Goal: Information Seeking & Learning: Check status

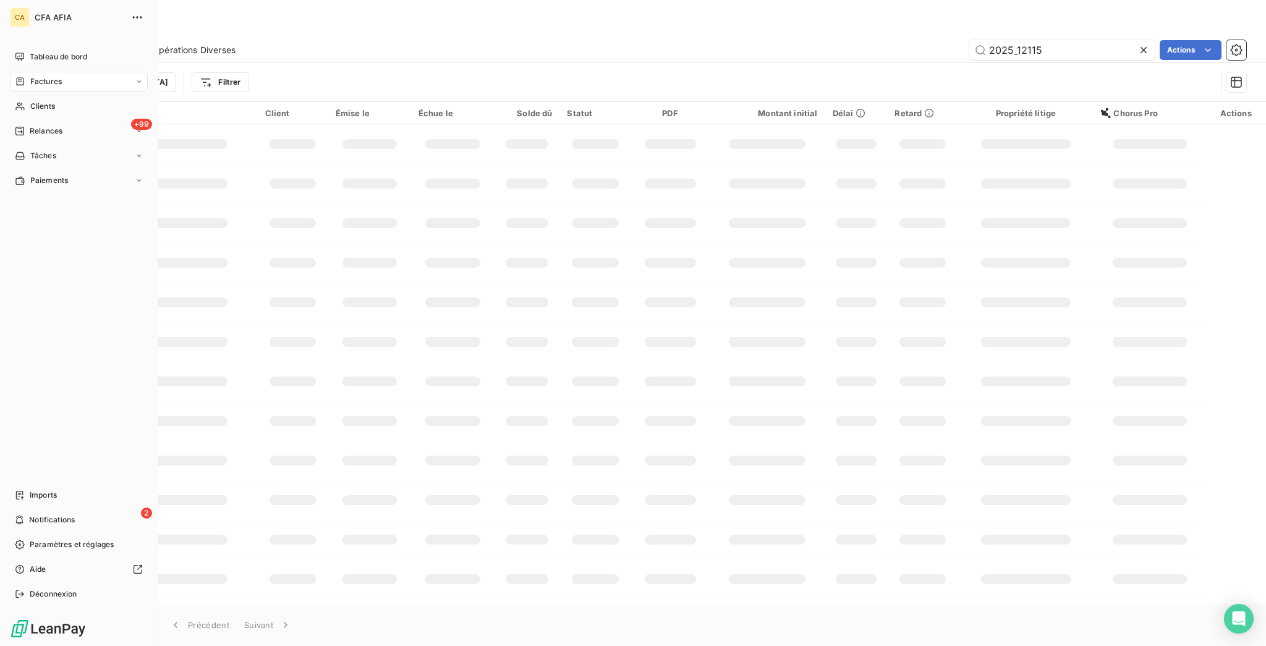
click at [30, 101] on span "Clients" at bounding box center [42, 106] width 25 height 11
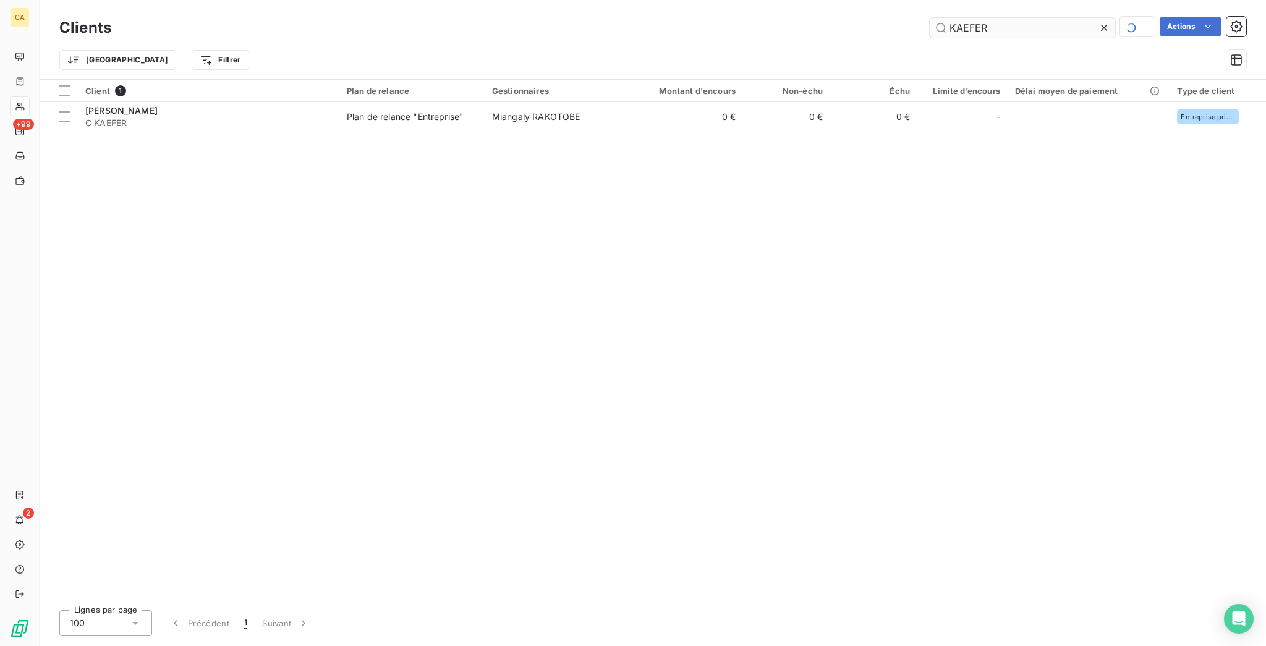
click at [1067, 20] on input "KAEFER" at bounding box center [1022, 28] width 185 height 20
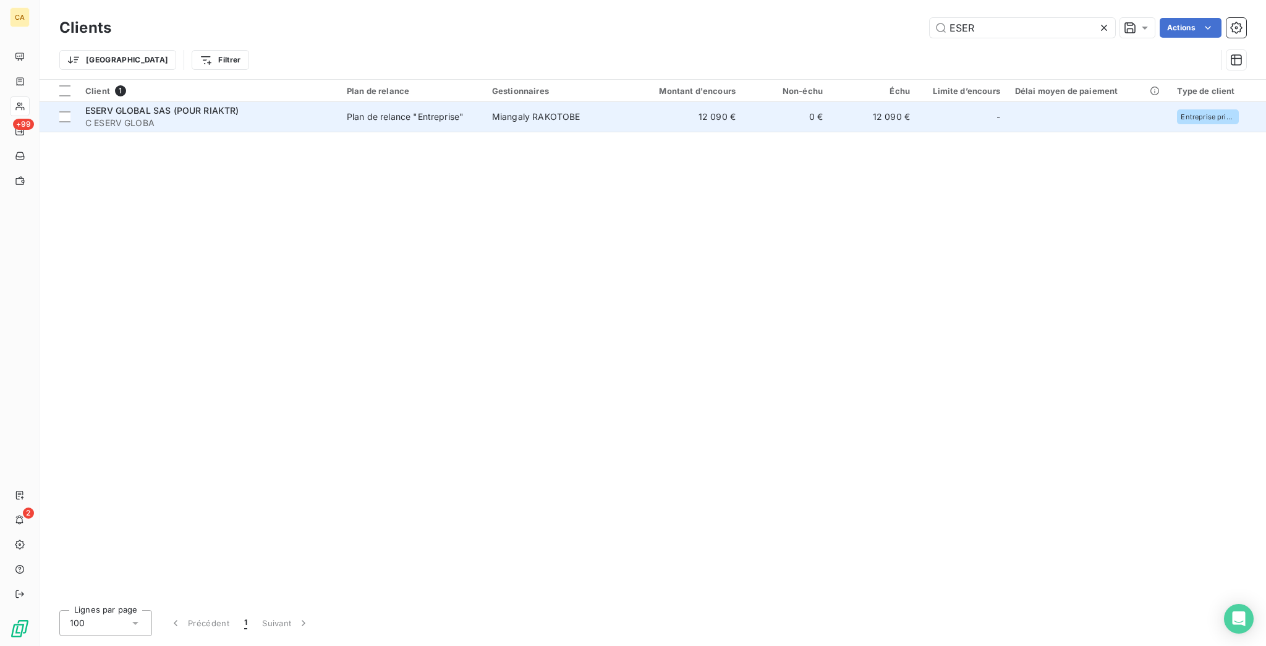
type input "ESER"
click at [511, 111] on span "Miangaly RAKOTOBE" at bounding box center [536, 116] width 88 height 11
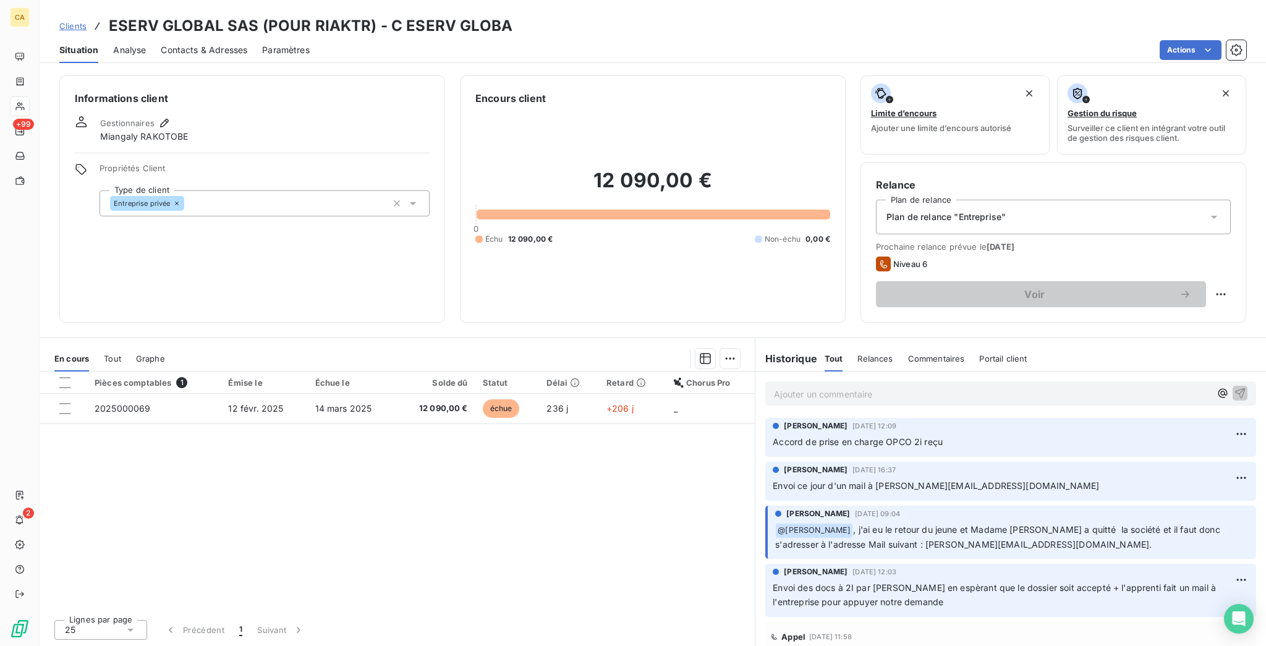
click at [841, 372] on div "Ajouter un commentaire ﻿" at bounding box center [1010, 394] width 511 height 44
click at [848, 386] on p "Ajouter un commentaire ﻿" at bounding box center [992, 393] width 436 height 15
click at [912, 385] on div "Ajouter un commentaire ﻿" at bounding box center [1011, 393] width 474 height 17
click at [913, 386] on p "Ajouter un commentaire ﻿" at bounding box center [992, 393] width 436 height 15
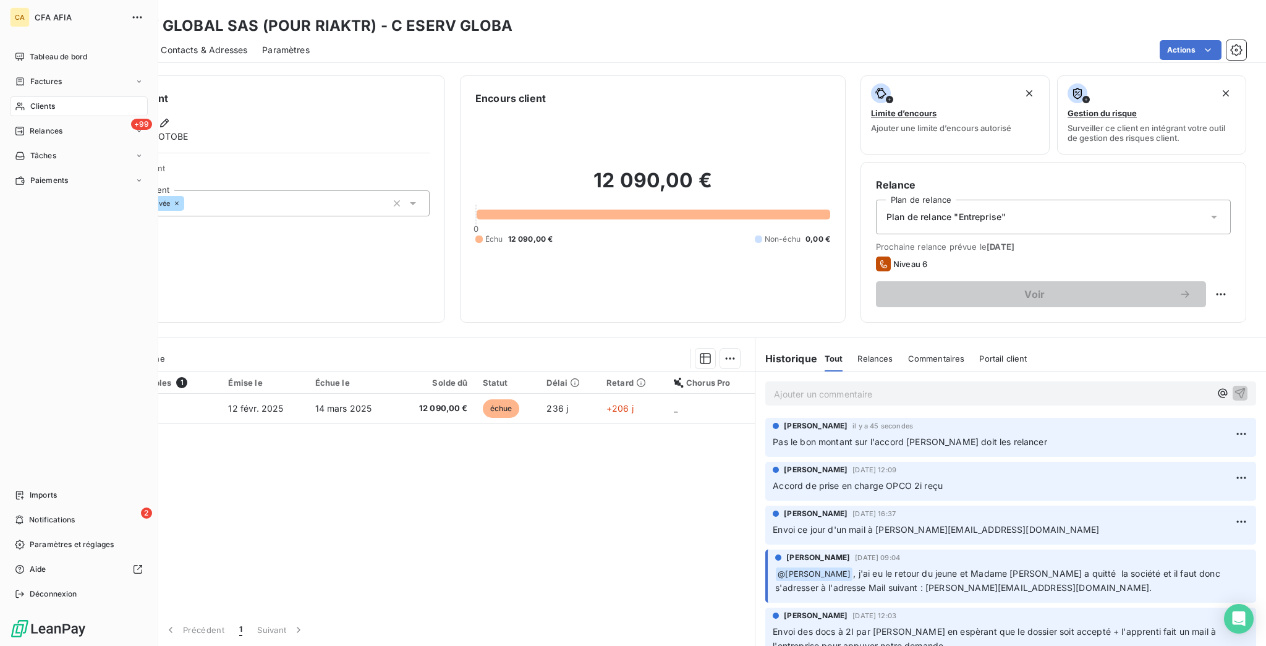
click at [11, 96] on div "Clients" at bounding box center [79, 106] width 138 height 20
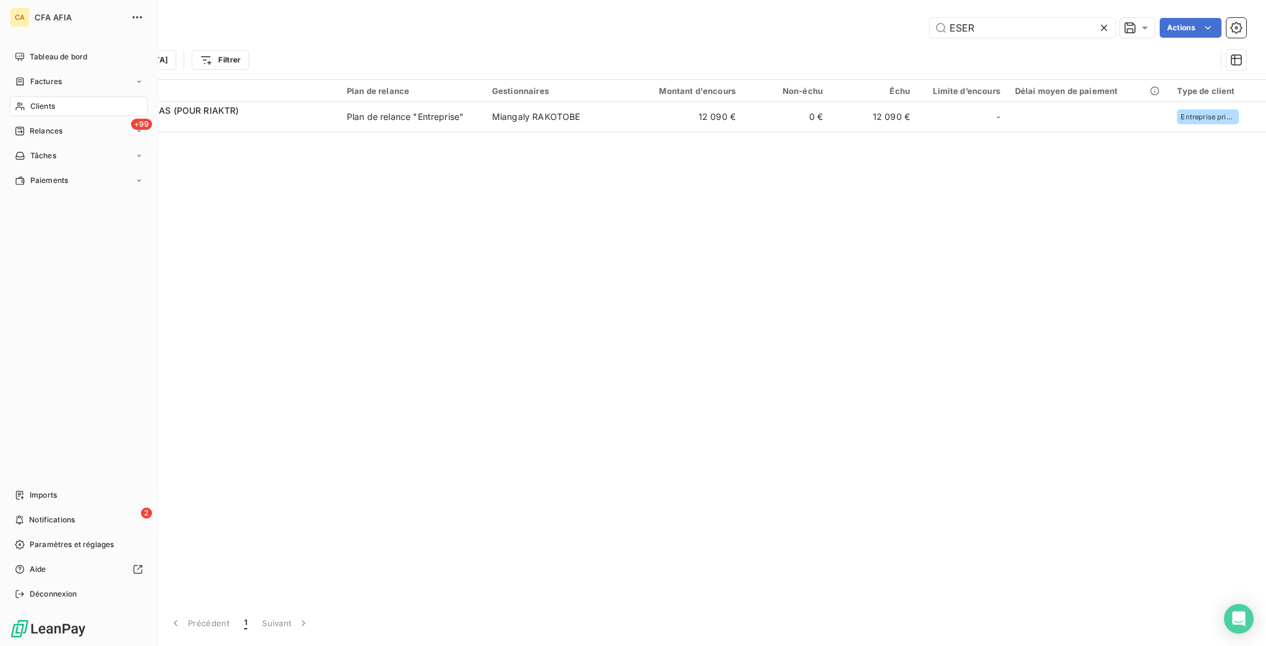
click at [30, 76] on span "Factures" at bounding box center [46, 81] width 32 height 11
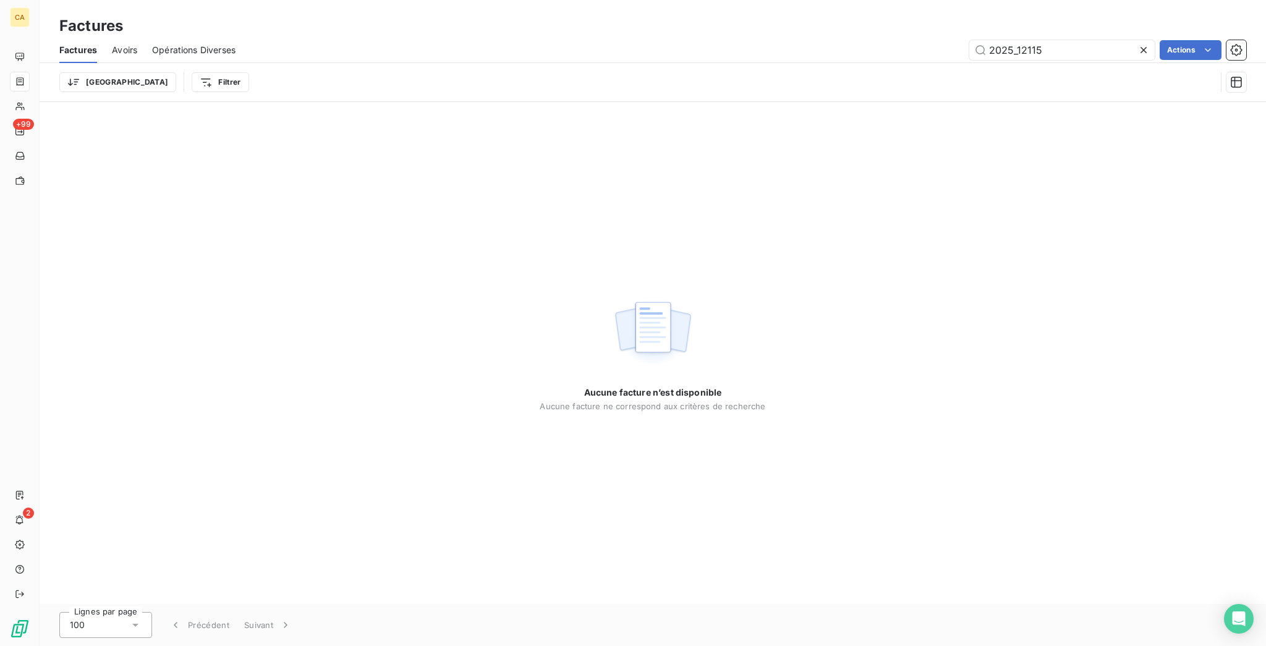
drag, startPoint x: 1022, startPoint y: 40, endPoint x: 1107, endPoint y: 51, distance: 84.7
click at [1106, 51] on div "Factures Avoirs Opérations Diverses 2025_12115 Actions" at bounding box center [653, 50] width 1226 height 26
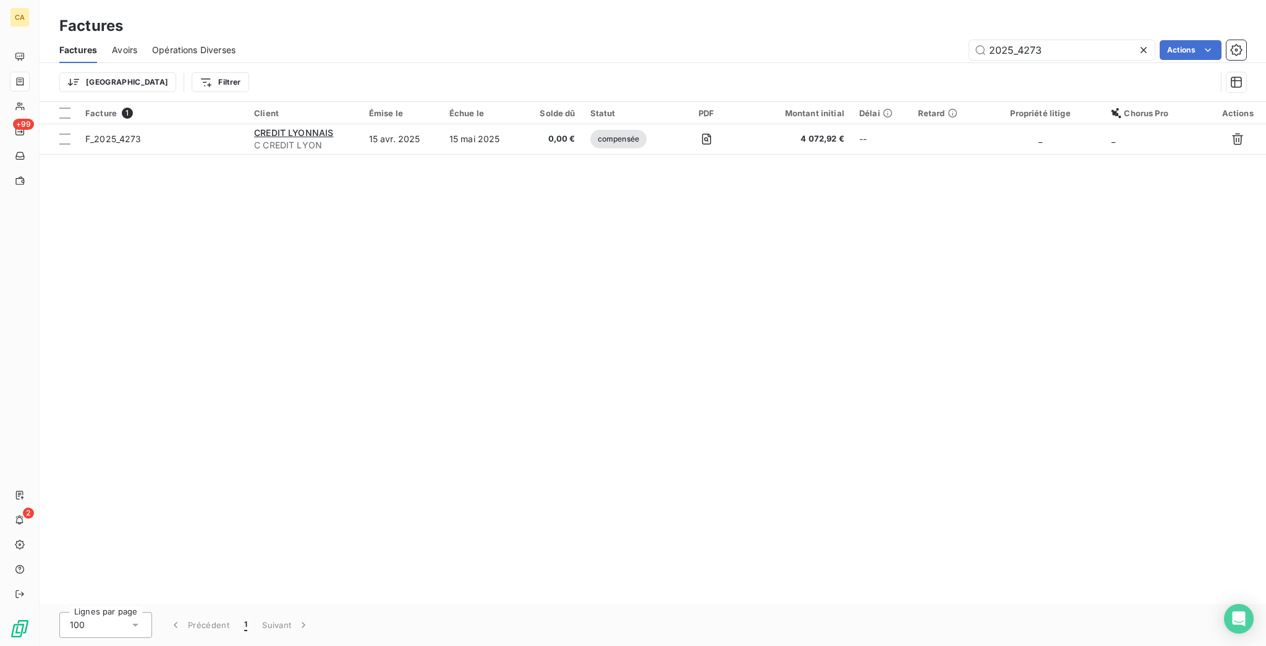
type input "2025_4273"
click at [163, 132] on div "Facture 1 Client Émise le Échue le Solde dû Statut PDF Montant initial Délai Re…" at bounding box center [653, 353] width 1226 height 502
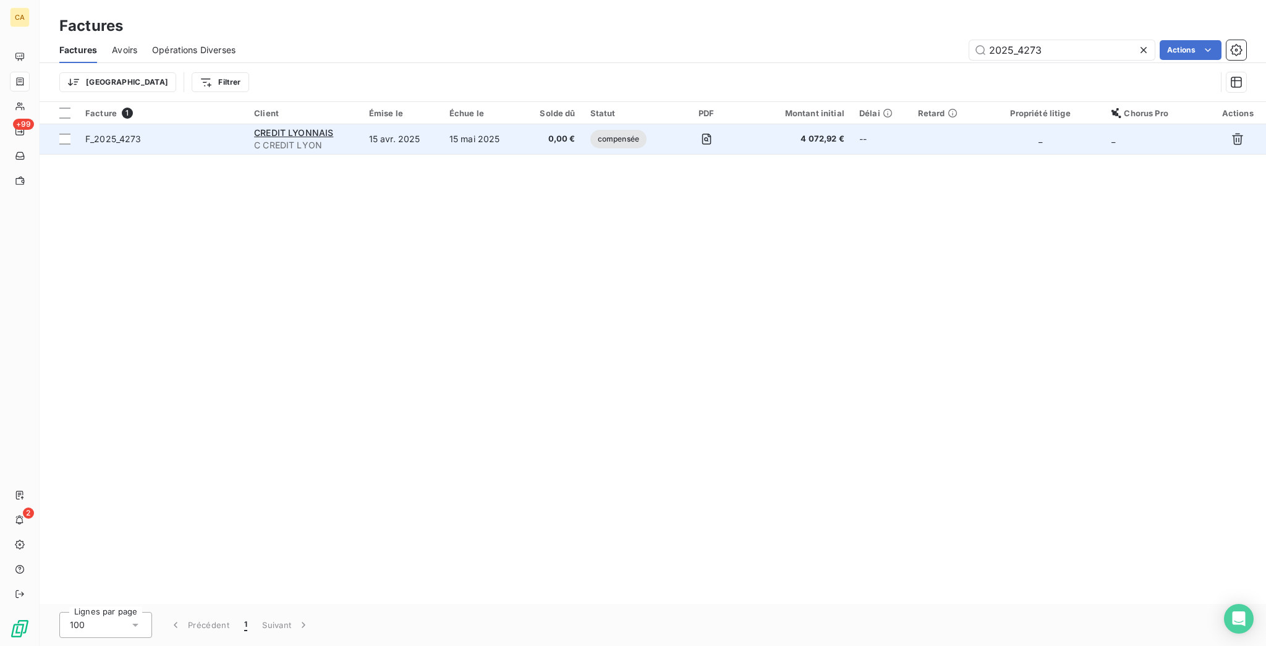
click at [156, 133] on span "F_2025_4273" at bounding box center [162, 139] width 154 height 12
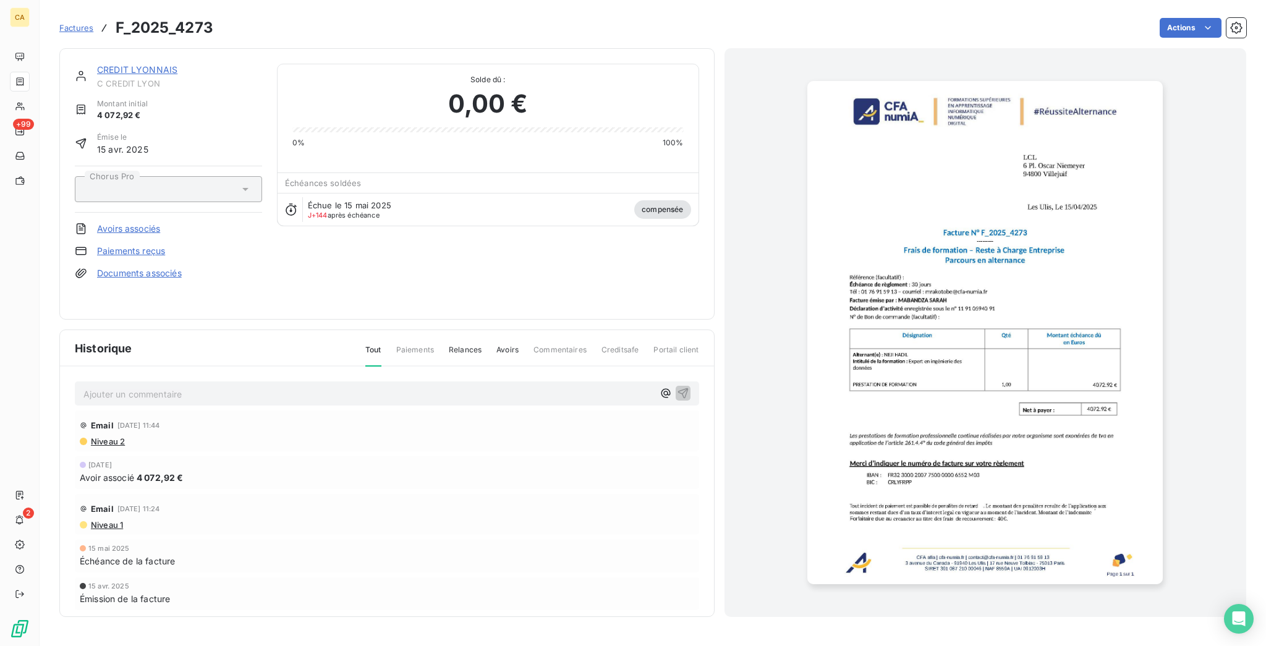
click at [133, 64] on link "CREDIT LYONNAIS" at bounding box center [137, 69] width 80 height 11
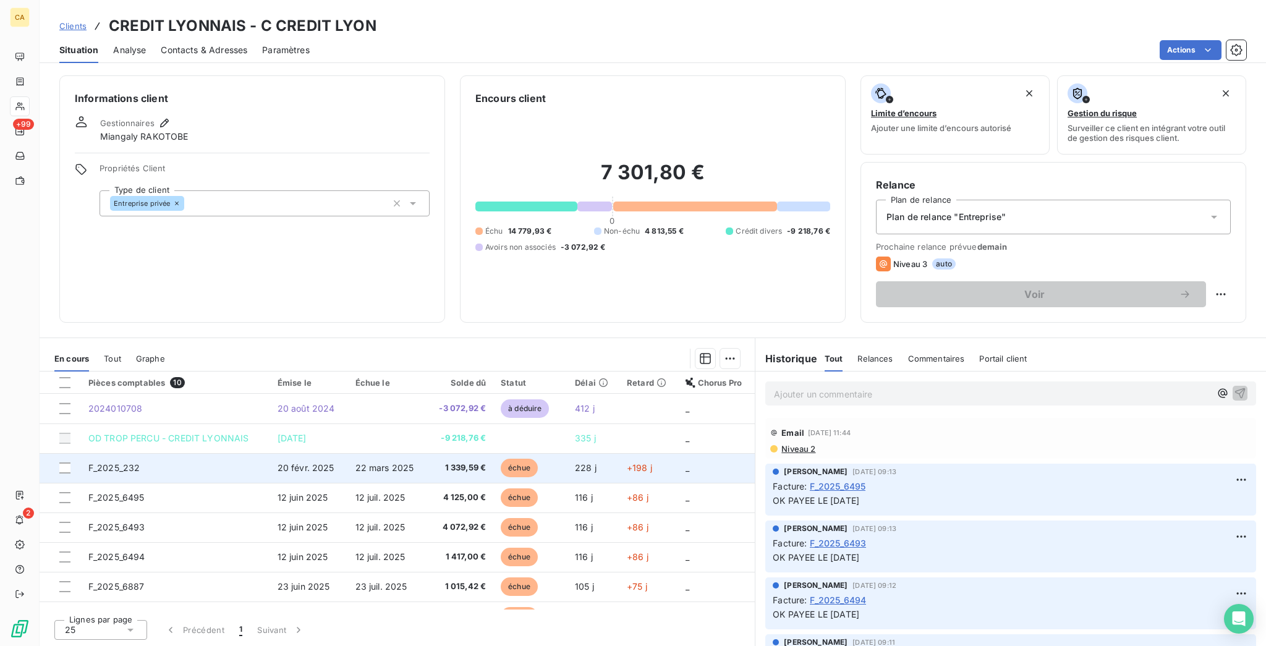
click at [166, 453] on td "F_2025_232" at bounding box center [175, 468] width 189 height 30
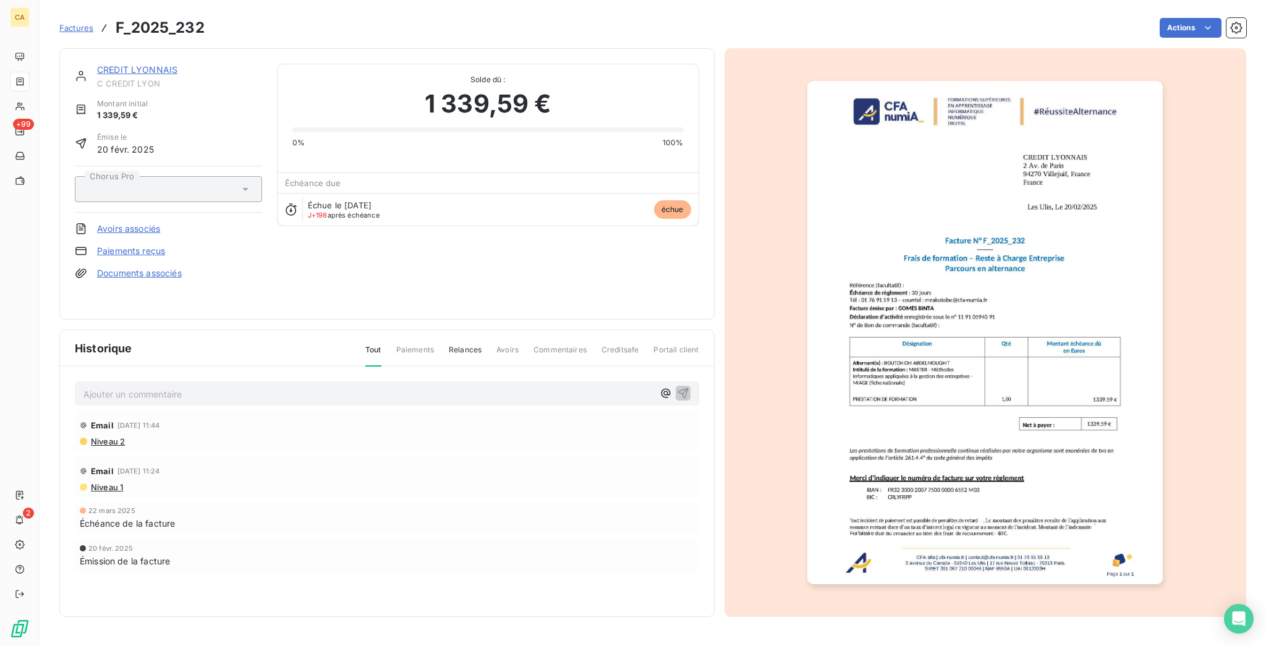
click at [250, 386] on p "Ajouter un commentaire ﻿" at bounding box center [368, 393] width 570 height 15
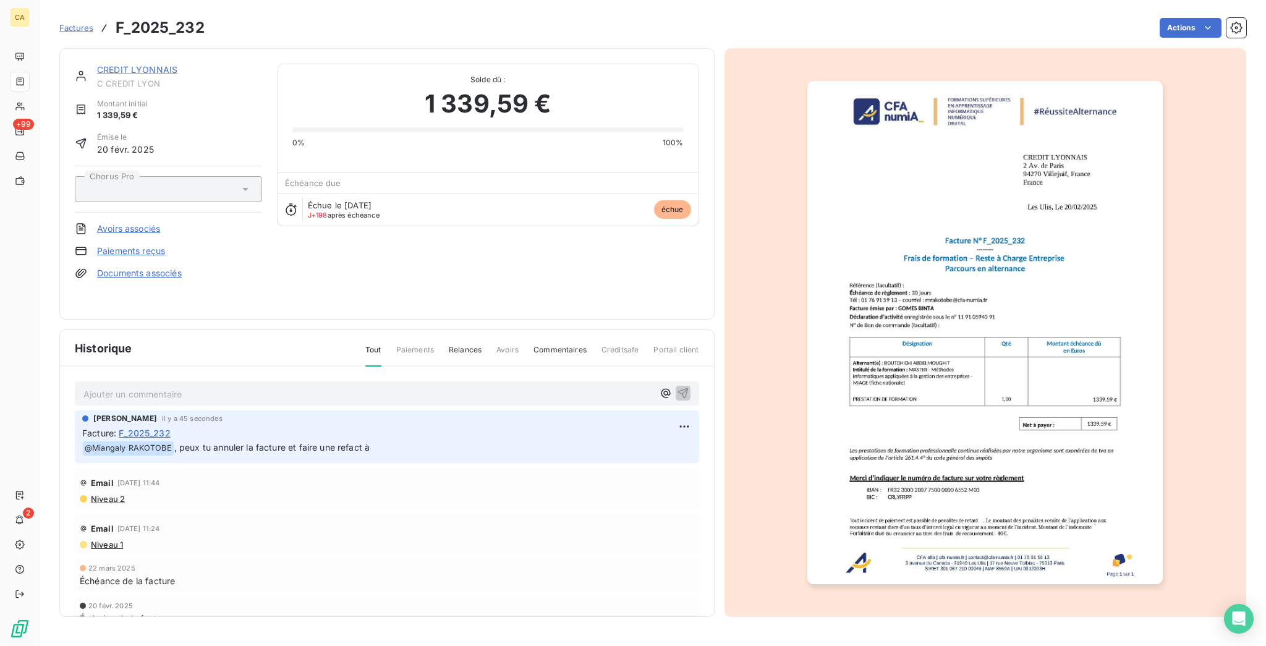
drag, startPoint x: 359, startPoint y: 430, endPoint x: 48, endPoint y: 430, distance: 310.3
click at [60, 430] on div "Ajouter un commentaire ﻿ [PERSON_NAME] il y a 45 secondes Facture : F_2025_232 …" at bounding box center [387, 510] width 654 height 286
copy p "﻿ @ Miangaly RAKOTOBE , peux tu annuler la facture et faire une refact à"
click at [682, 406] on html "CA +99 2 Factures F_2025_232 Actions CREDIT LYONNAIS C CREDIT LYON Montant init…" at bounding box center [633, 323] width 1266 height 646
click at [645, 453] on div "Supprimer" at bounding box center [655, 454] width 69 height 20
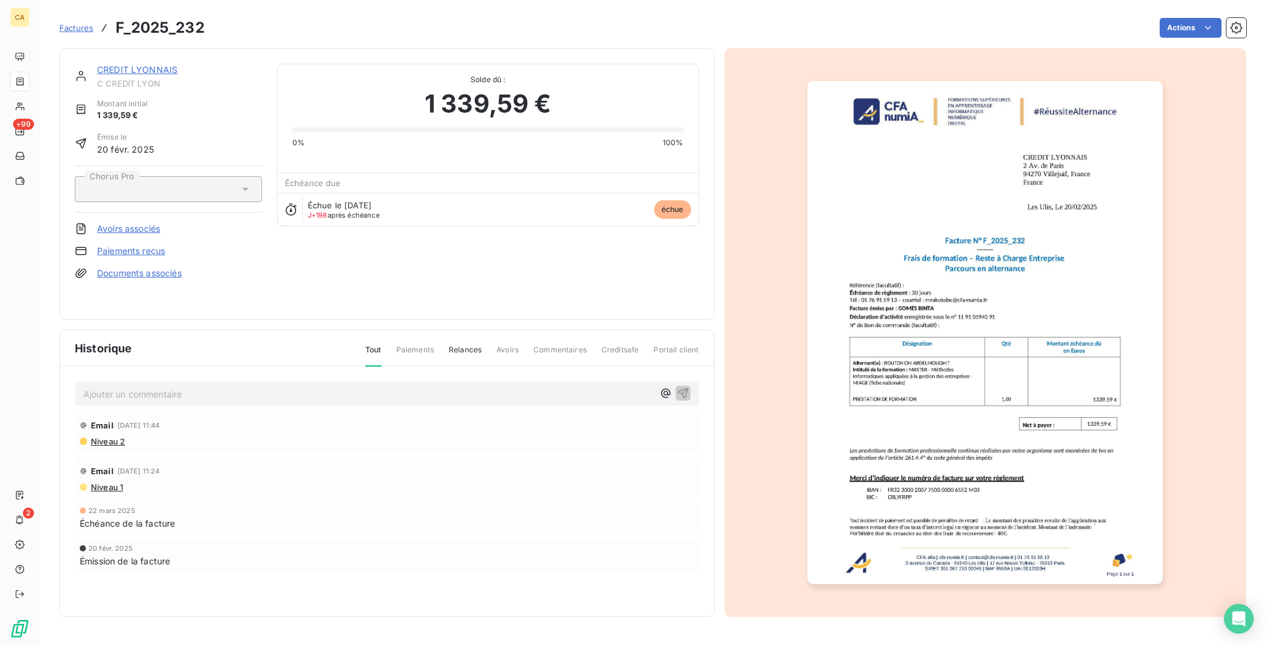
click at [373, 386] on p "Ajouter un commentaire ﻿" at bounding box center [368, 393] width 570 height 15
click at [231, 385] on div "Ajouter un commentaire ﻿" at bounding box center [368, 393] width 570 height 17
click at [221, 386] on p "Ajouter un commentaire ﻿" at bounding box center [368, 393] width 570 height 15
click at [410, 386] on p "﻿ @ Miangaly RAKOTOBE ﻿ , peux tu annuler la facture et faire une refact à" at bounding box center [368, 393] width 570 height 15
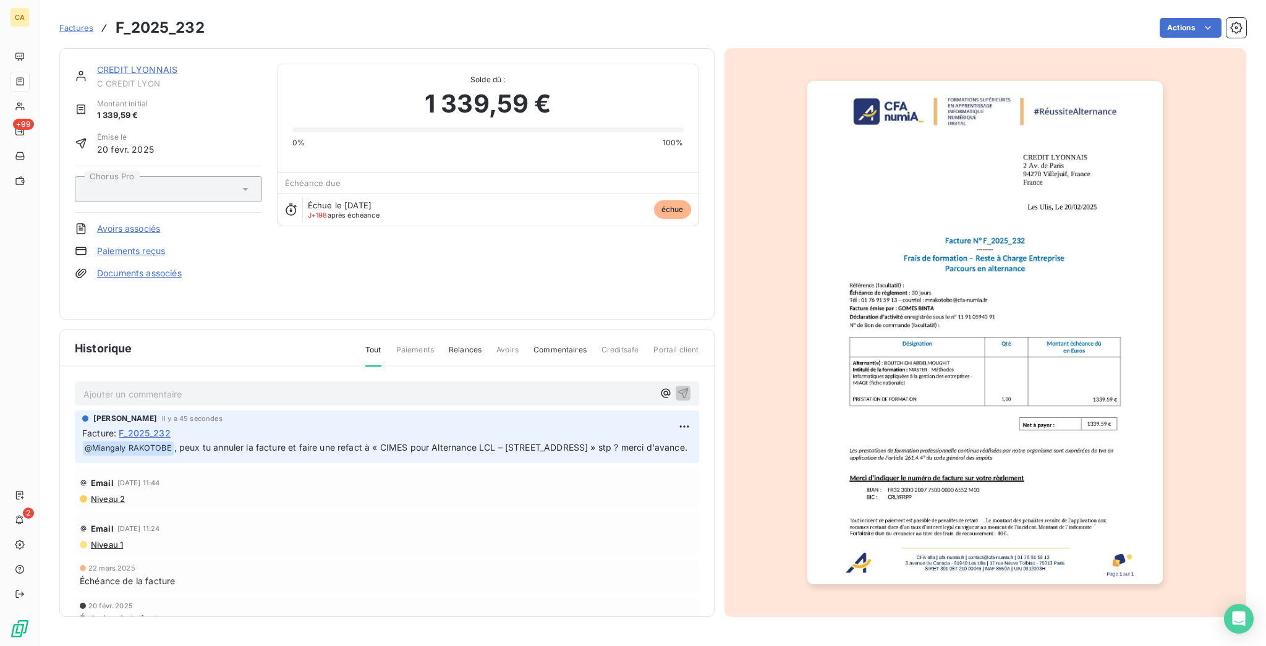
click at [252, 385] on div "Ajouter un commentaire ﻿" at bounding box center [386, 393] width 607 height 17
click at [239, 385] on div "Ajouter un commentaire ﻿" at bounding box center [386, 393] width 607 height 17
click at [239, 386] on p "Ajouter un commentaire ﻿" at bounding box center [368, 393] width 570 height 15
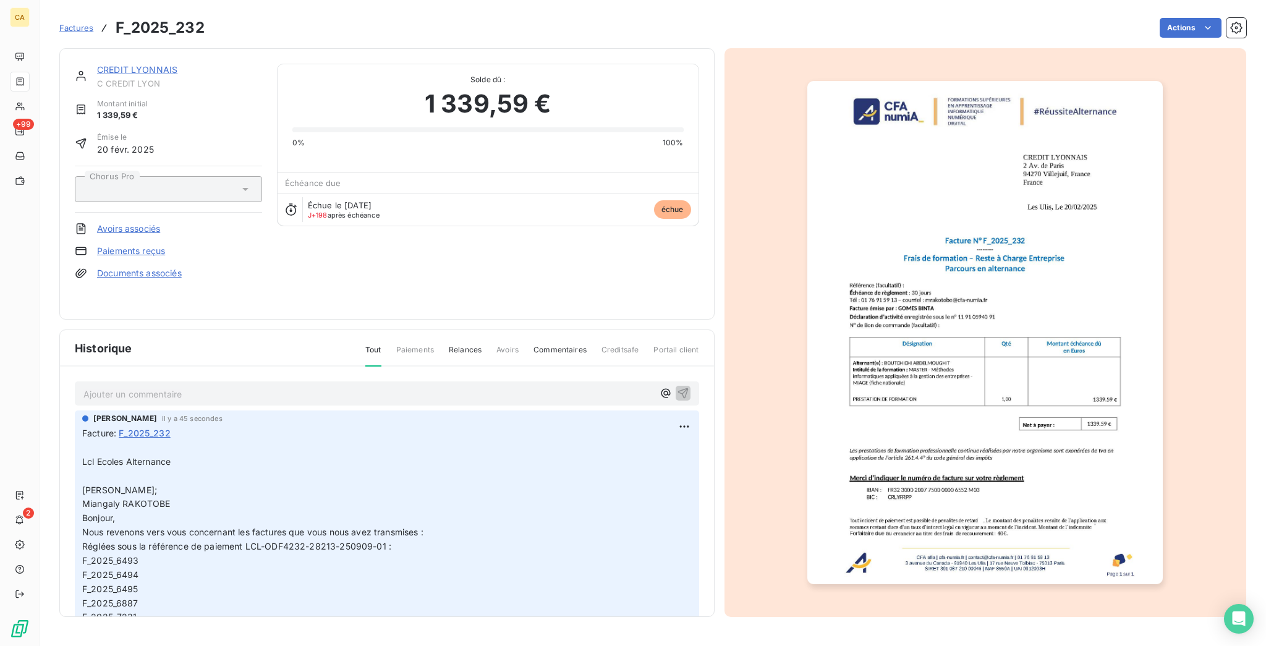
click at [131, 64] on link "CREDIT LYONNAIS" at bounding box center [137, 69] width 80 height 11
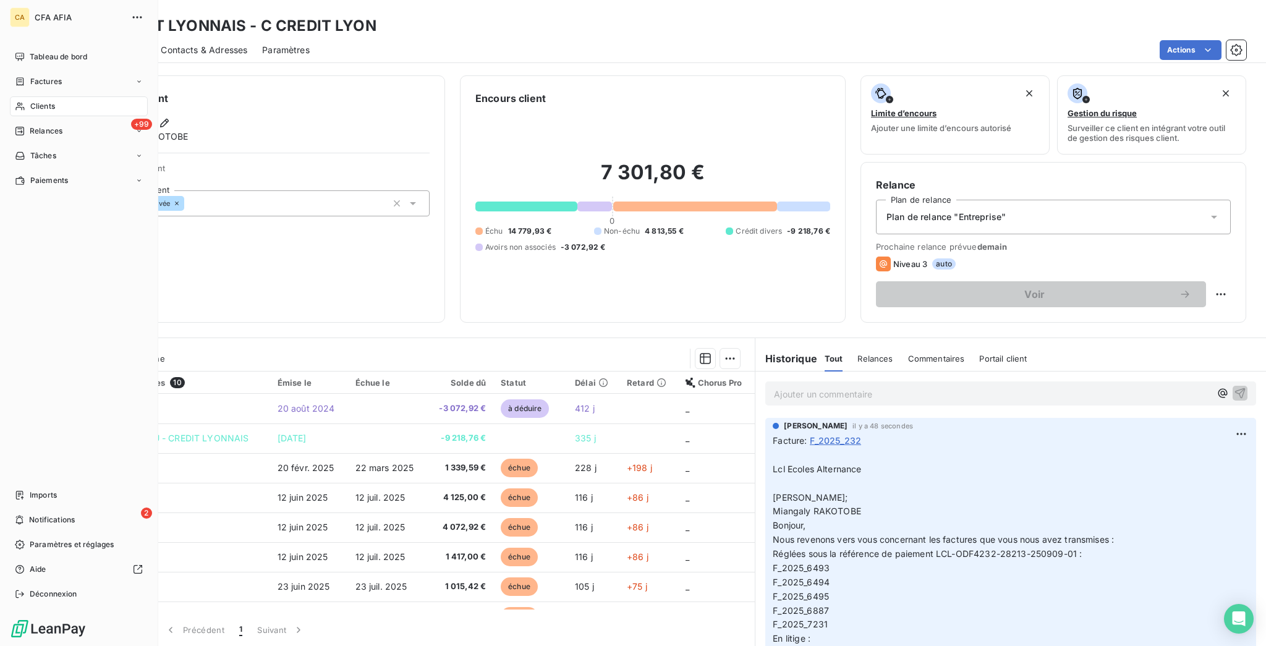
click at [17, 96] on div "Clients" at bounding box center [79, 106] width 138 height 20
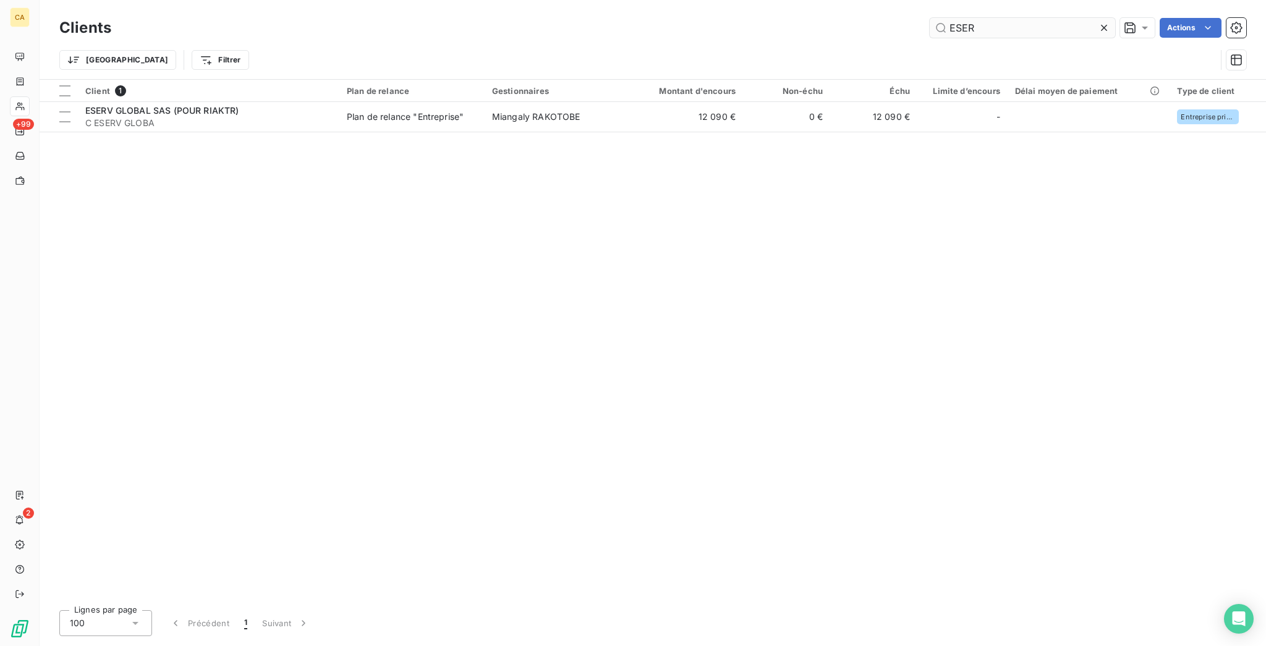
click at [1010, 23] on input "ESER" at bounding box center [1022, 28] width 185 height 20
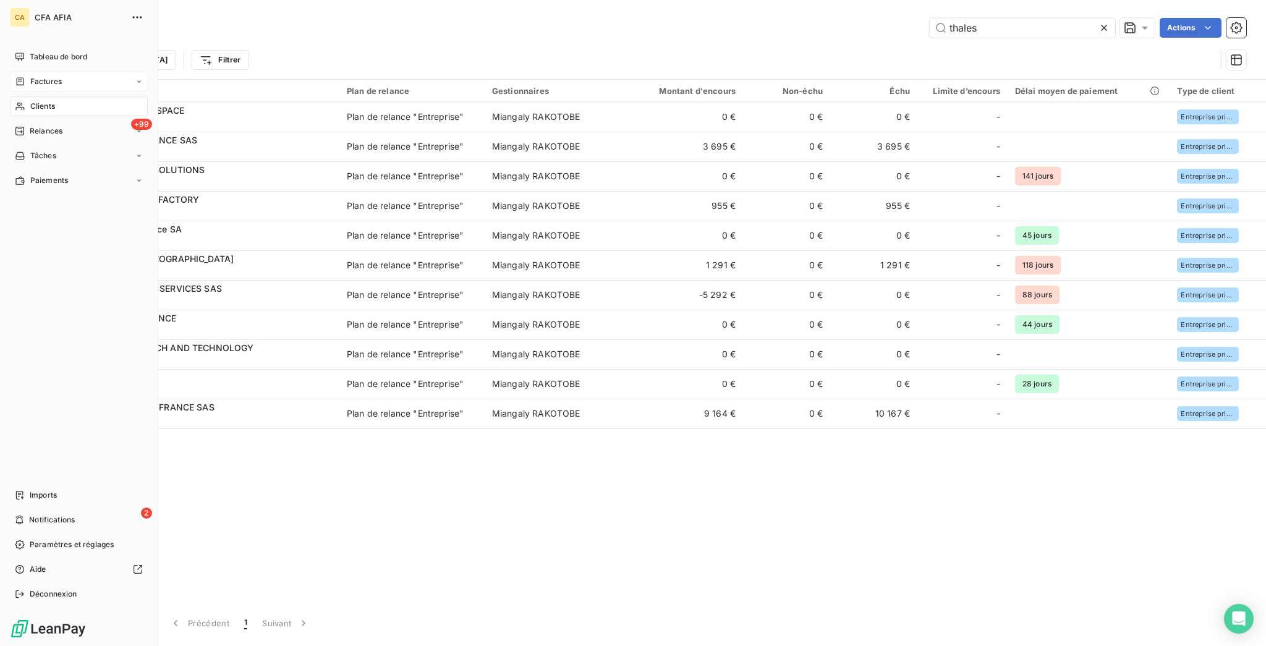
type input "thales"
click at [16, 72] on div "Factures" at bounding box center [79, 82] width 138 height 20
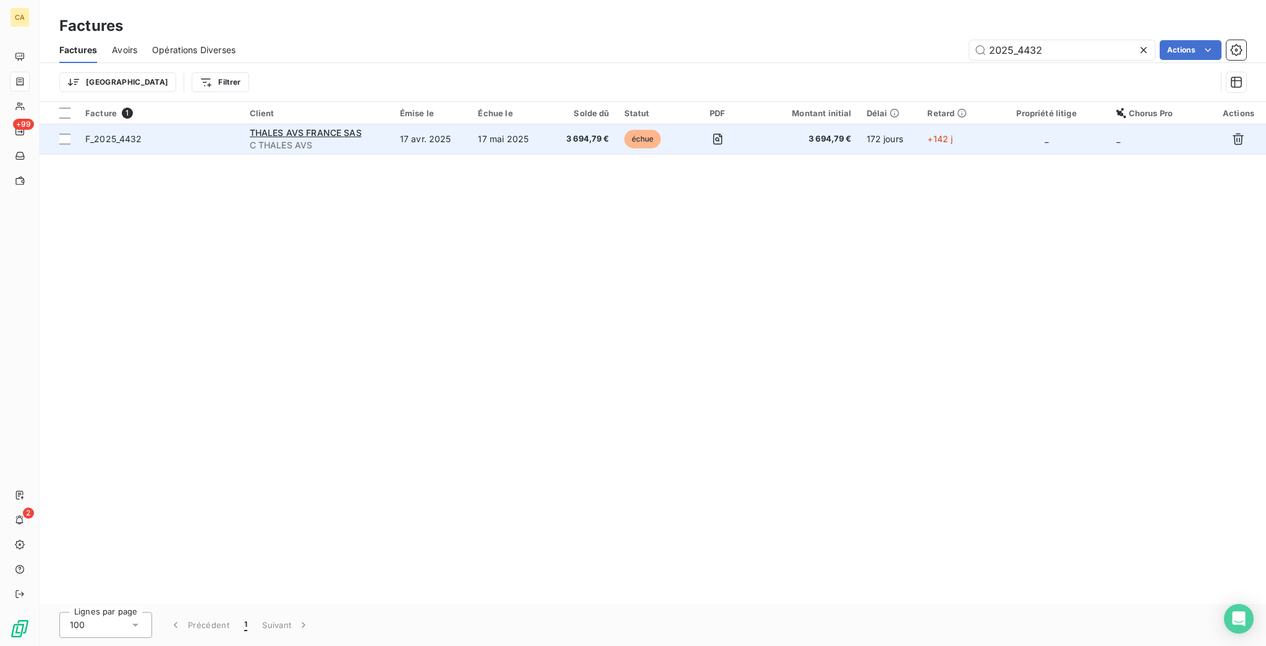
type input "2025_4432"
click at [422, 124] on td "17 avr. 2025" at bounding box center [432, 139] width 79 height 30
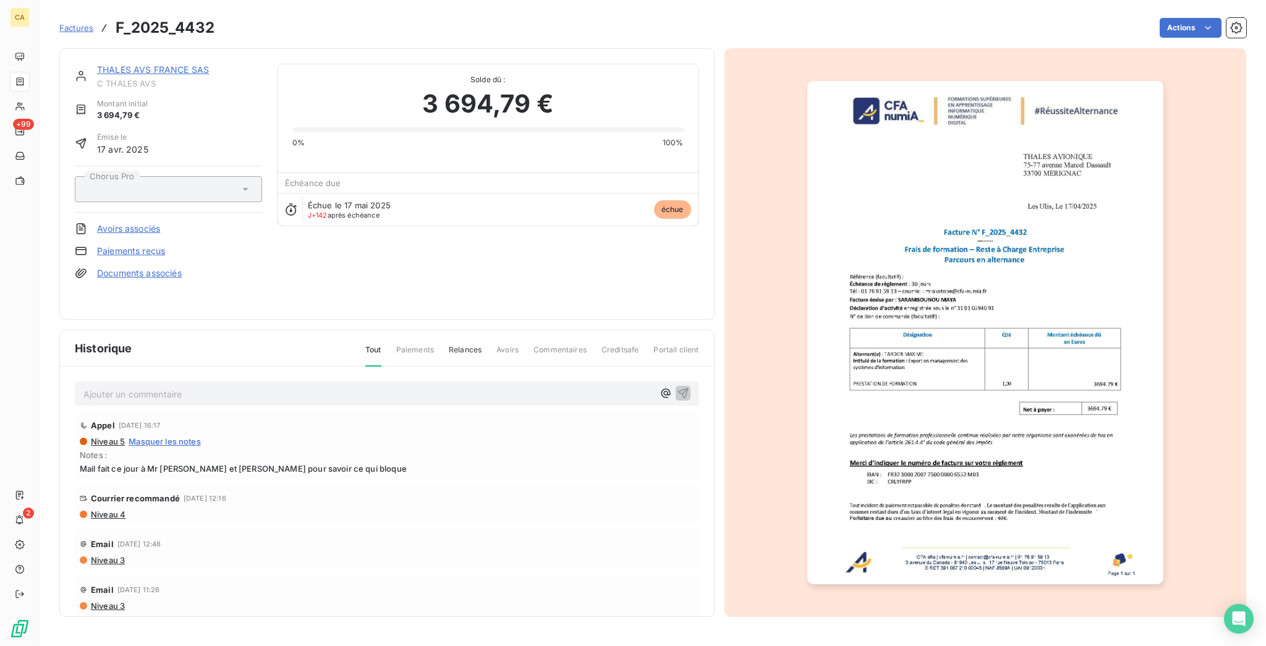
click at [125, 64] on link "THALES AVS FRANCE SAS" at bounding box center [153, 69] width 112 height 11
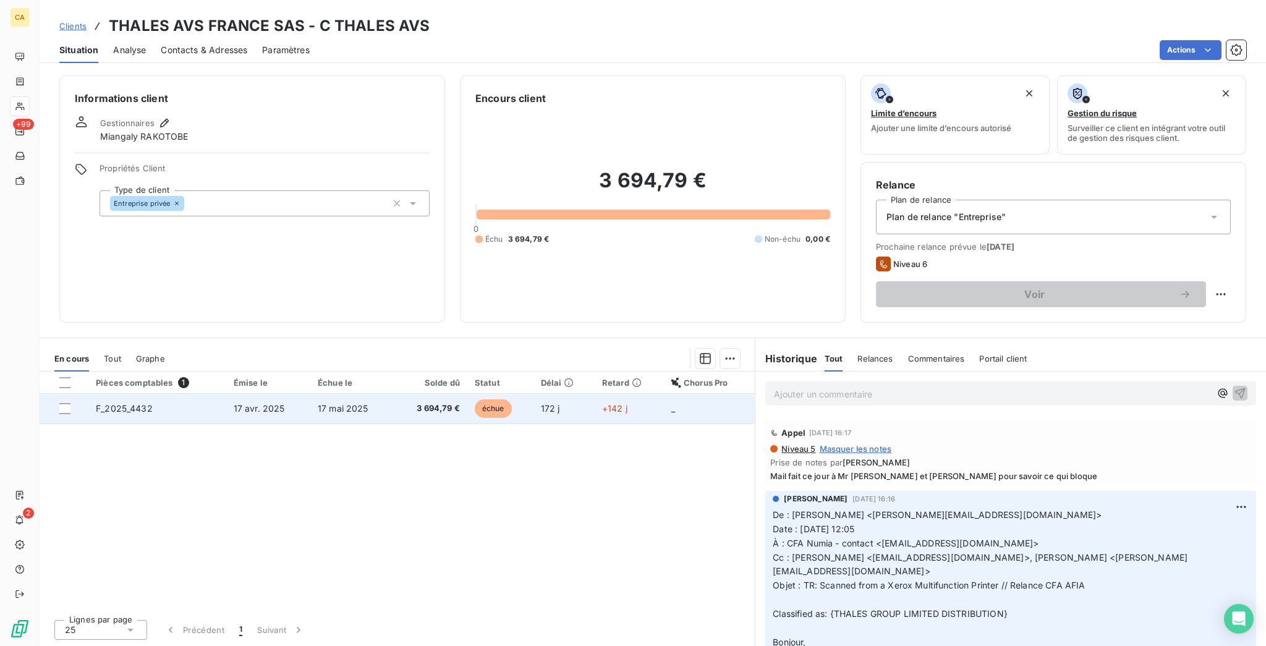
click at [350, 394] on td "17 mai 2025" at bounding box center [351, 409] width 83 height 30
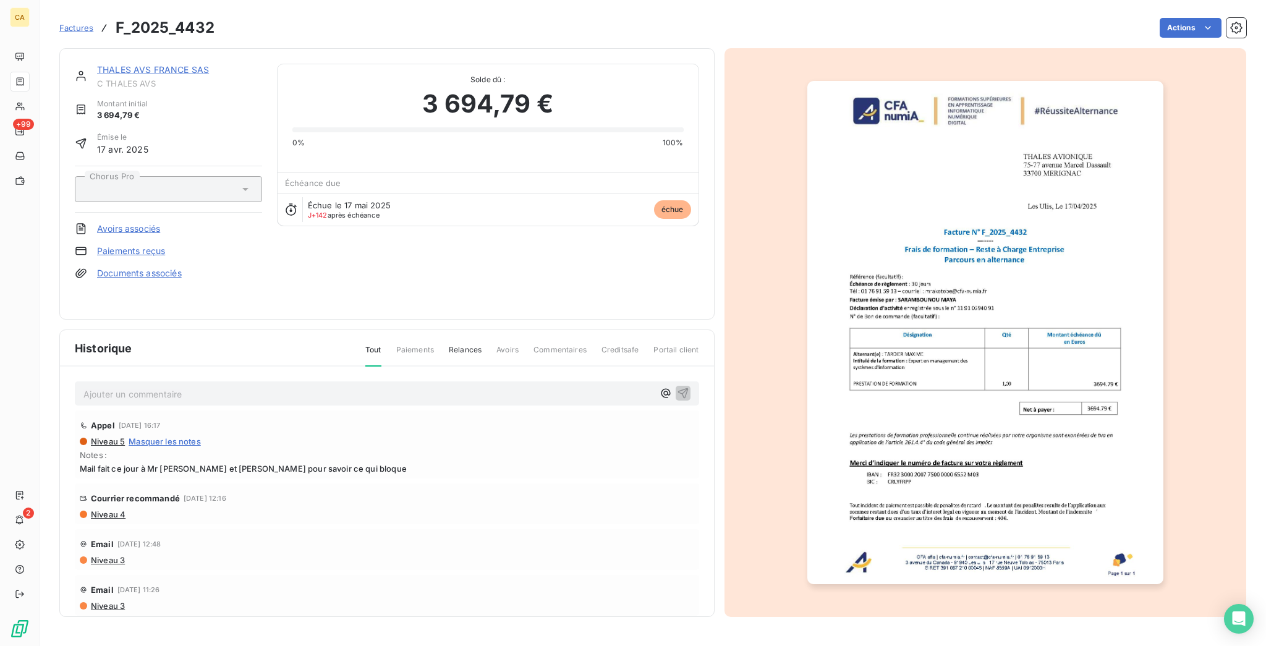
click at [188, 386] on p "Ajouter un commentaire ﻿" at bounding box center [368, 393] width 570 height 15
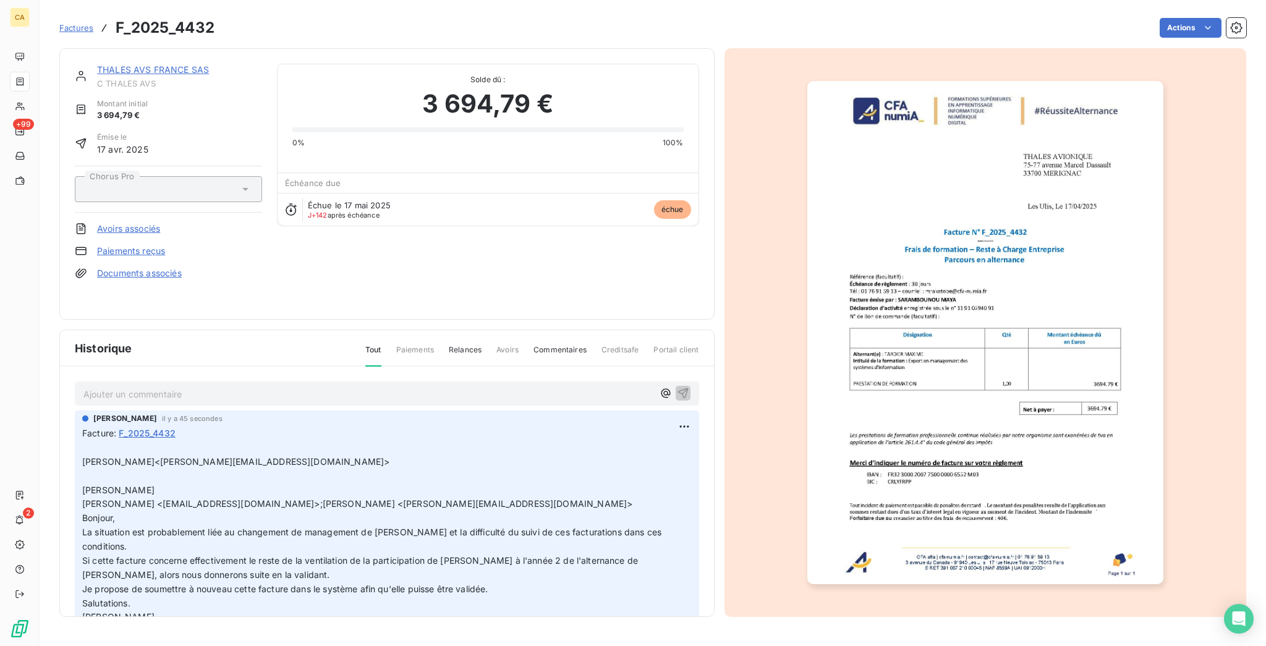
click at [197, 386] on p "Ajouter un commentaire ﻿" at bounding box center [368, 393] width 570 height 15
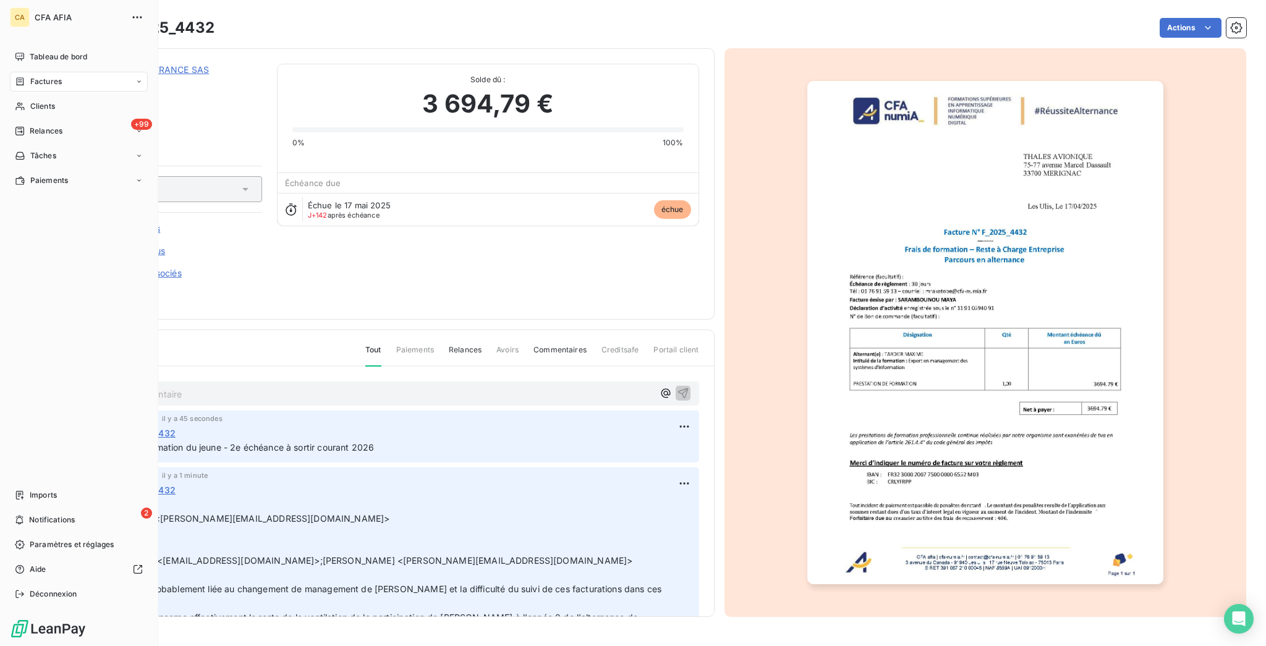
drag, startPoint x: 11, startPoint y: 63, endPoint x: 56, endPoint y: 63, distance: 45.7
click at [10, 72] on div "Factures" at bounding box center [79, 82] width 138 height 20
click at [30, 76] on span "Factures" at bounding box center [46, 81] width 32 height 11
click at [35, 101] on span "Factures" at bounding box center [46, 106] width 32 height 11
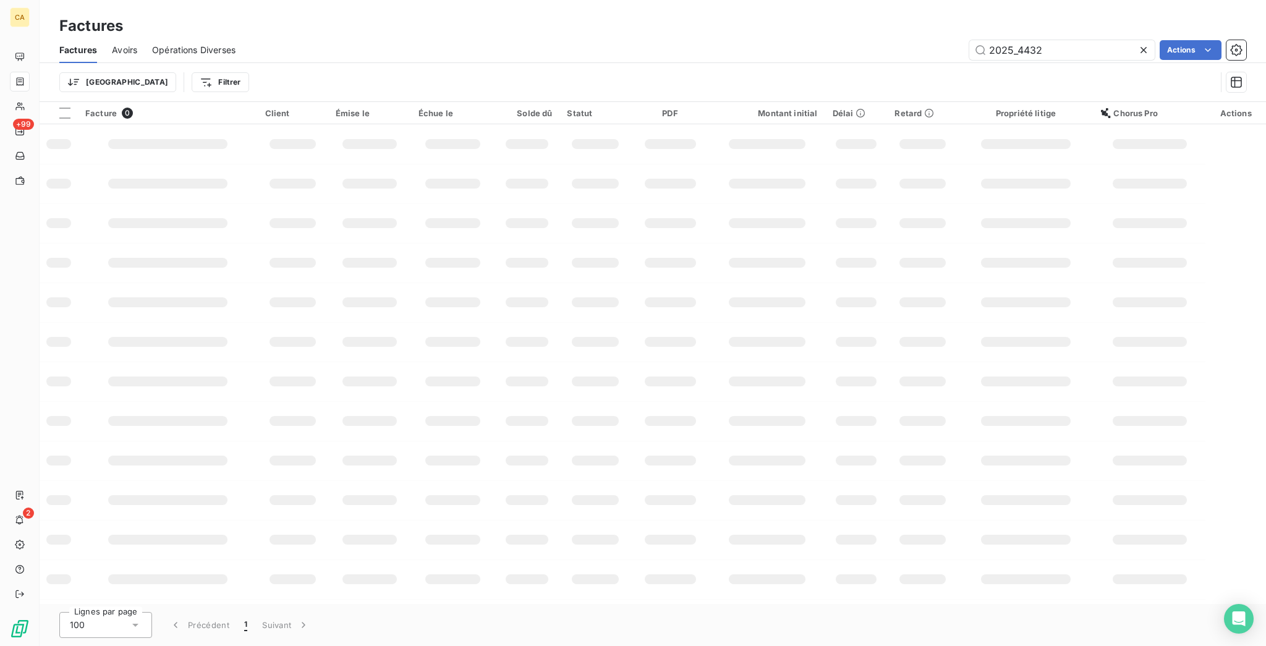
drag, startPoint x: 1023, startPoint y: 40, endPoint x: 1168, endPoint y: 62, distance: 146.9
click at [1168, 62] on div "Factures Avoirs Opérations Diverses 2025_4432 Actions Trier Filtrer" at bounding box center [653, 69] width 1226 height 64
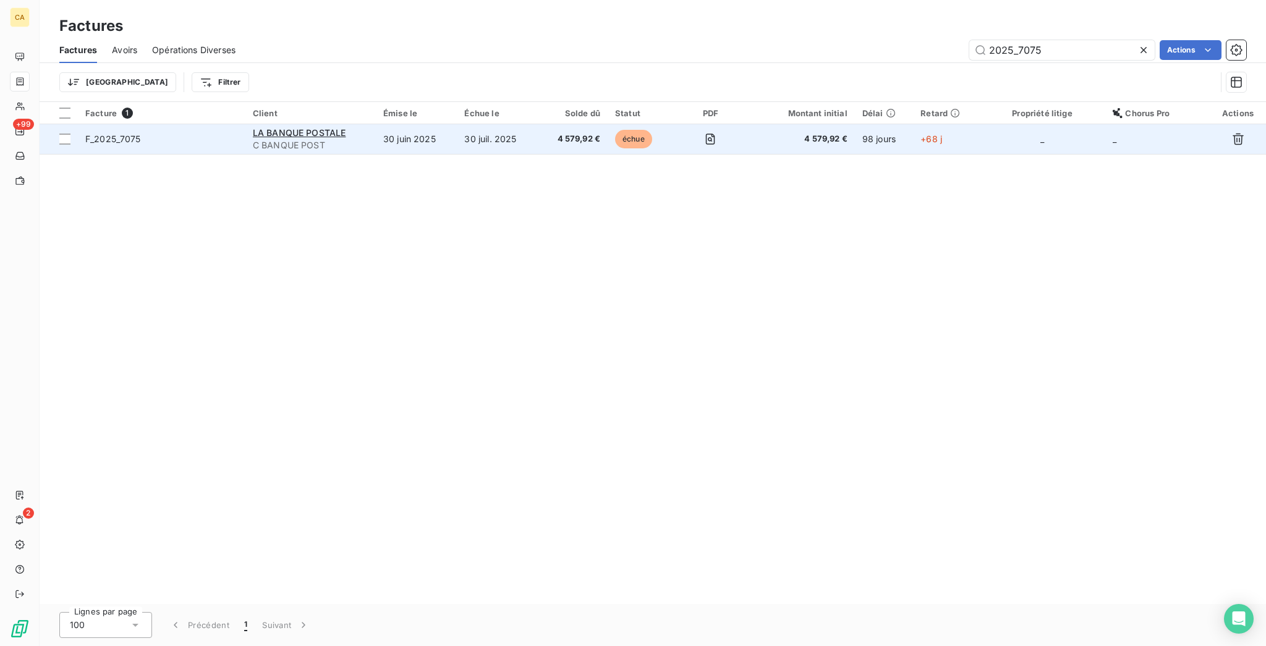
type input "2025_7075"
click at [448, 124] on td "30 juin 2025" at bounding box center [417, 139] width 82 height 30
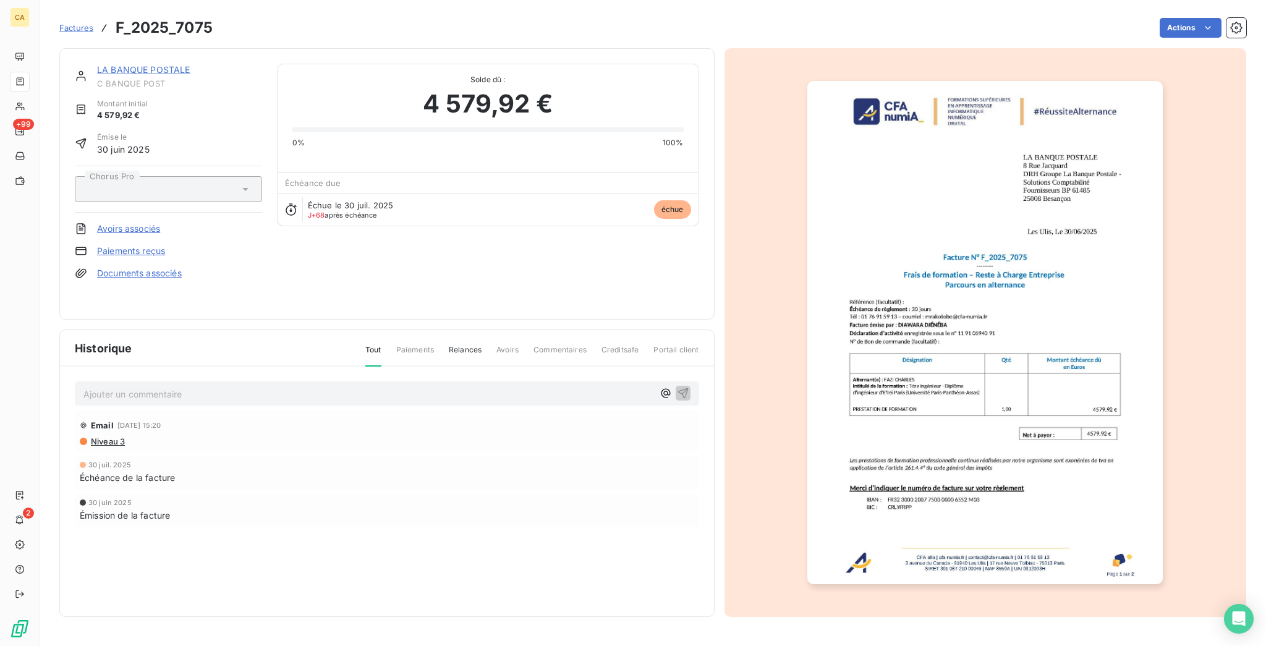
click at [262, 386] on p "Ajouter un commentaire ﻿" at bounding box center [368, 393] width 570 height 15
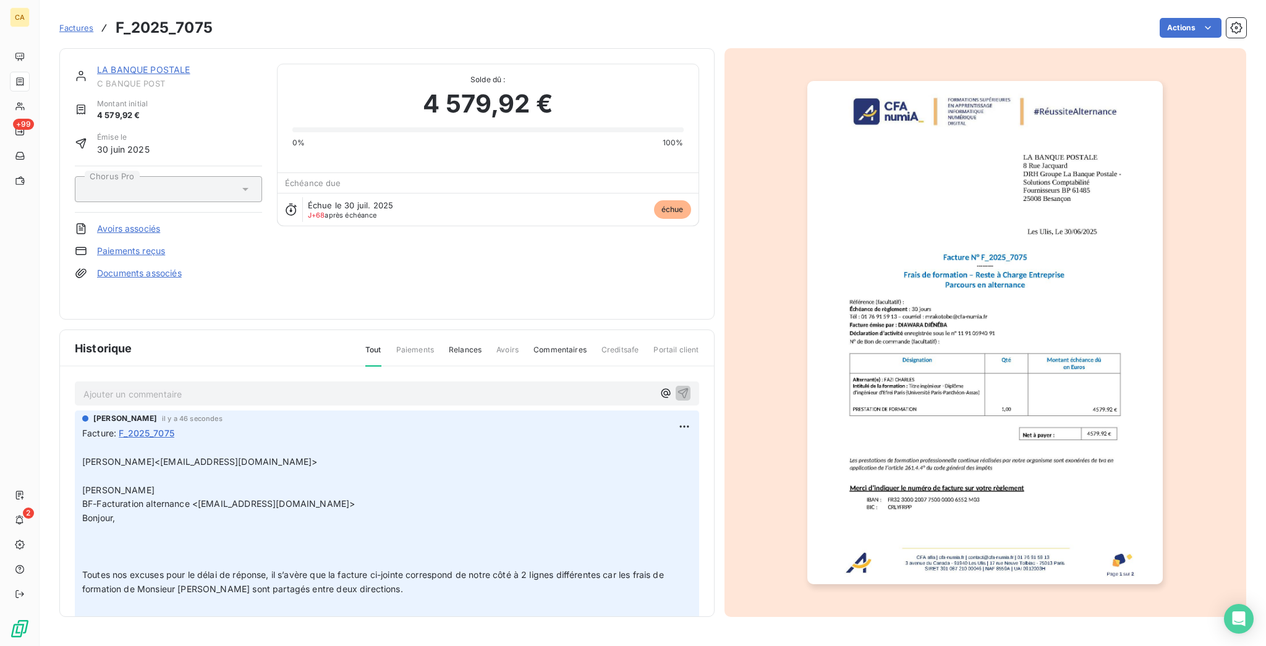
click at [188, 385] on div "Ajouter un commentaire ﻿" at bounding box center [386, 393] width 607 height 17
drag, startPoint x: 192, startPoint y: 380, endPoint x: 197, endPoint y: 374, distance: 7.9
click at [193, 385] on div "Ajouter un commentaire ﻿" at bounding box center [386, 393] width 607 height 17
click at [197, 386] on p "Ajouter un commentaire ﻿" at bounding box center [368, 393] width 570 height 15
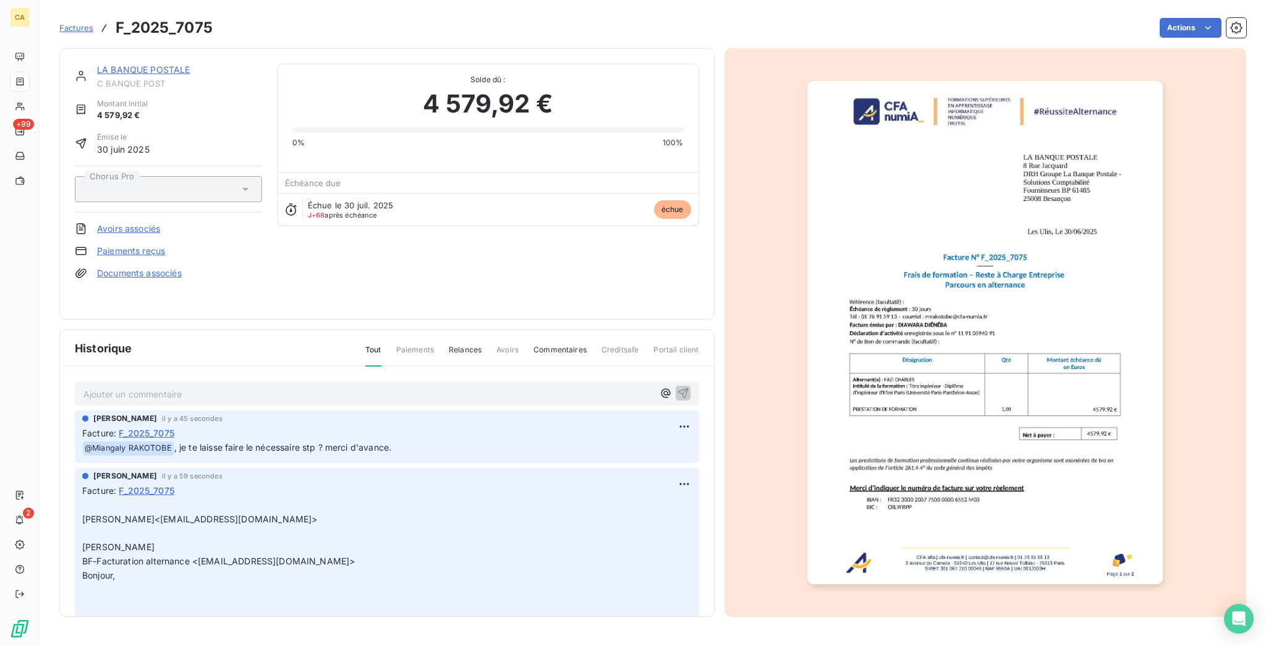
click at [147, 64] on link "LA BANQUE POSTALE" at bounding box center [143, 69] width 93 height 11
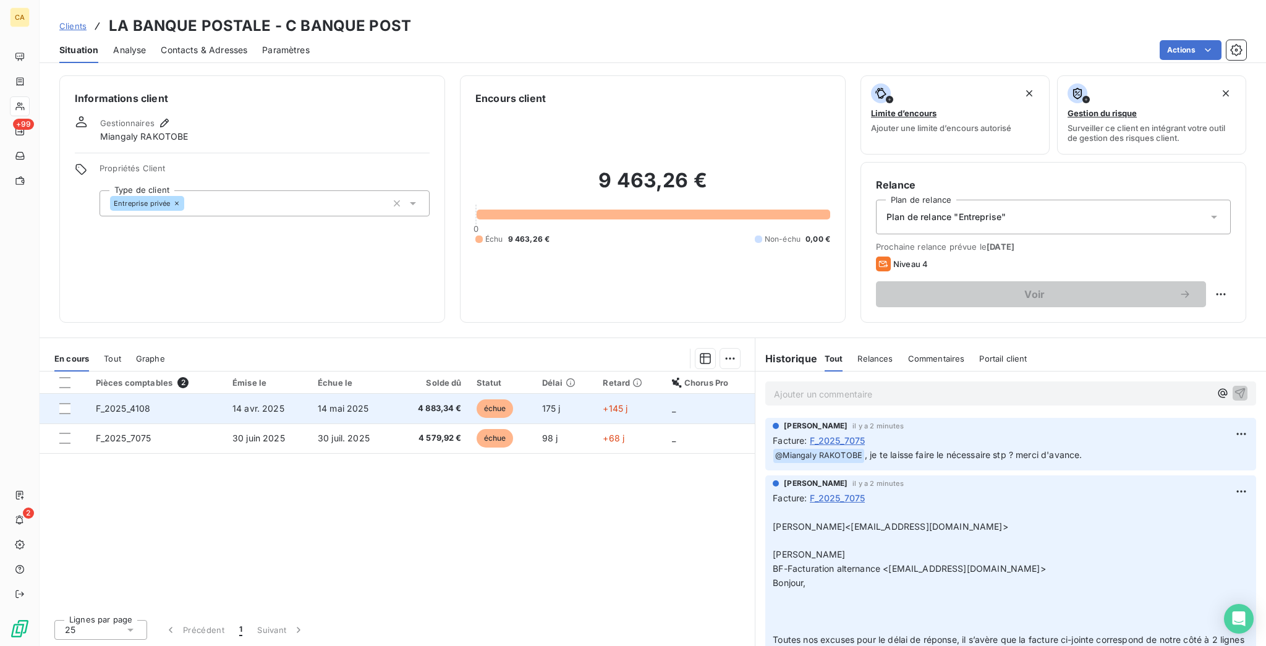
click at [142, 394] on td "F_2025_4108" at bounding box center [156, 409] width 137 height 30
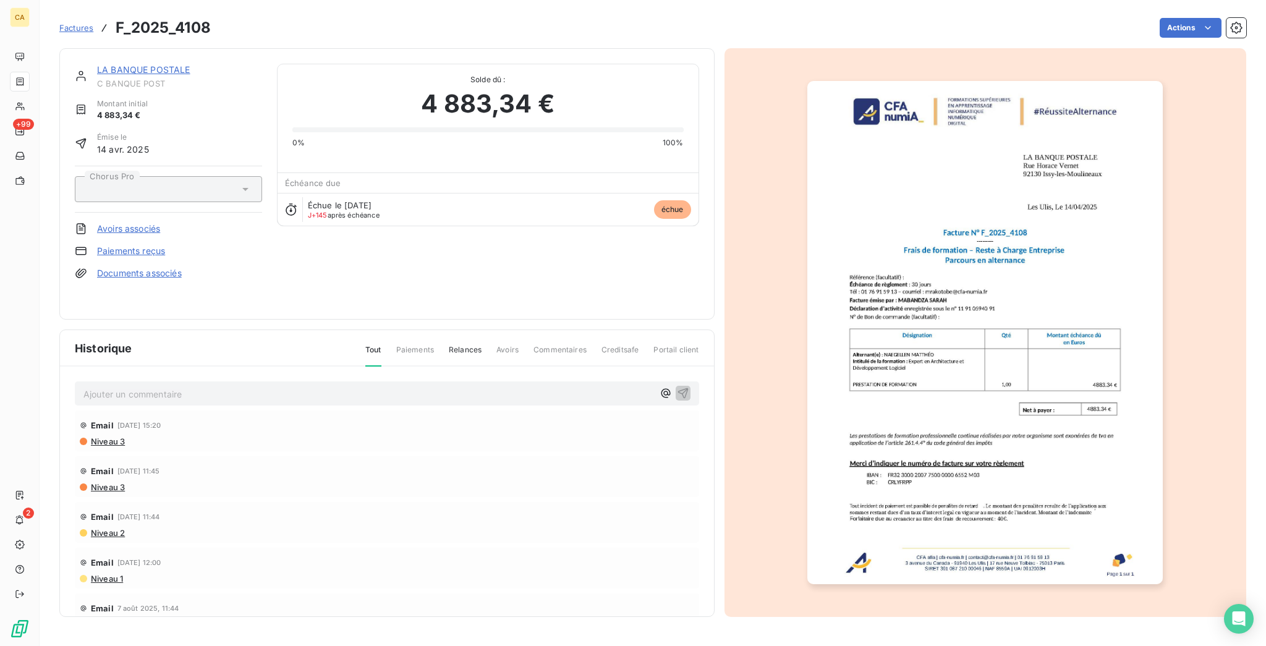
click at [317, 386] on p "Ajouter un commentaire ﻿" at bounding box center [368, 393] width 570 height 15
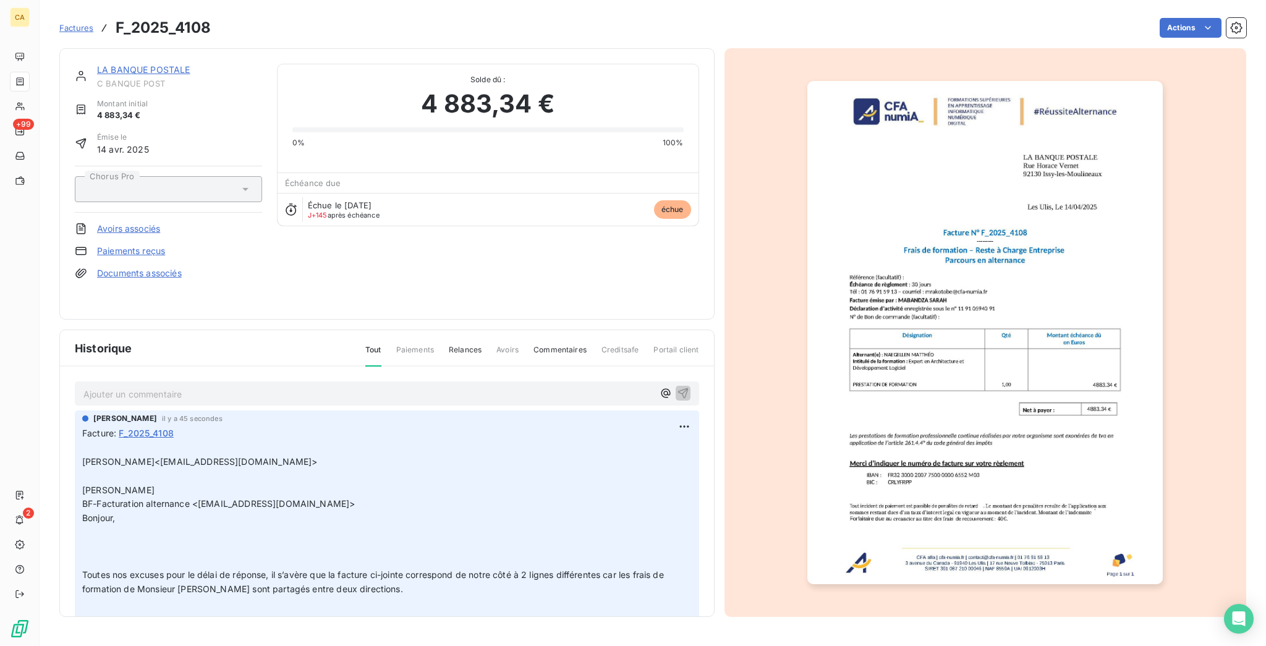
click at [341, 386] on p "Ajouter un commentaire ﻿" at bounding box center [368, 393] width 570 height 15
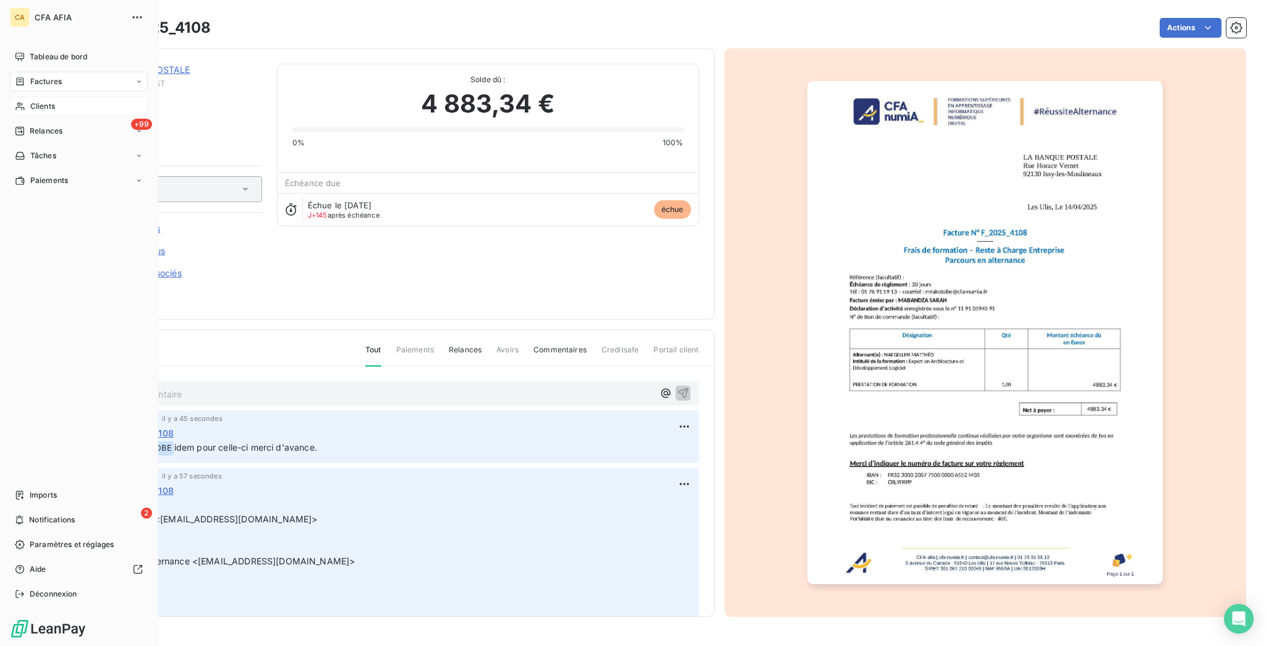
drag, startPoint x: 27, startPoint y: 82, endPoint x: 45, endPoint y: 86, distance: 17.7
click at [30, 101] on span "Clients" at bounding box center [42, 106] width 25 height 11
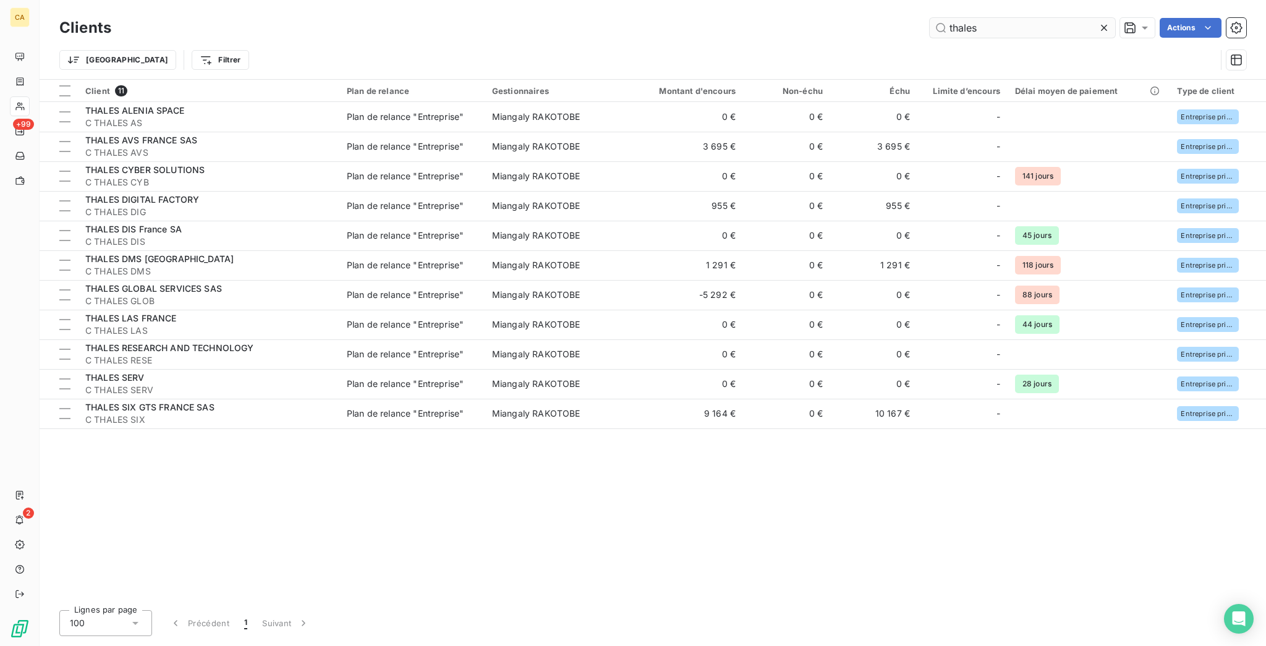
click at [996, 28] on input "thales" at bounding box center [1022, 28] width 185 height 20
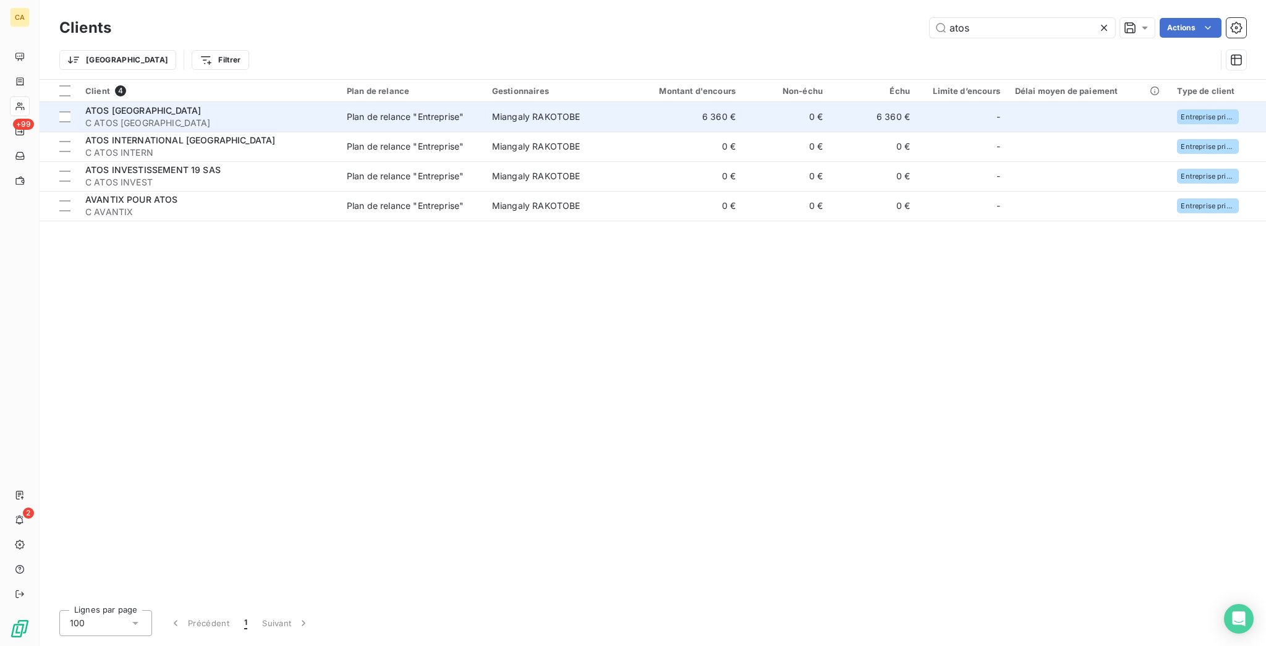
type input "atos"
click at [626, 102] on td "6 360 €" at bounding box center [684, 117] width 117 height 30
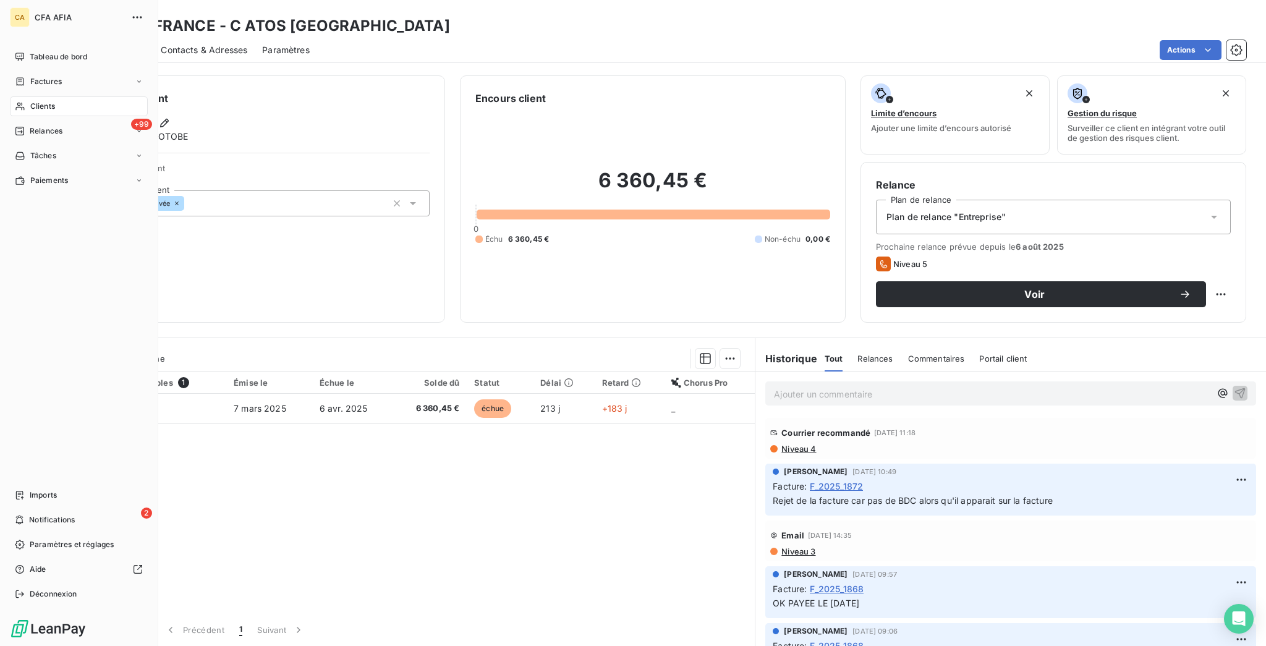
drag, startPoint x: 24, startPoint y: 80, endPoint x: 38, endPoint y: 78, distance: 13.8
click at [30, 101] on span "Clients" at bounding box center [42, 106] width 25 height 11
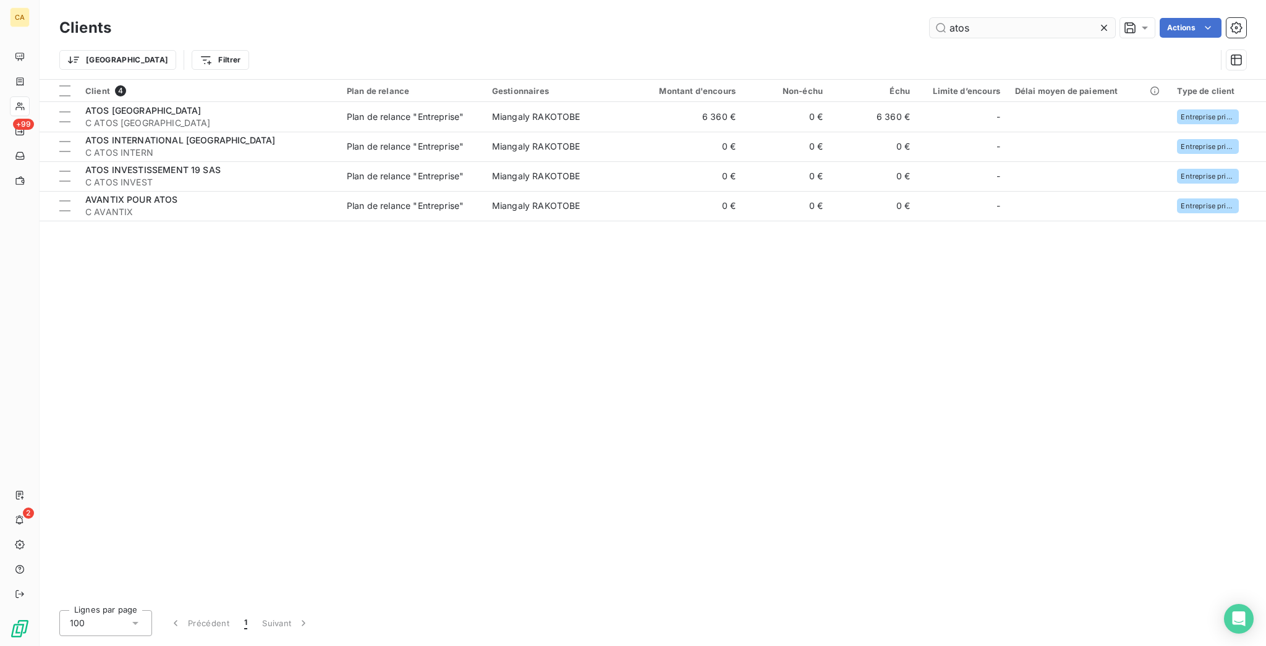
click at [1013, 18] on input "atos" at bounding box center [1022, 28] width 185 height 20
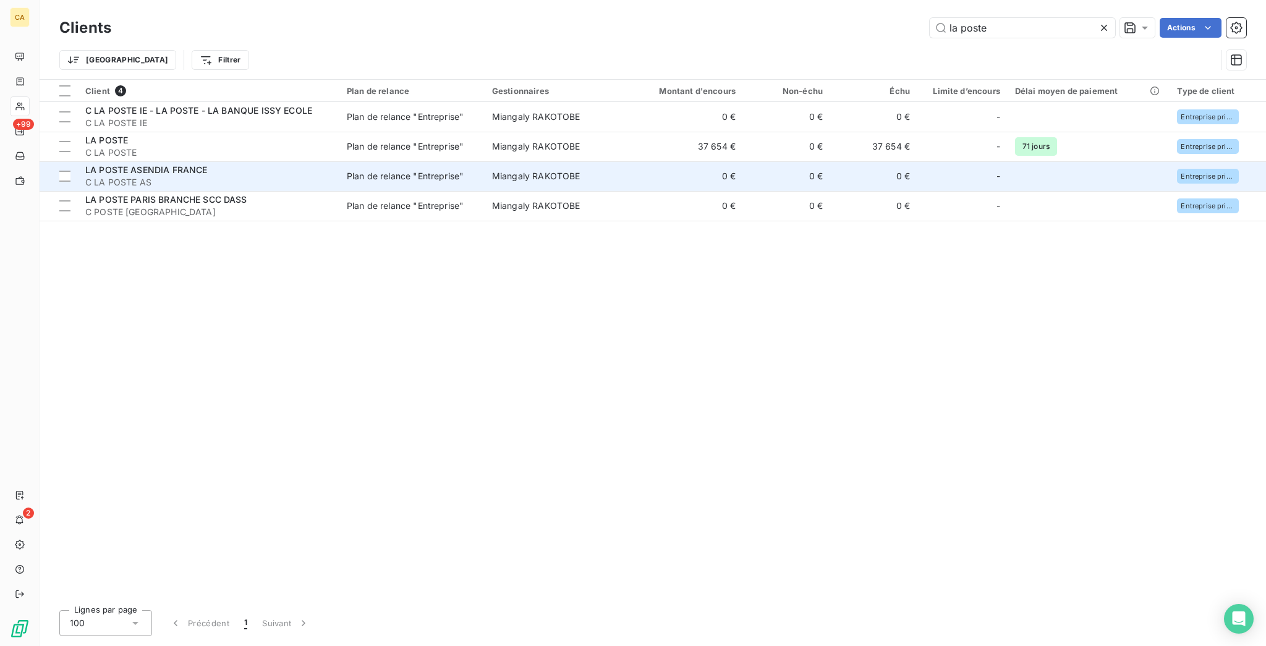
type input "la poste"
click at [485, 161] on td "Miangaly RAKOTOBE" at bounding box center [556, 176] width 142 height 30
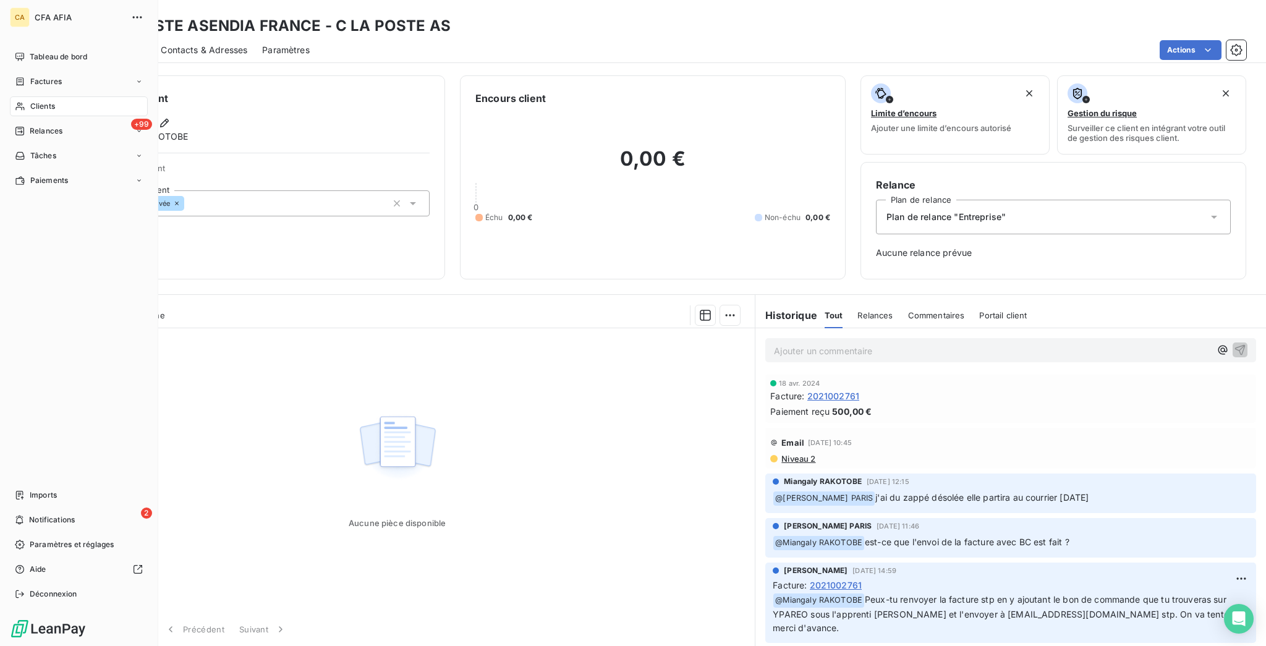
click at [21, 74] on nav "Tableau de bord Factures Clients +99 Relances Tâches Paiements" at bounding box center [79, 118] width 138 height 143
click at [21, 96] on div "Clients" at bounding box center [79, 106] width 138 height 20
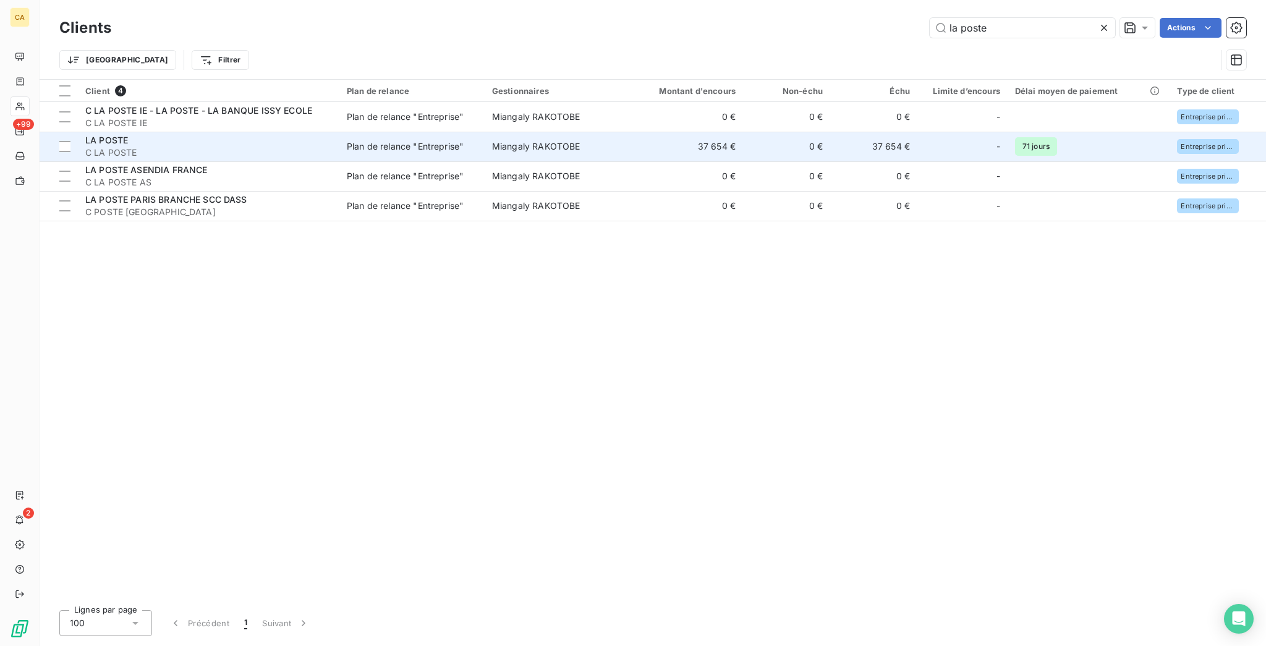
click at [147, 134] on div "LA POSTE" at bounding box center [208, 140] width 247 height 12
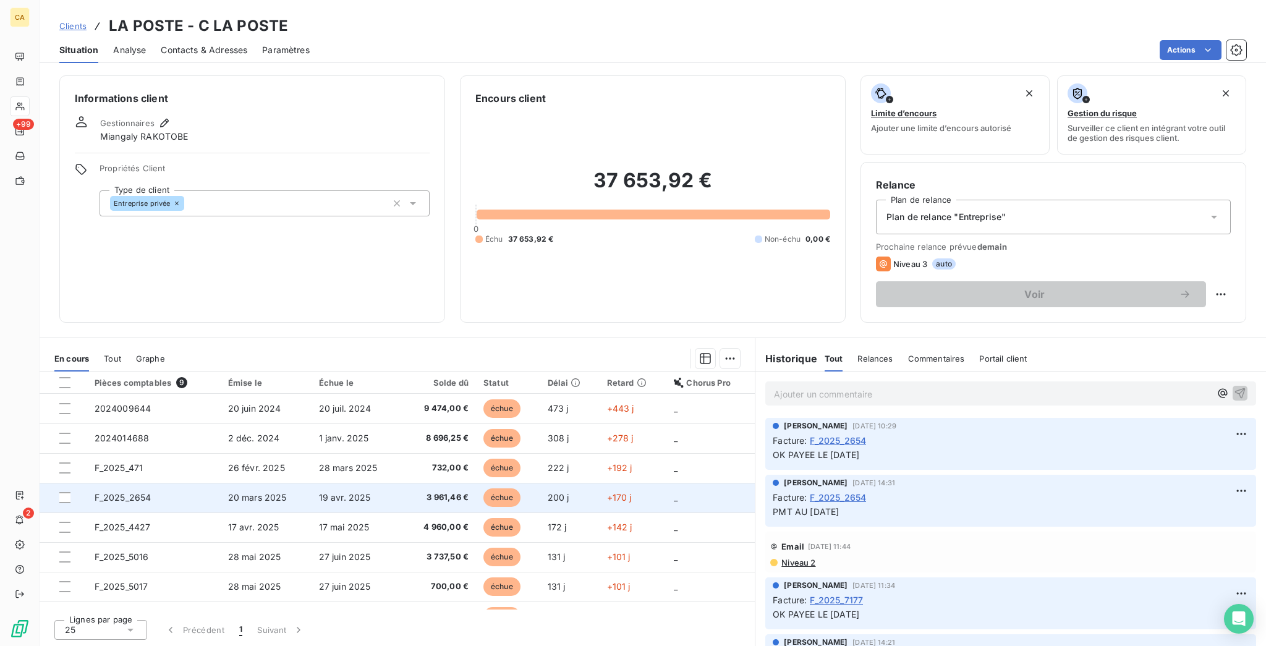
click at [159, 483] on td "F_2025_2654" at bounding box center [154, 498] width 134 height 30
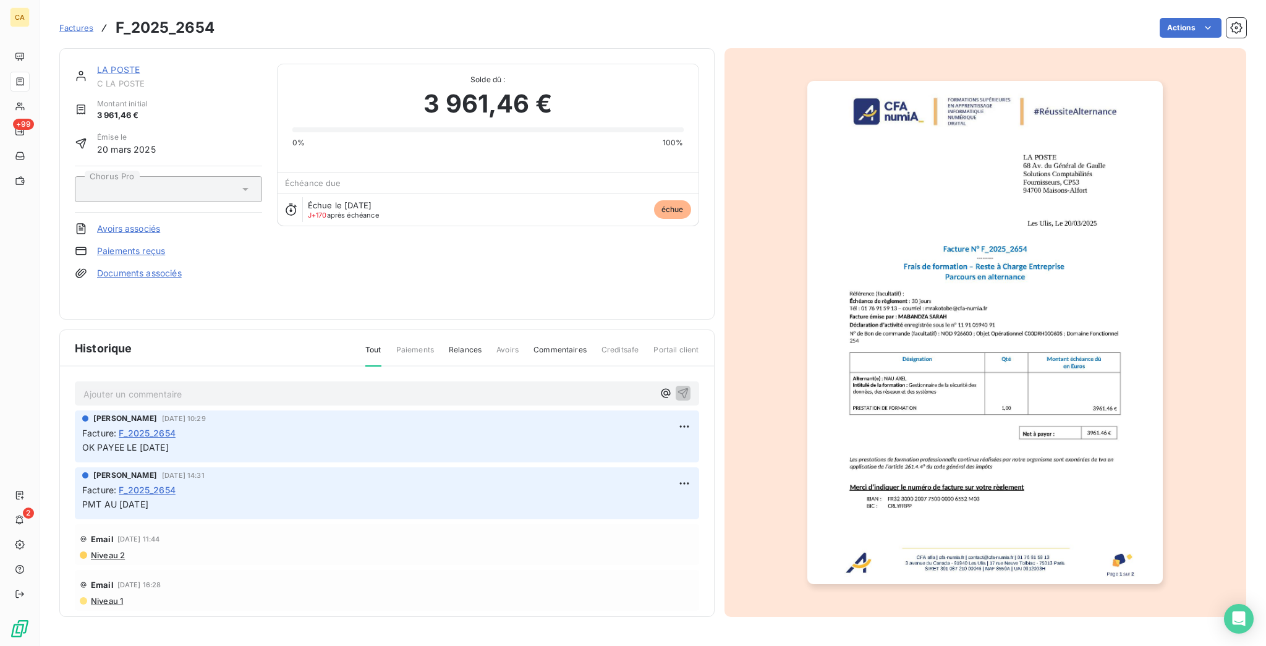
click at [103, 64] on link "LA POSTE" at bounding box center [118, 69] width 43 height 11
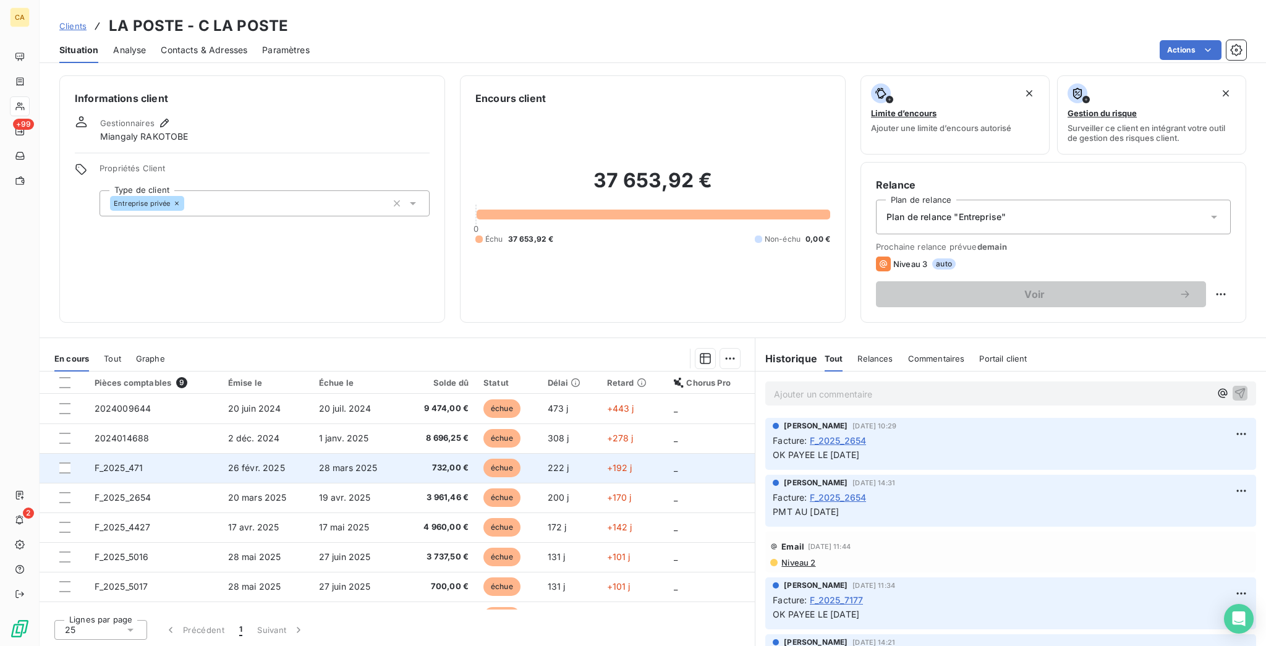
click at [176, 453] on td "F_2025_471" at bounding box center [154, 468] width 134 height 30
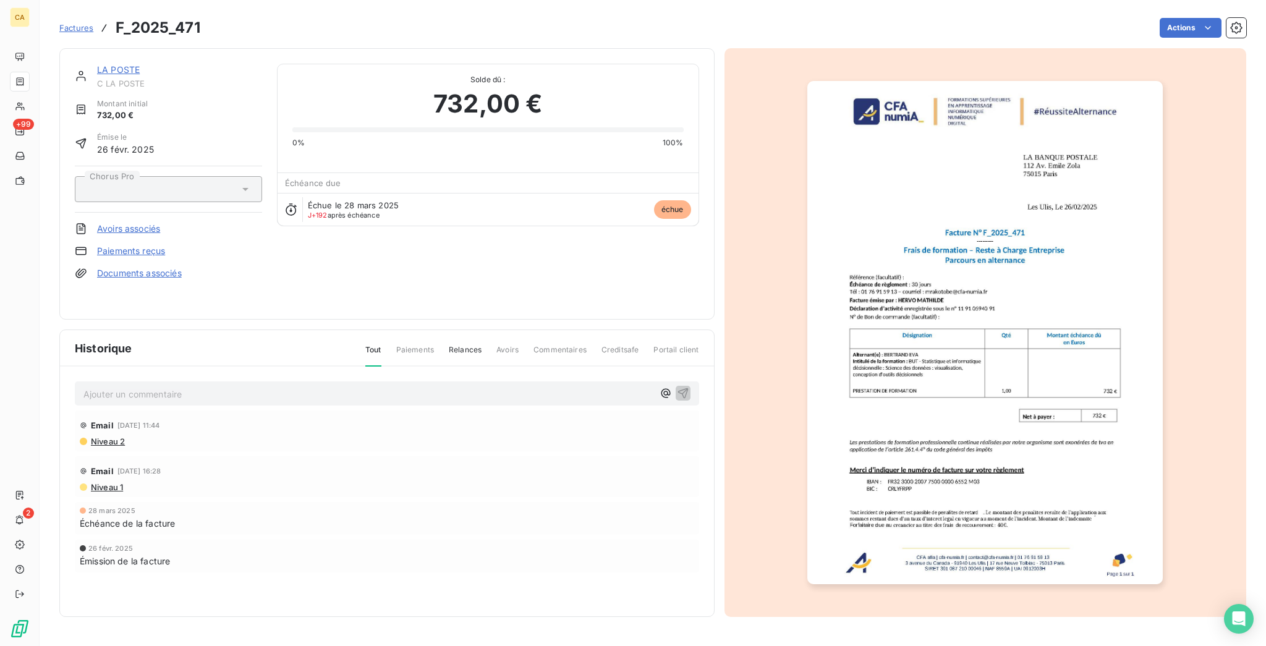
click at [97, 64] on link "LA POSTE" at bounding box center [118, 69] width 43 height 11
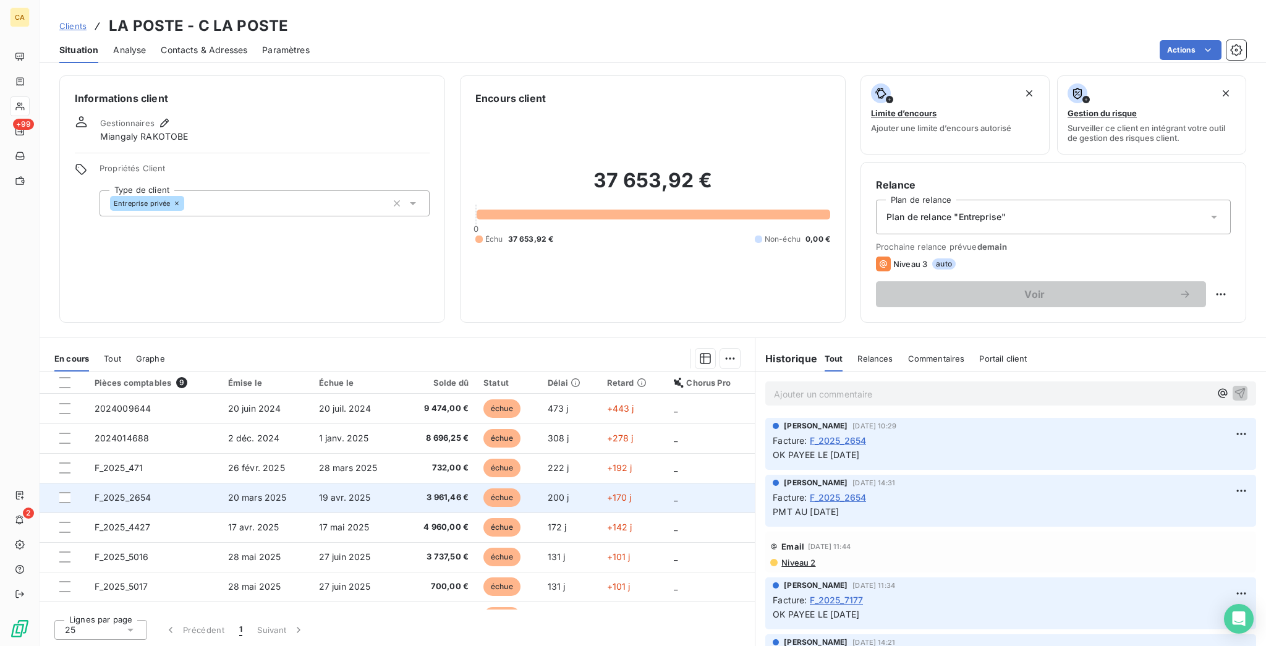
click at [130, 483] on td "F_2025_2654" at bounding box center [154, 498] width 134 height 30
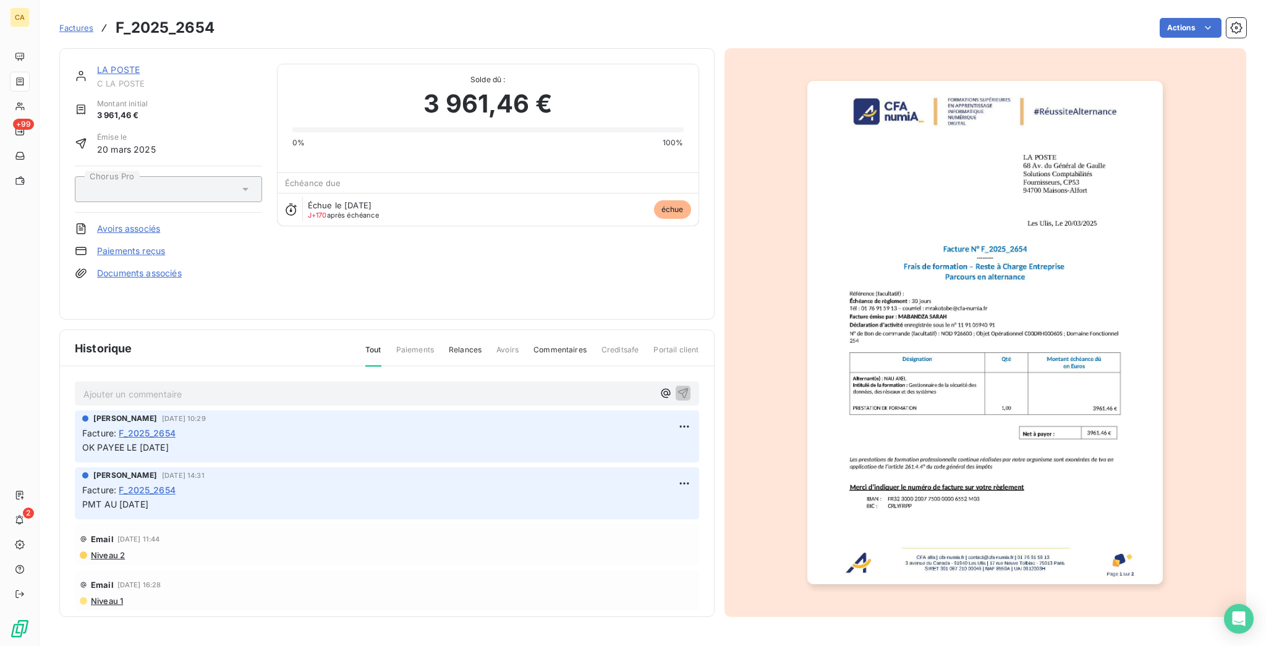
click at [99, 64] on link "LA POSTE" at bounding box center [118, 69] width 43 height 11
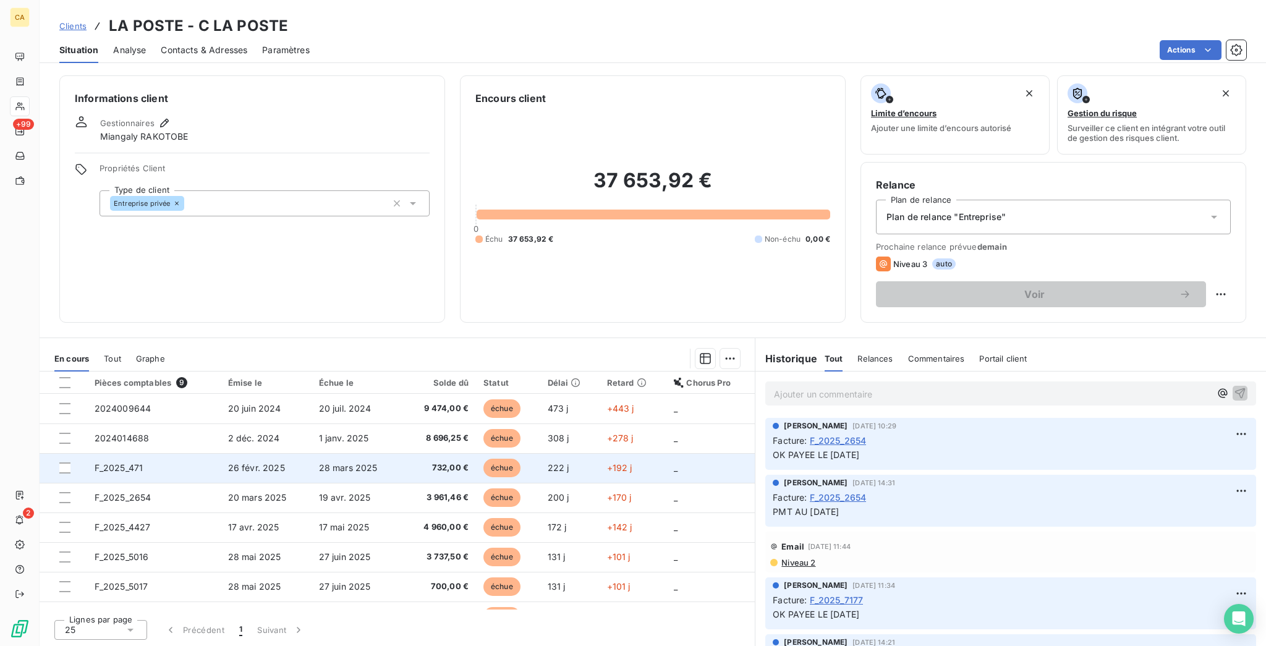
click at [169, 453] on td "F_2025_471" at bounding box center [154, 468] width 134 height 30
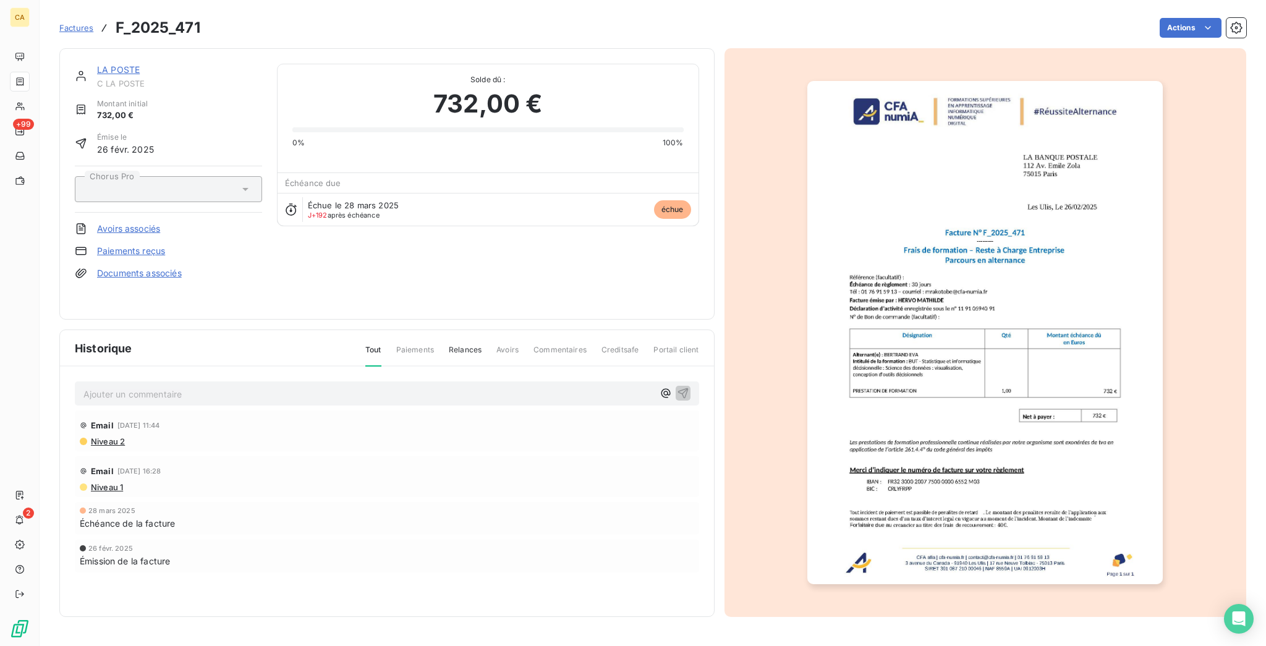
click at [125, 386] on p "Ajouter un commentaire ﻿" at bounding box center [368, 393] width 570 height 15
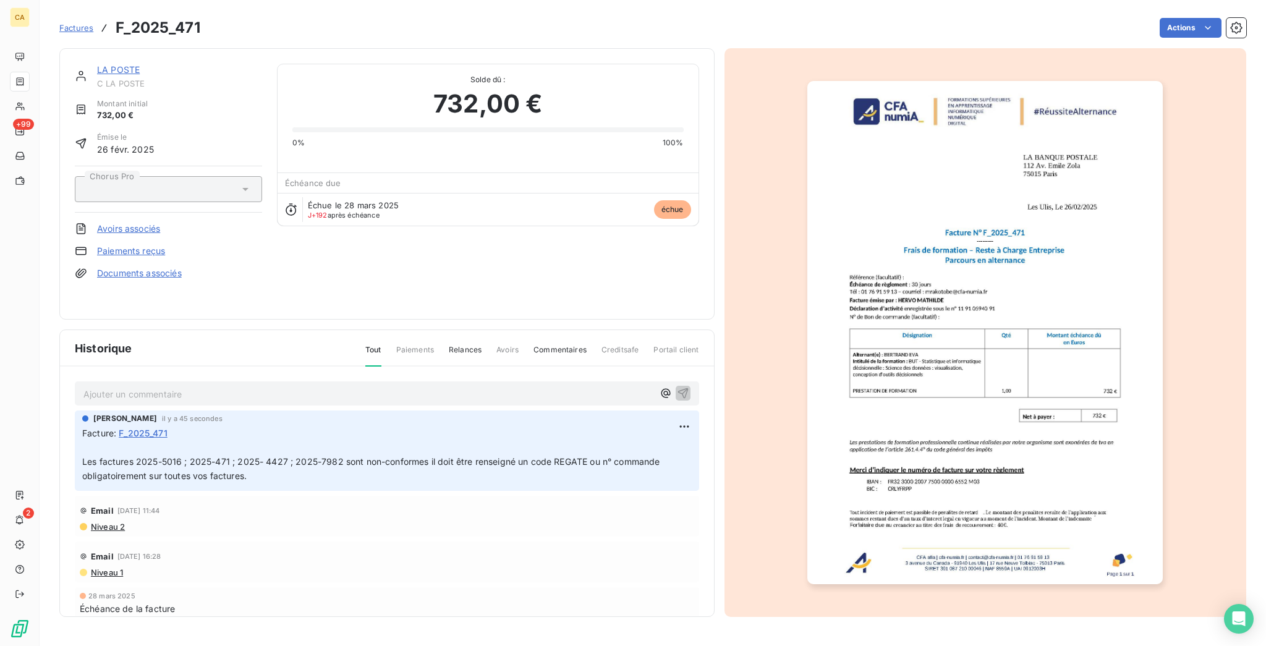
click at [102, 64] on link "LA POSTE" at bounding box center [118, 69] width 43 height 11
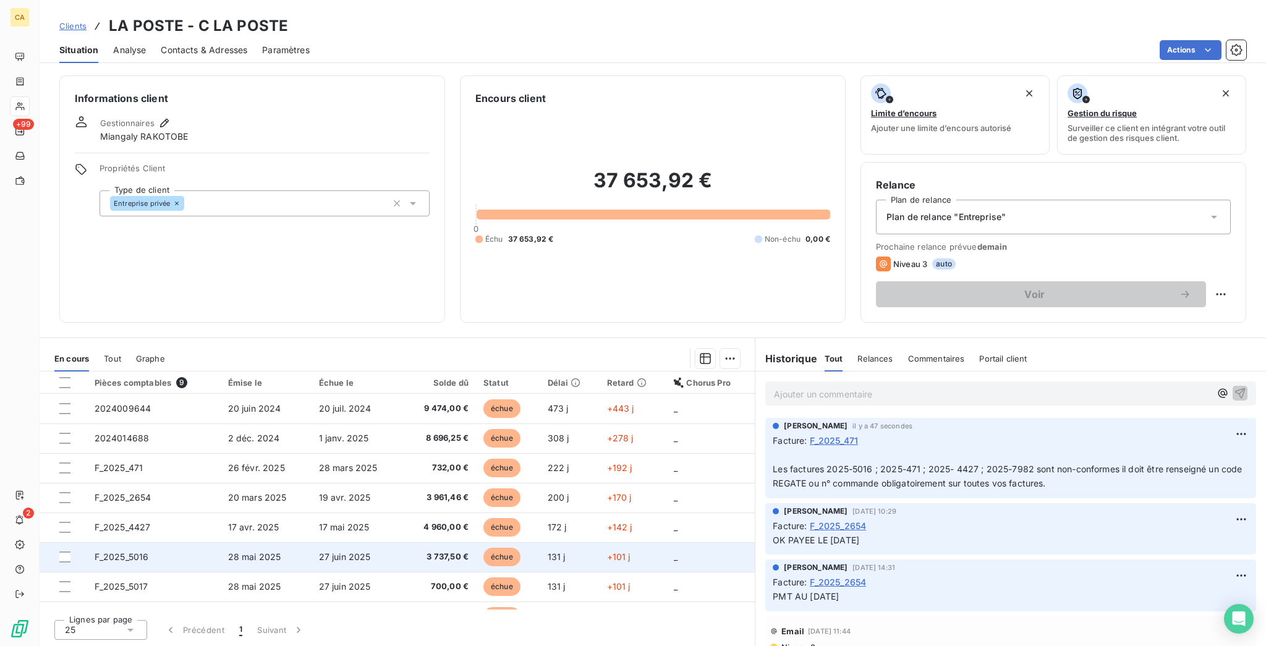
click at [156, 542] on td "F_2025_5016" at bounding box center [154, 557] width 134 height 30
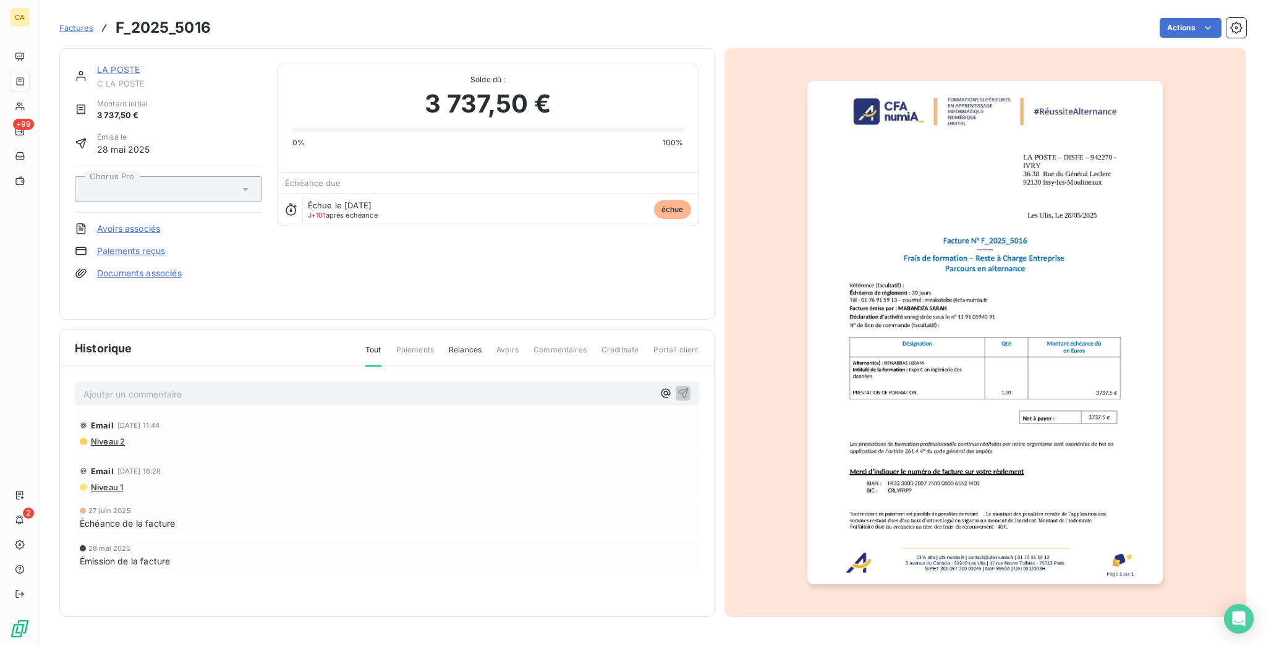
click at [150, 386] on div "Ajouter un commentaire ﻿ Email [DATE] 11:44 Niveau 2 Email [DATE] 16:28 Niveau …" at bounding box center [387, 494] width 654 height 255
click at [151, 386] on p "Ajouter un commentaire ﻿" at bounding box center [368, 393] width 570 height 15
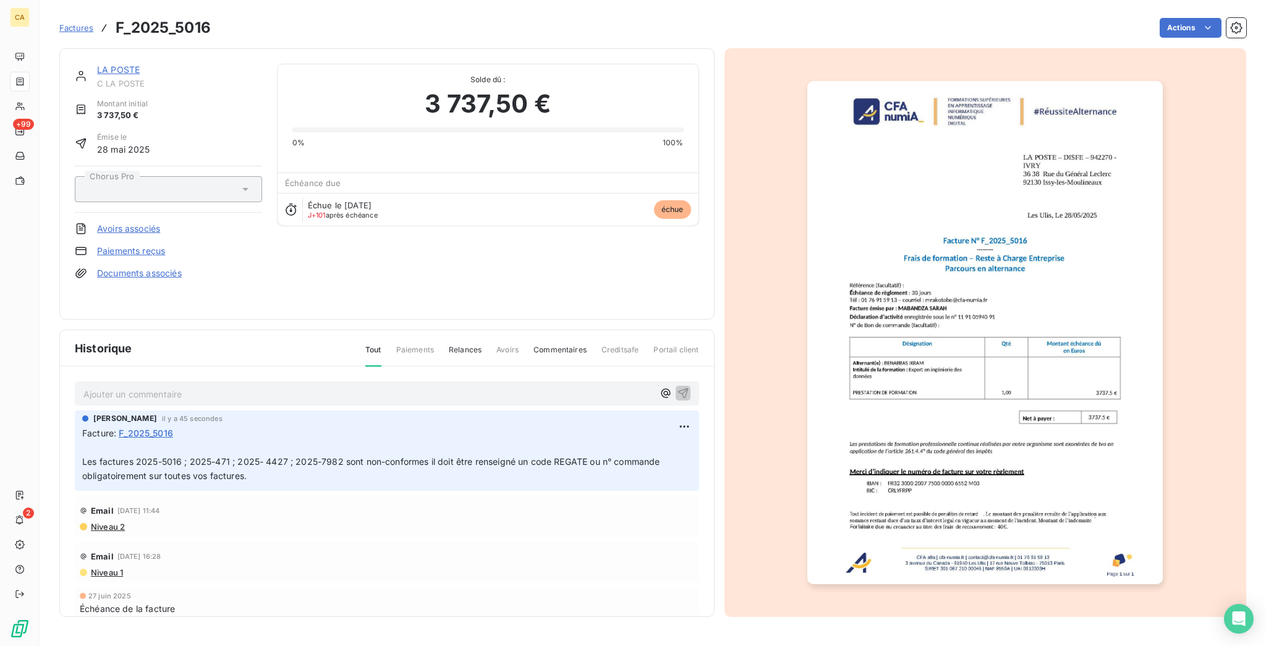
click at [101, 64] on link "LA POSTE" at bounding box center [118, 69] width 43 height 11
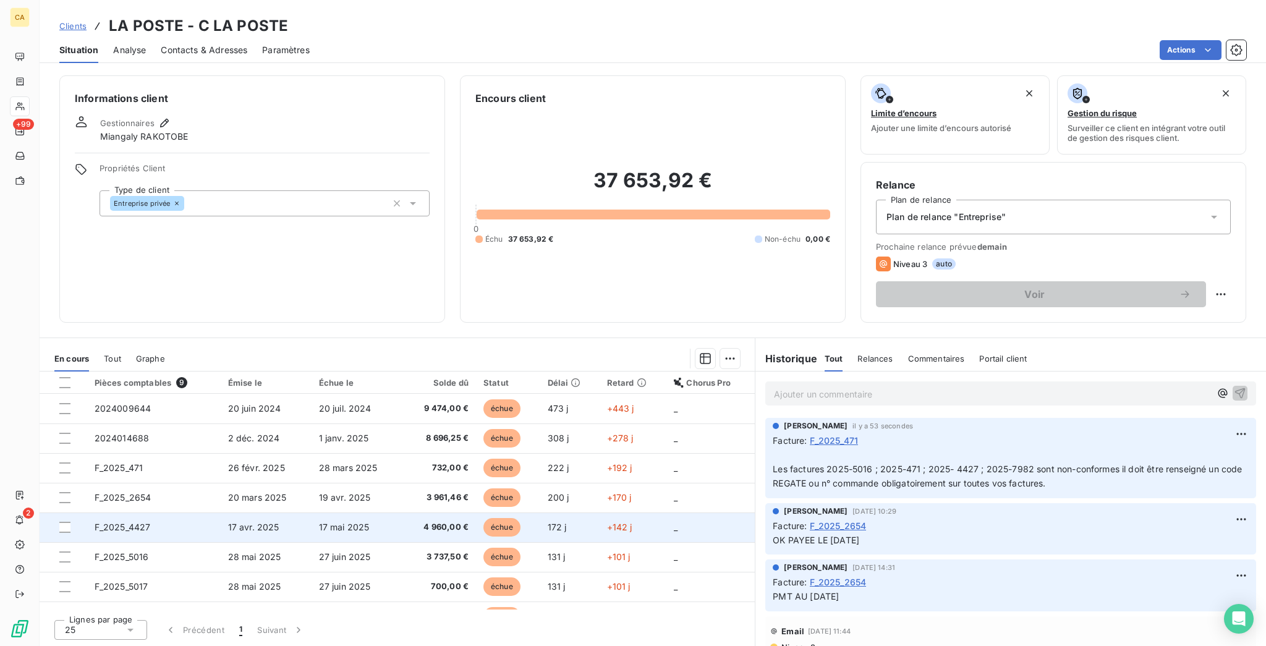
click at [119, 522] on span "F_2025_4427" at bounding box center [123, 527] width 56 height 11
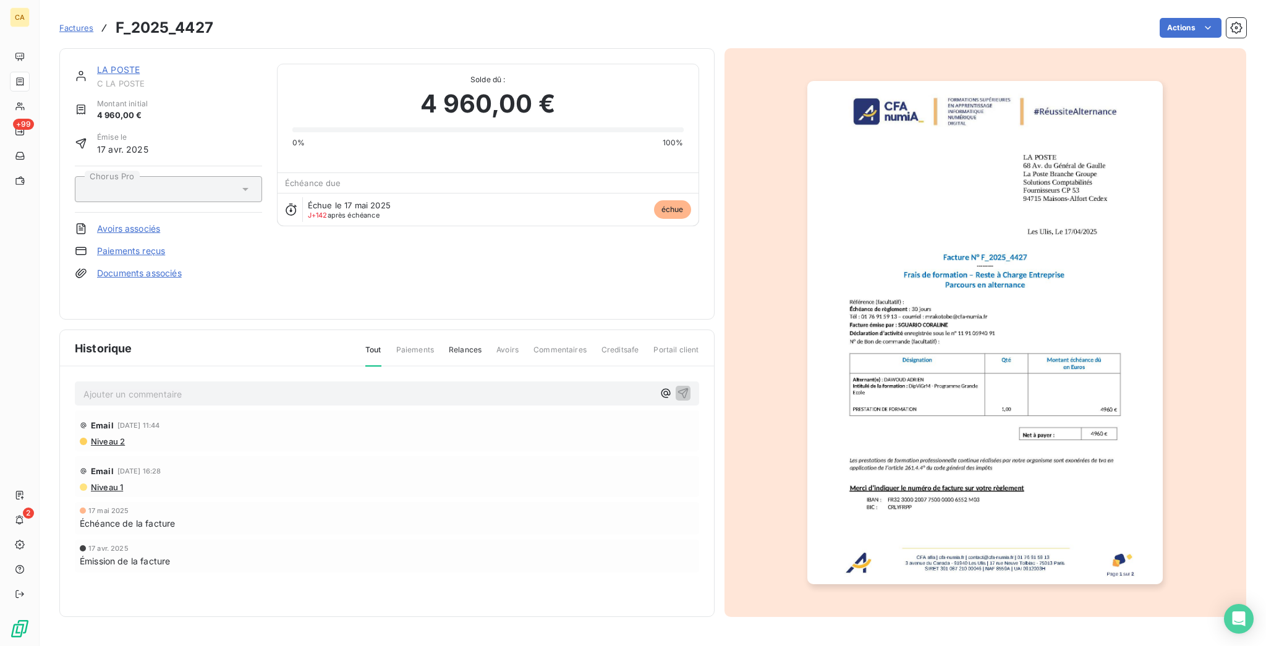
click at [117, 386] on p "Ajouter un commentaire ﻿" at bounding box center [368, 393] width 570 height 15
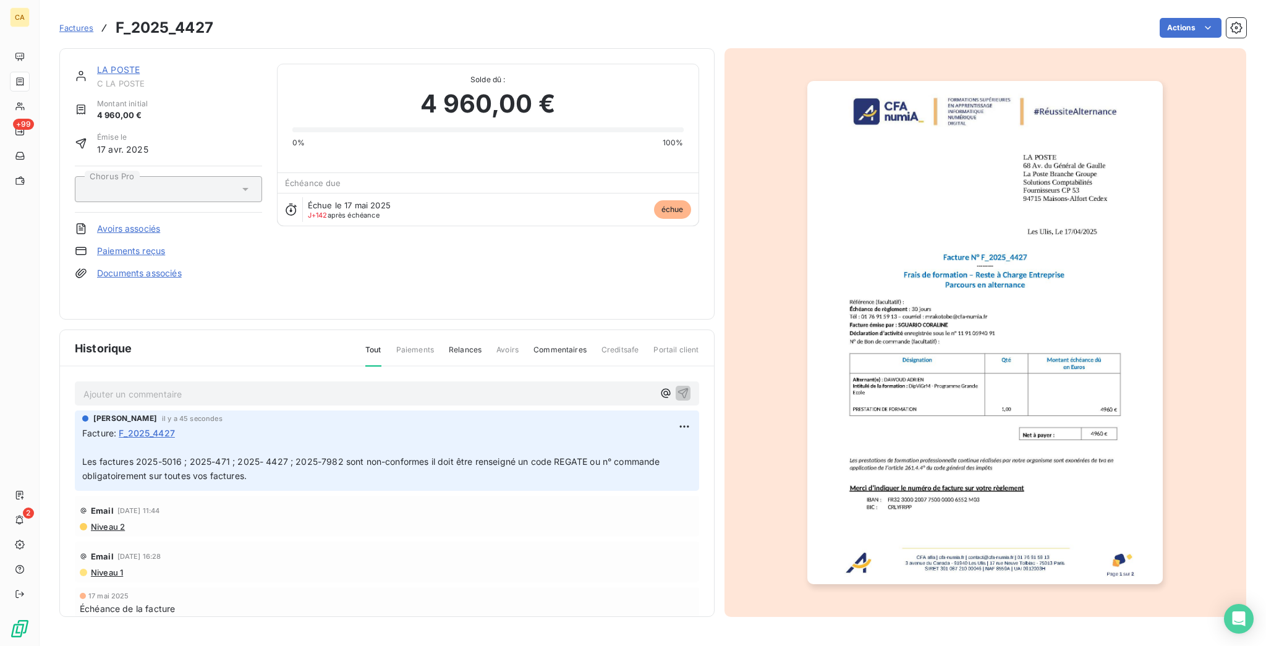
click at [106, 64] on link "LA POSTE" at bounding box center [118, 69] width 43 height 11
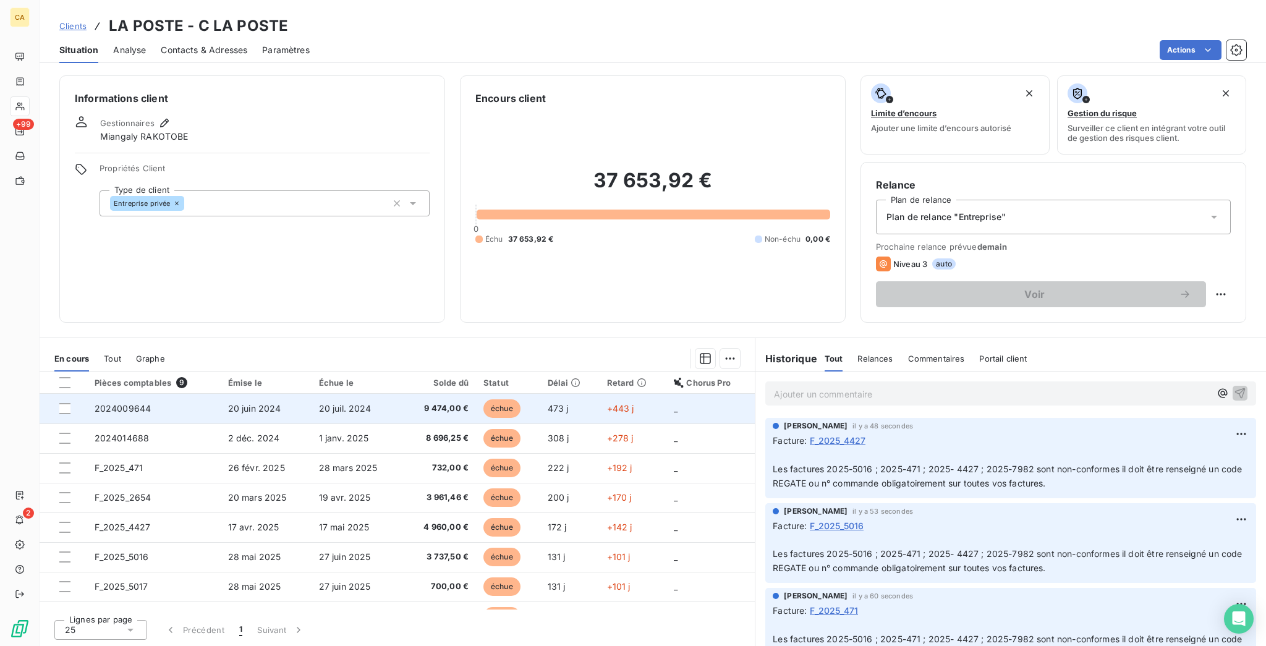
click at [150, 394] on td "2024009644" at bounding box center [154, 409] width 134 height 30
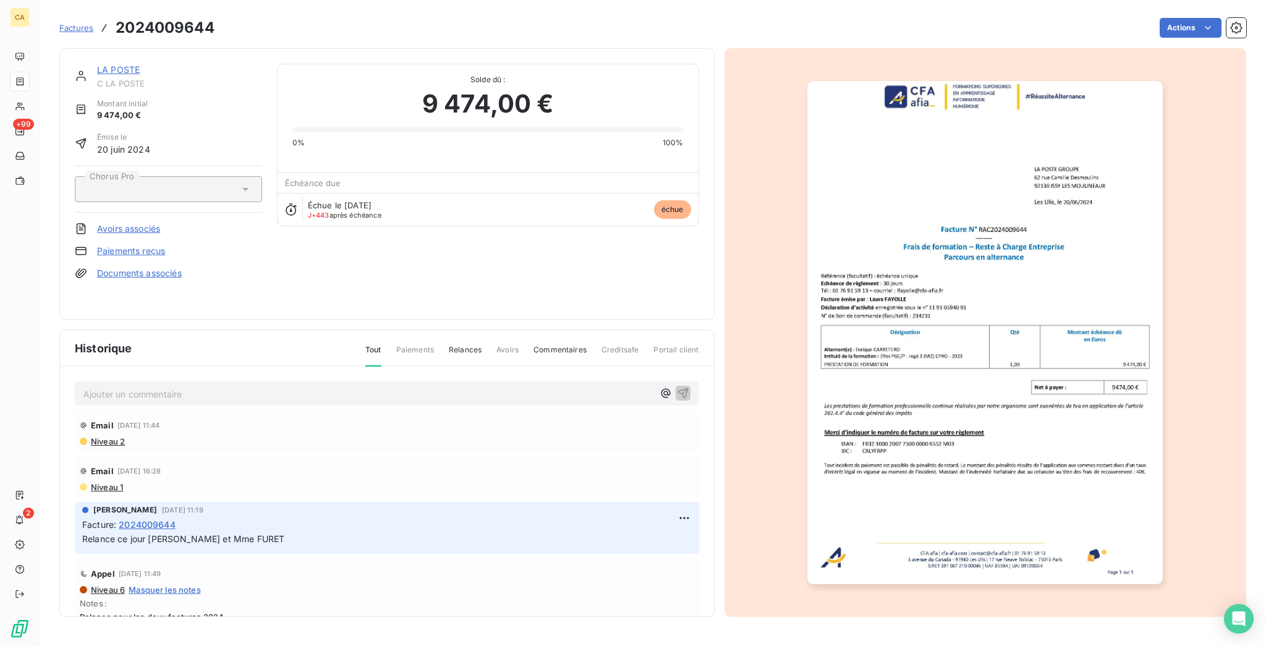
click at [342, 367] on div "Ajouter un commentaire ﻿ Email [DATE] 11:44 Niveau 2 Email [DATE] 16:28 Niveau …" at bounding box center [387, 510] width 654 height 286
click at [331, 386] on p "Ajouter un commentaire ﻿" at bounding box center [368, 393] width 570 height 15
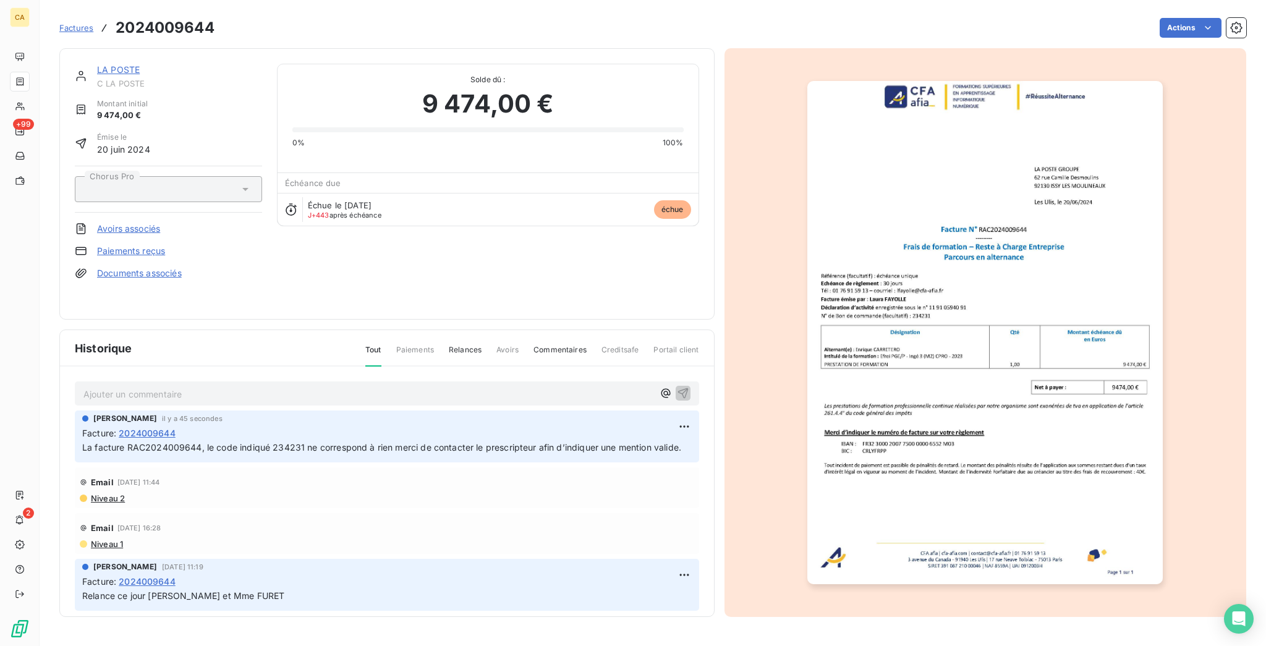
drag, startPoint x: 114, startPoint y: 58, endPoint x: 101, endPoint y: 55, distance: 13.3
click at [114, 64] on link "LA POSTE" at bounding box center [118, 69] width 43 height 11
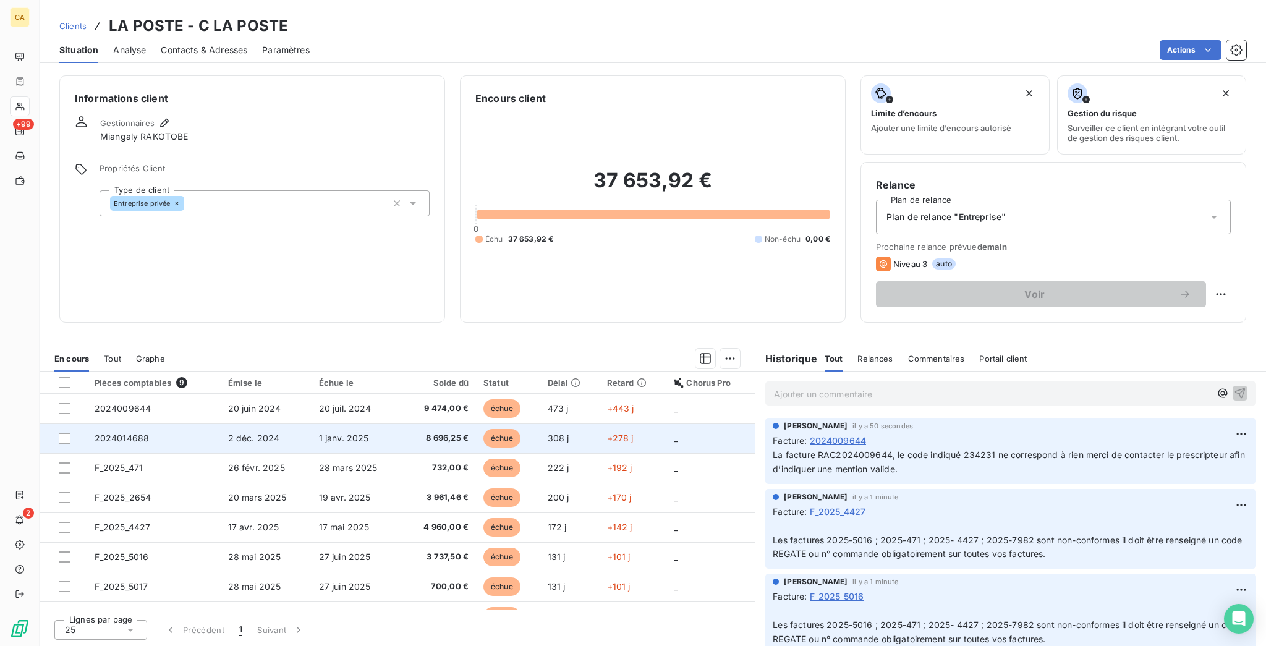
click at [135, 423] on td "2024014688" at bounding box center [154, 438] width 134 height 30
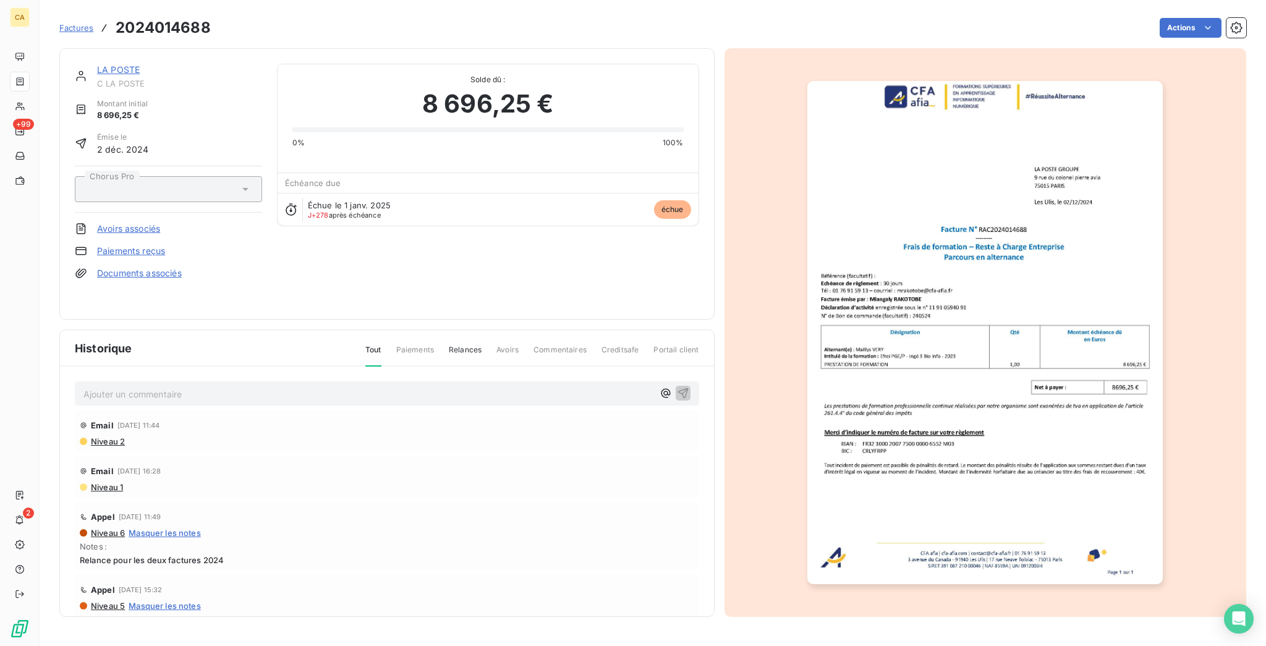
click at [141, 385] on div "Ajouter un commentaire ﻿" at bounding box center [387, 393] width 624 height 24
click at [144, 386] on p "Ajouter un commentaire ﻿" at bounding box center [368, 393] width 570 height 15
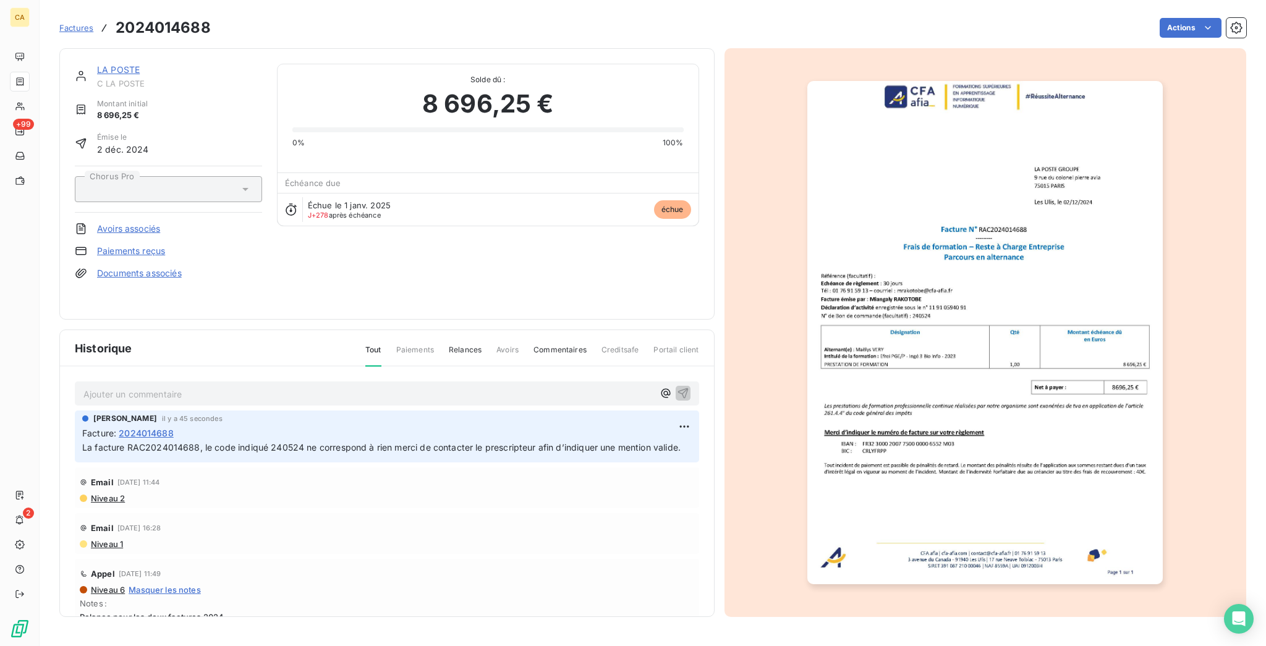
click at [114, 64] on link "LA POSTE" at bounding box center [118, 69] width 43 height 11
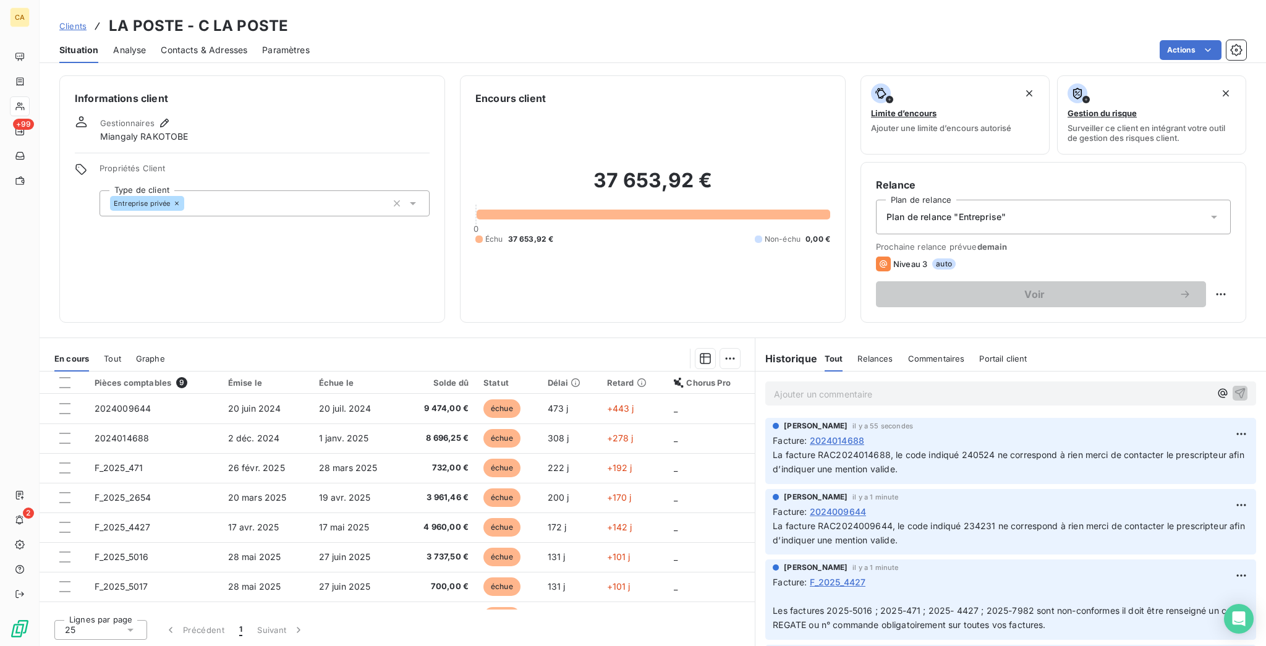
click at [117, 640] on span "F_2025_7987" at bounding box center [123, 645] width 56 height 11
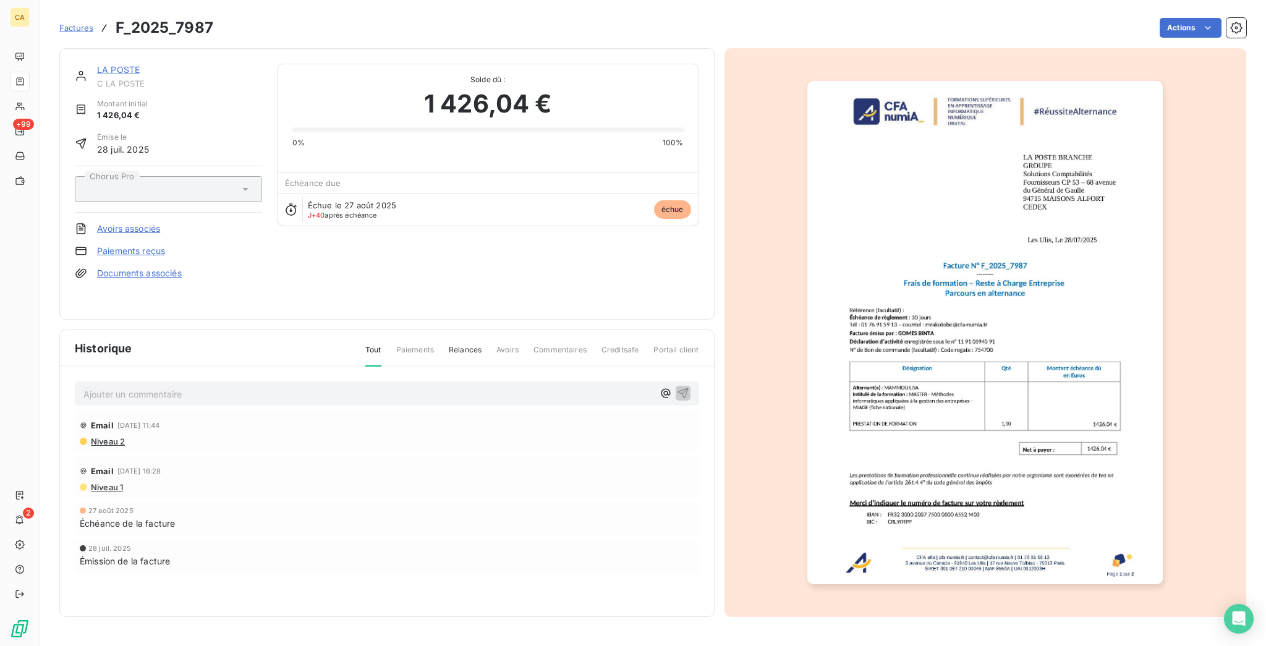
click at [142, 386] on p "Ajouter un commentaire ﻿" at bounding box center [368, 393] width 570 height 15
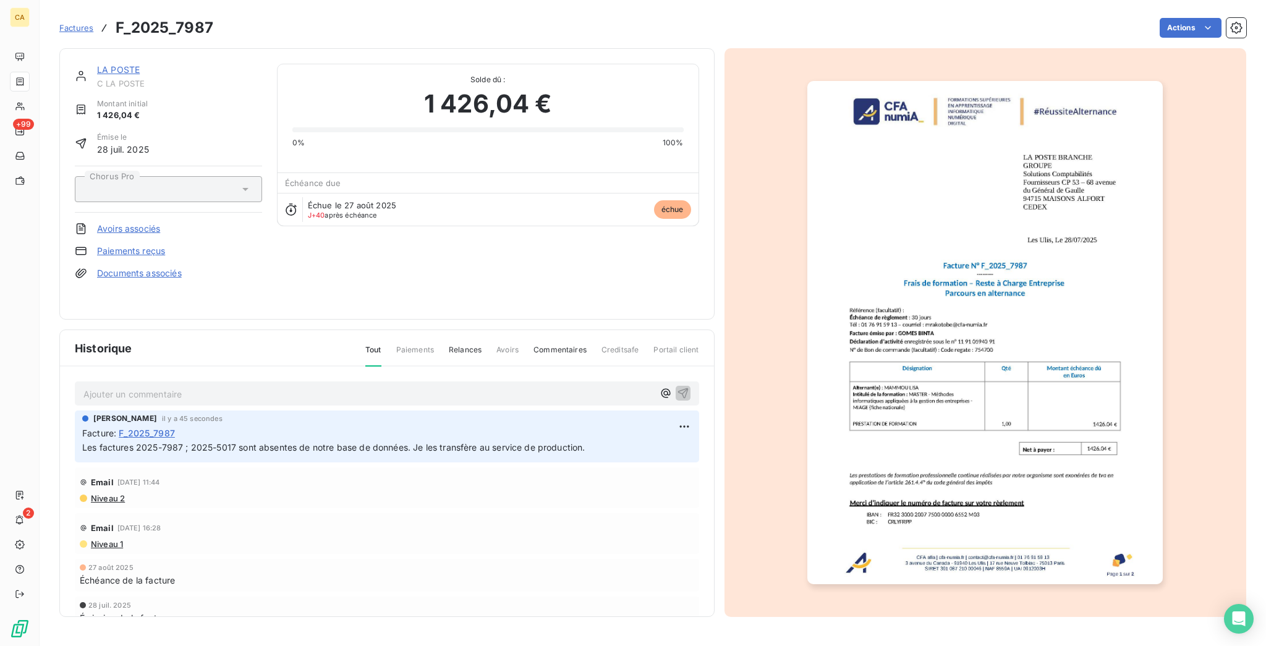
click at [97, 64] on link "LA POSTE" at bounding box center [118, 69] width 43 height 11
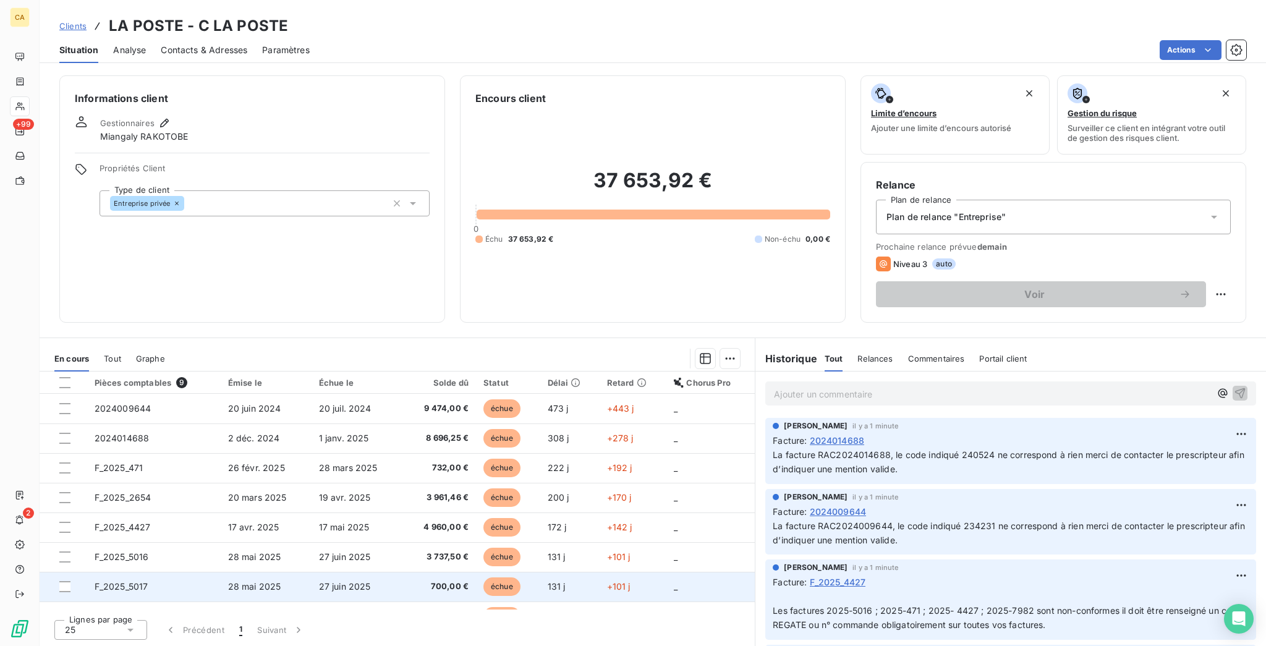
click at [153, 572] on td "F_2025_5017" at bounding box center [154, 587] width 134 height 30
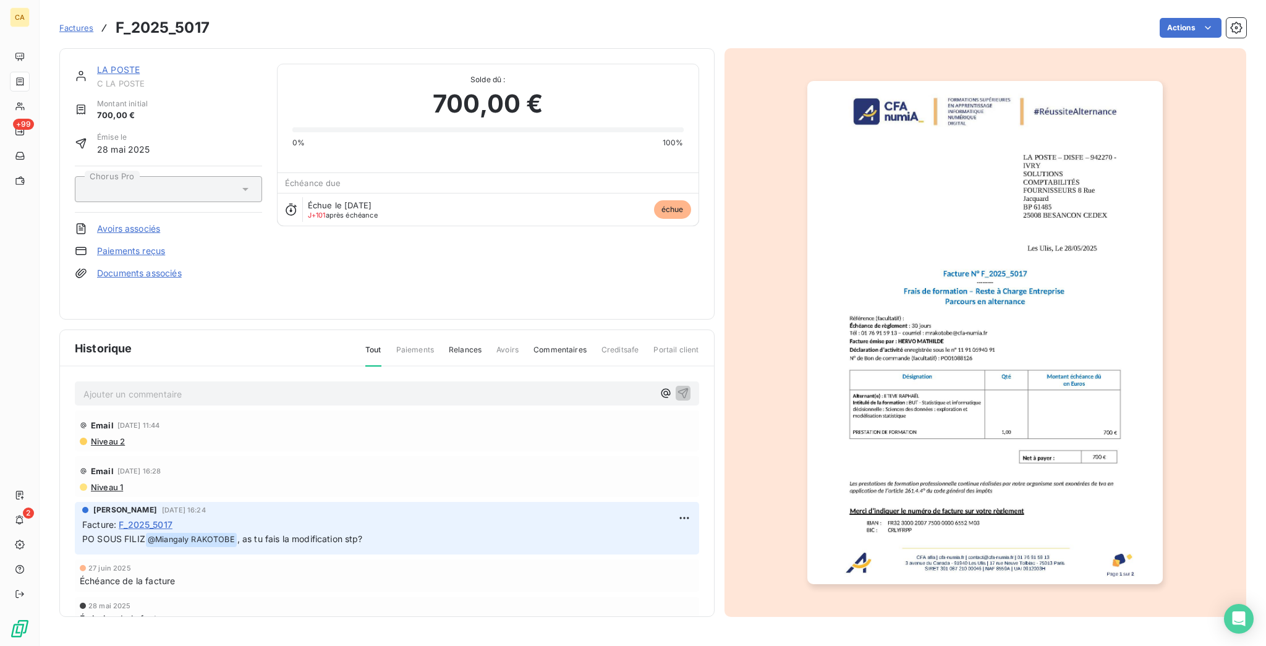
drag, startPoint x: 179, startPoint y: 360, endPoint x: 169, endPoint y: 371, distance: 14.0
click at [171, 370] on div "Ajouter un commentaire ﻿ Email [DATE] 11:44 Niveau 2 Email [DATE] 16:28 Niveau …" at bounding box center [387, 510] width 654 height 286
click at [169, 386] on p "Ajouter un commentaire ﻿" at bounding box center [368, 393] width 570 height 15
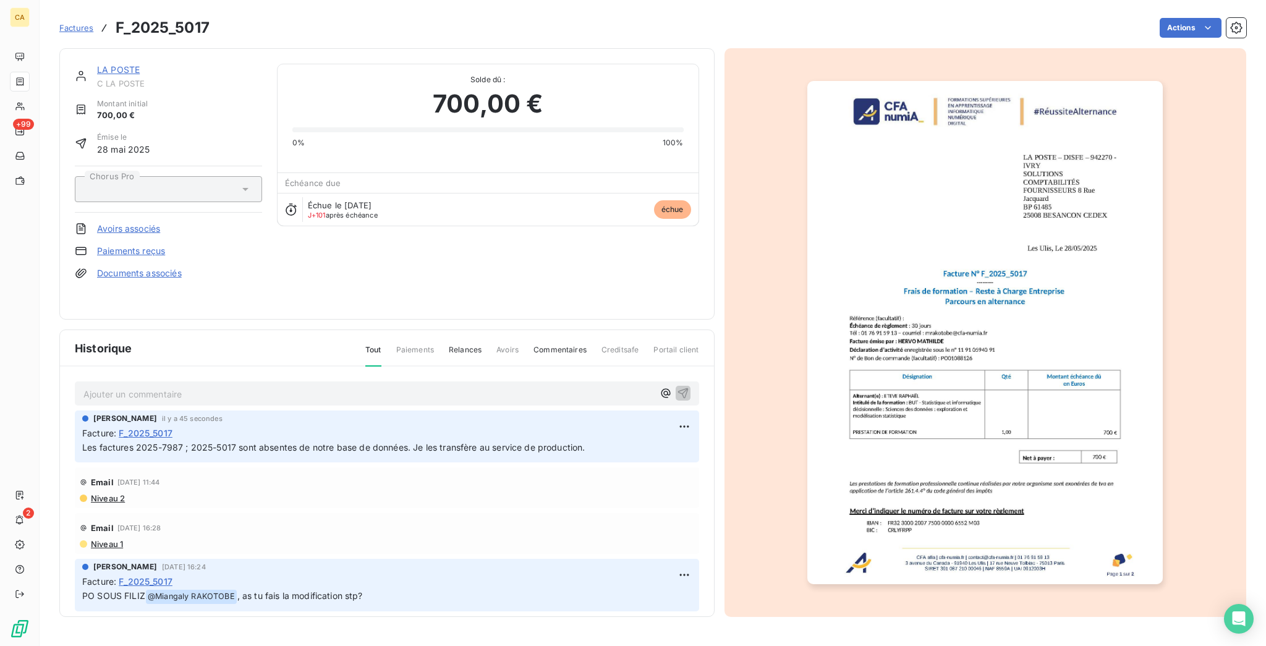
click at [97, 64] on link "LA POSTE" at bounding box center [118, 69] width 43 height 11
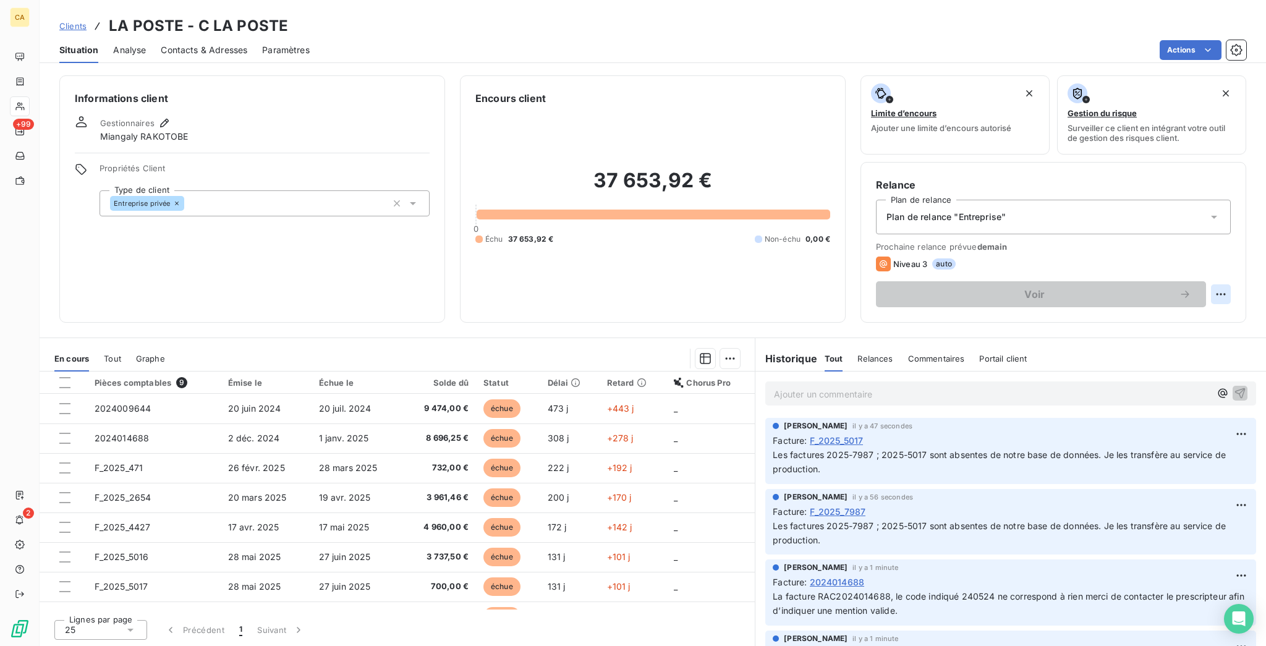
drag, startPoint x: 1241, startPoint y: 241, endPoint x: 1227, endPoint y: 245, distance: 14.3
click at [1239, 242] on div "Relance Plan de relance Plan de relance "Entreprise" Prochaine relance prévue […" at bounding box center [1054, 242] width 386 height 161
click at [1226, 245] on html "CA +99 2 Clients LA POSTE - C LA POSTE Situation Analyse Contacts & Adresses Pa…" at bounding box center [633, 323] width 1266 height 646
click at [1217, 267] on div "Replanifier cette action" at bounding box center [1183, 270] width 111 height 20
select select "9"
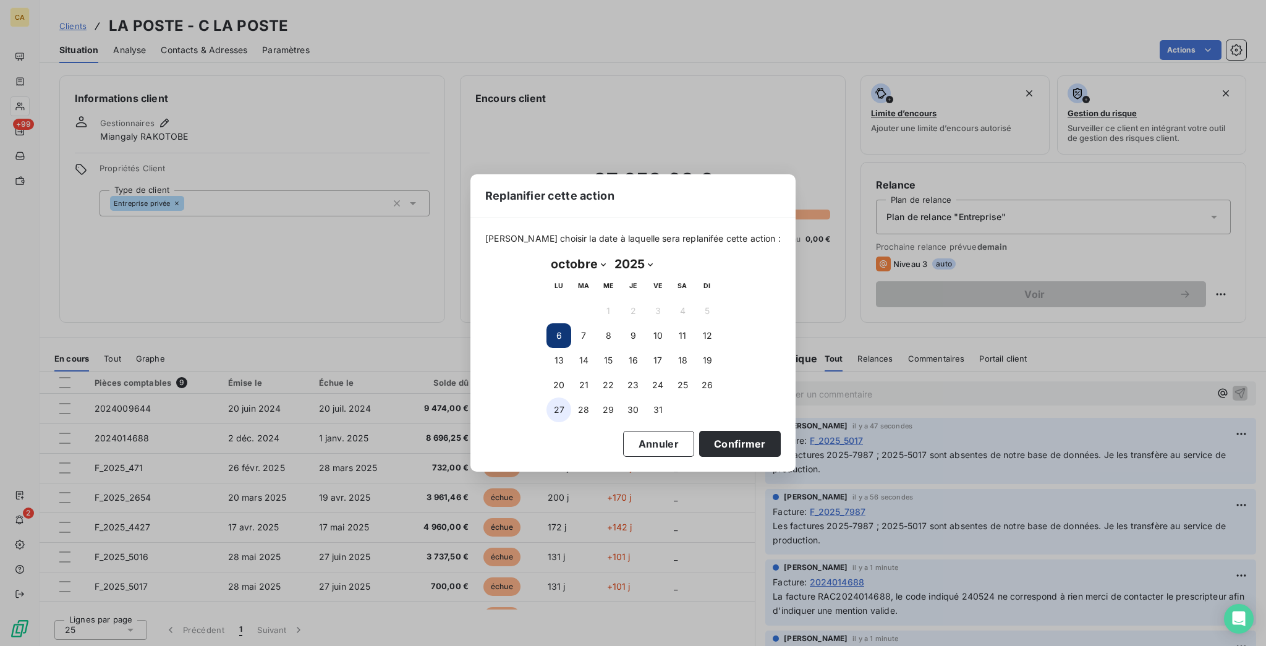
click at [555, 399] on button "27" at bounding box center [558, 409] width 25 height 25
click at [699, 436] on button "Confirmer" at bounding box center [740, 444] width 82 height 26
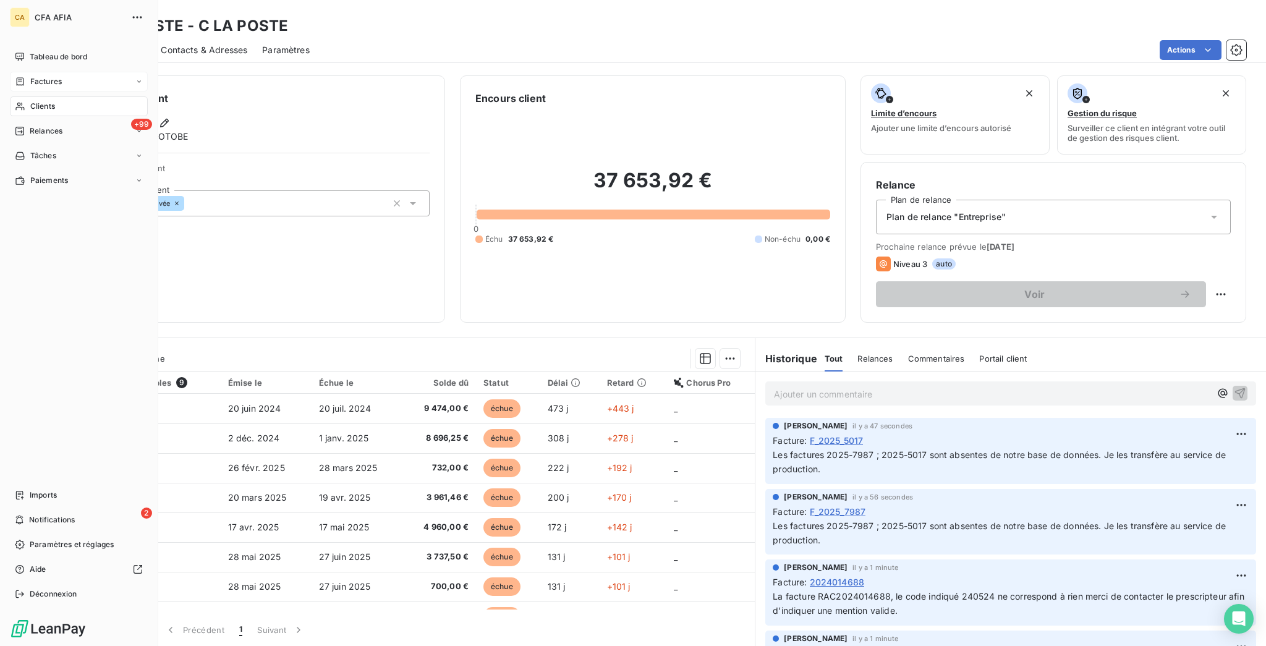
click at [23, 76] on div "Factures" at bounding box center [38, 81] width 47 height 11
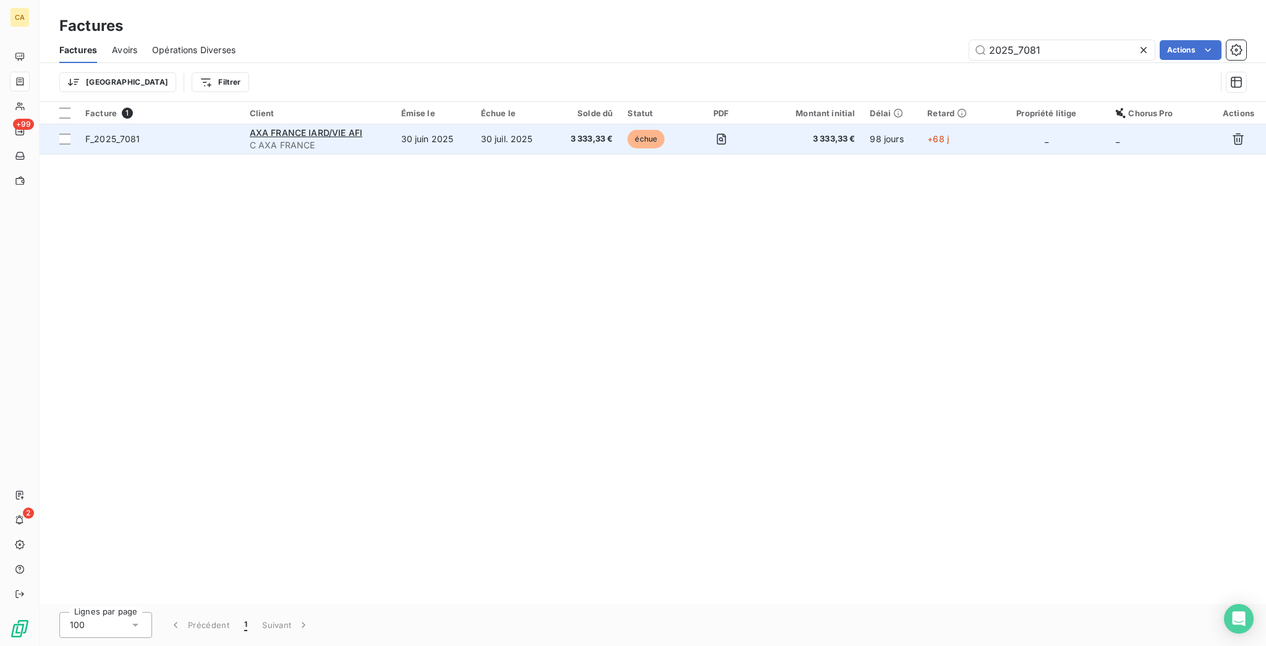
type input "2025_7081"
click at [546, 129] on td "30 juil. 2025" at bounding box center [513, 139] width 79 height 30
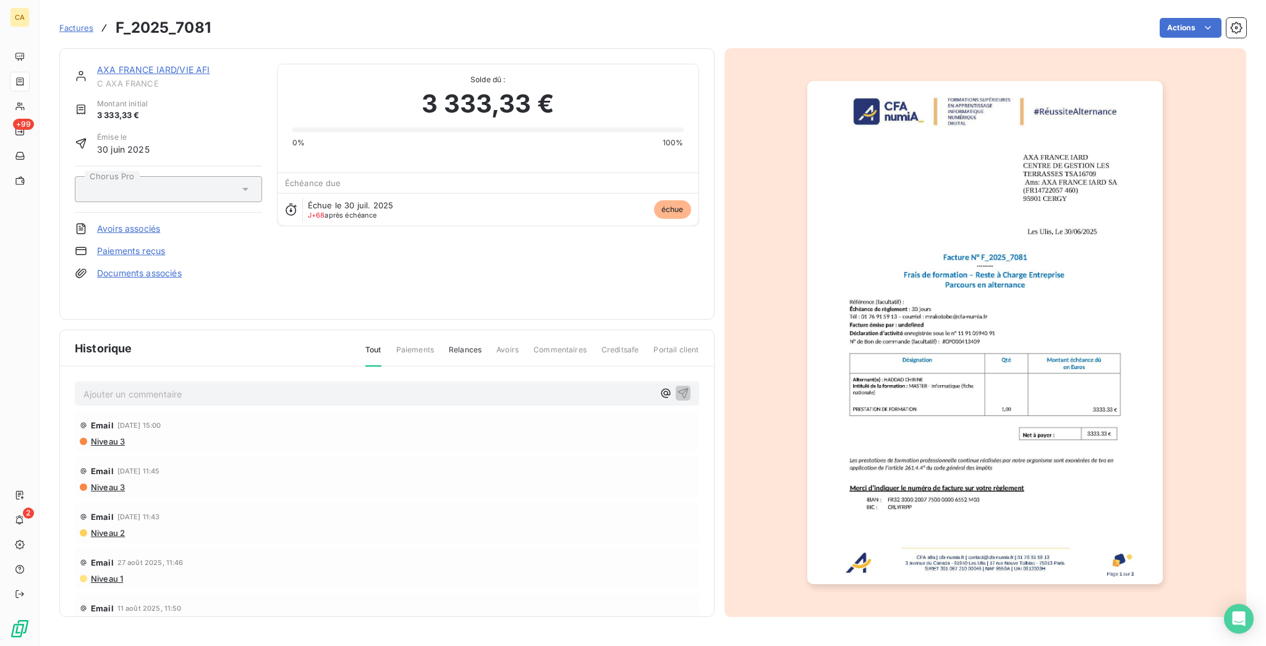
click at [390, 367] on div "Ajouter un commentaire ﻿ Email [DATE] 15:00 Niveau 3 Email [DATE] 11:45 Niveau …" at bounding box center [387, 510] width 654 height 286
click at [386, 367] on div "Ajouter un commentaire ﻿ Email [DATE] 15:00 Niveau 3 Email [DATE] 11:45 Niveau …" at bounding box center [387, 510] width 654 height 286
click at [383, 386] on p "Ajouter un commentaire ﻿" at bounding box center [368, 393] width 570 height 15
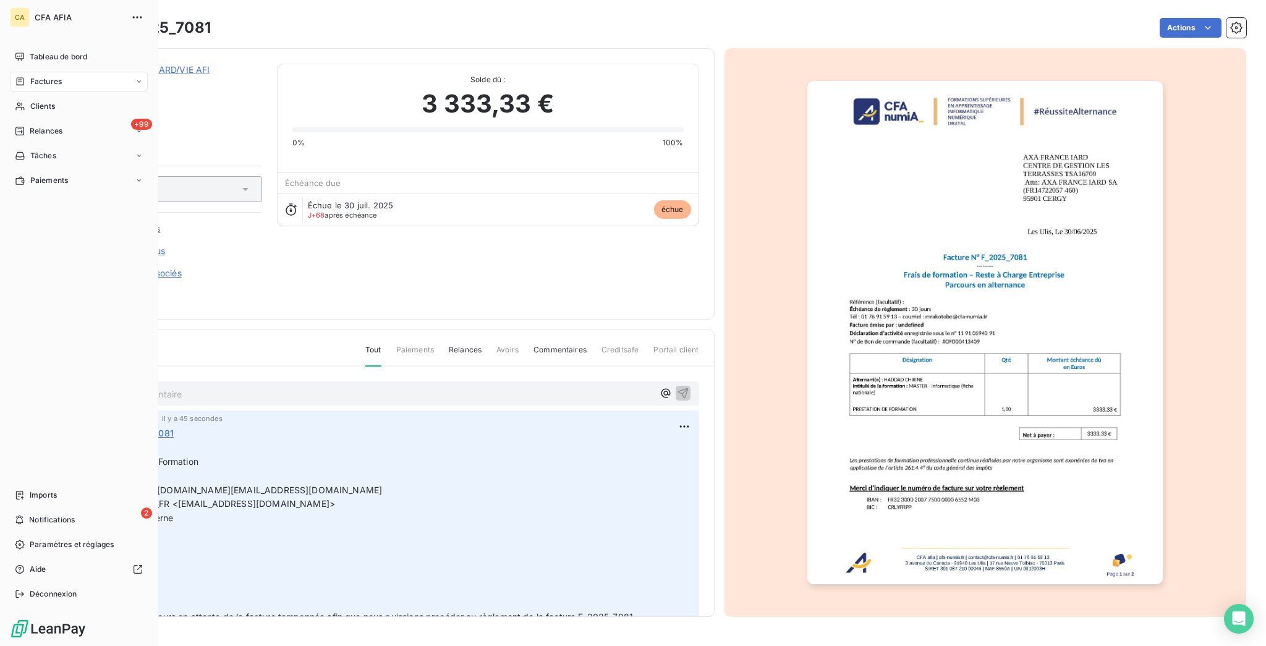
click at [30, 76] on span "Factures" at bounding box center [46, 81] width 32 height 11
click at [22, 76] on div "Factures" at bounding box center [38, 81] width 47 height 11
click at [38, 121] on div "Avoirs" at bounding box center [86, 131] width 123 height 20
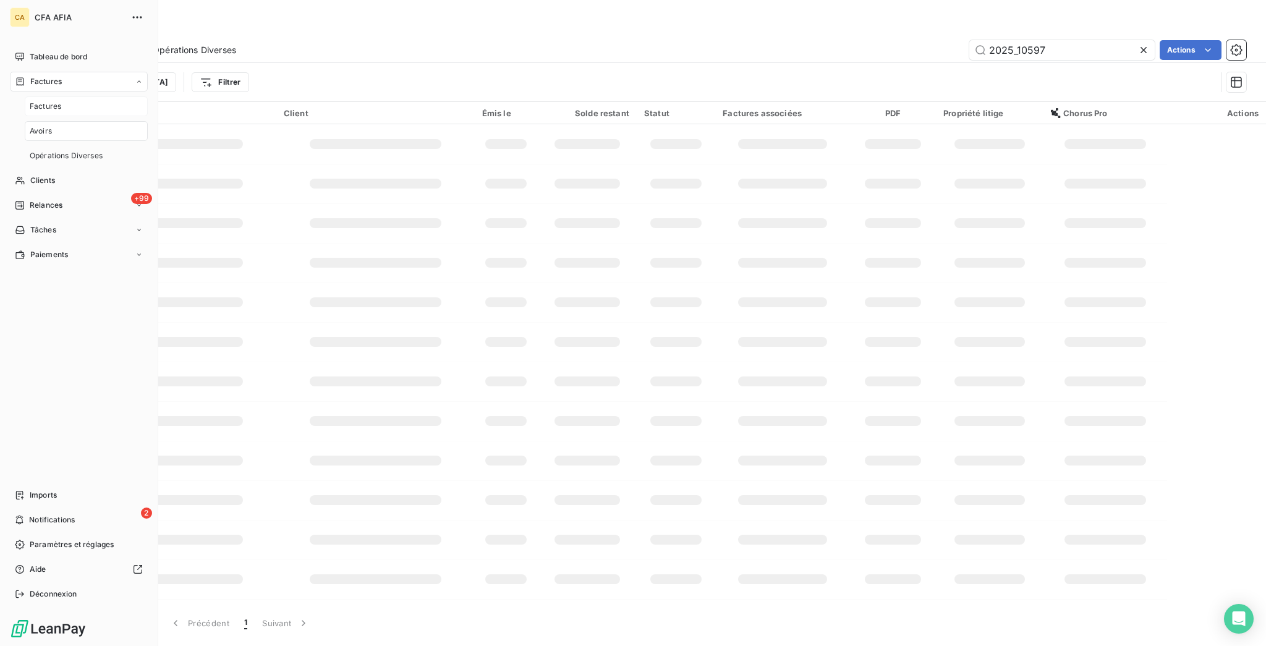
click at [38, 101] on span "Factures" at bounding box center [46, 106] width 32 height 11
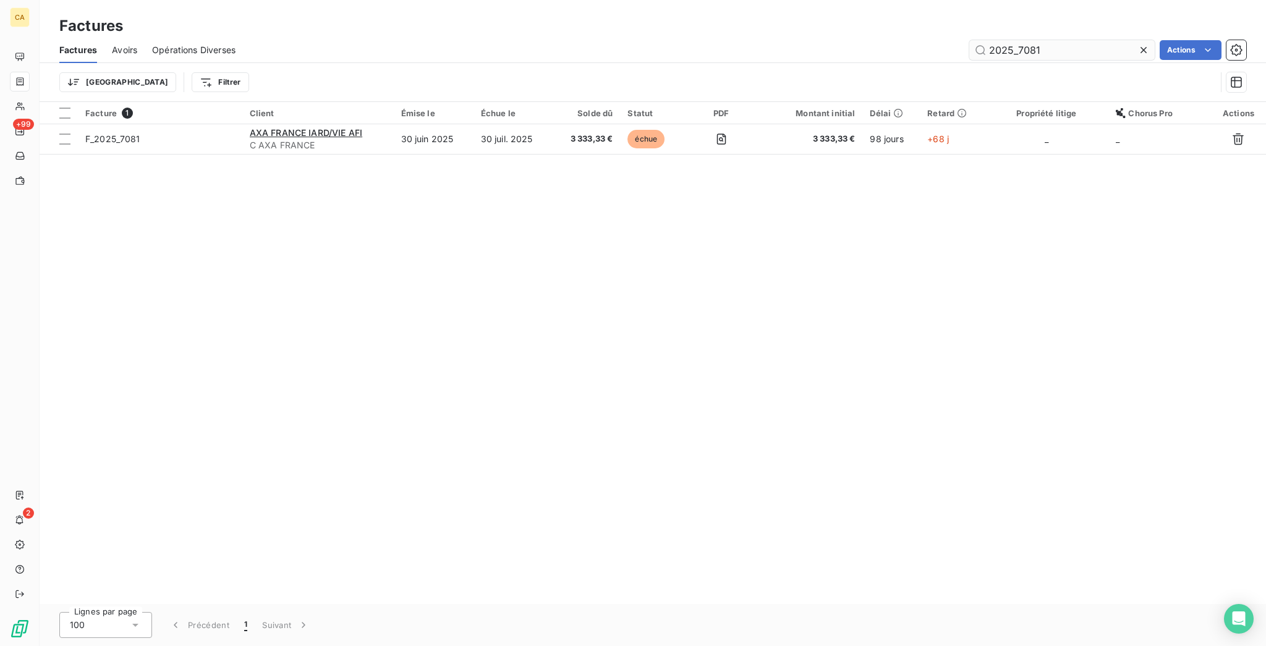
click at [1055, 40] on input "2025_7081" at bounding box center [1061, 50] width 185 height 20
drag, startPoint x: 1024, startPoint y: 36, endPoint x: 1110, endPoint y: 54, distance: 87.8
click at [1110, 54] on div "Factures Avoirs Opérations Diverses 2025_7081 Actions Trier Filtrer" at bounding box center [653, 69] width 1226 height 64
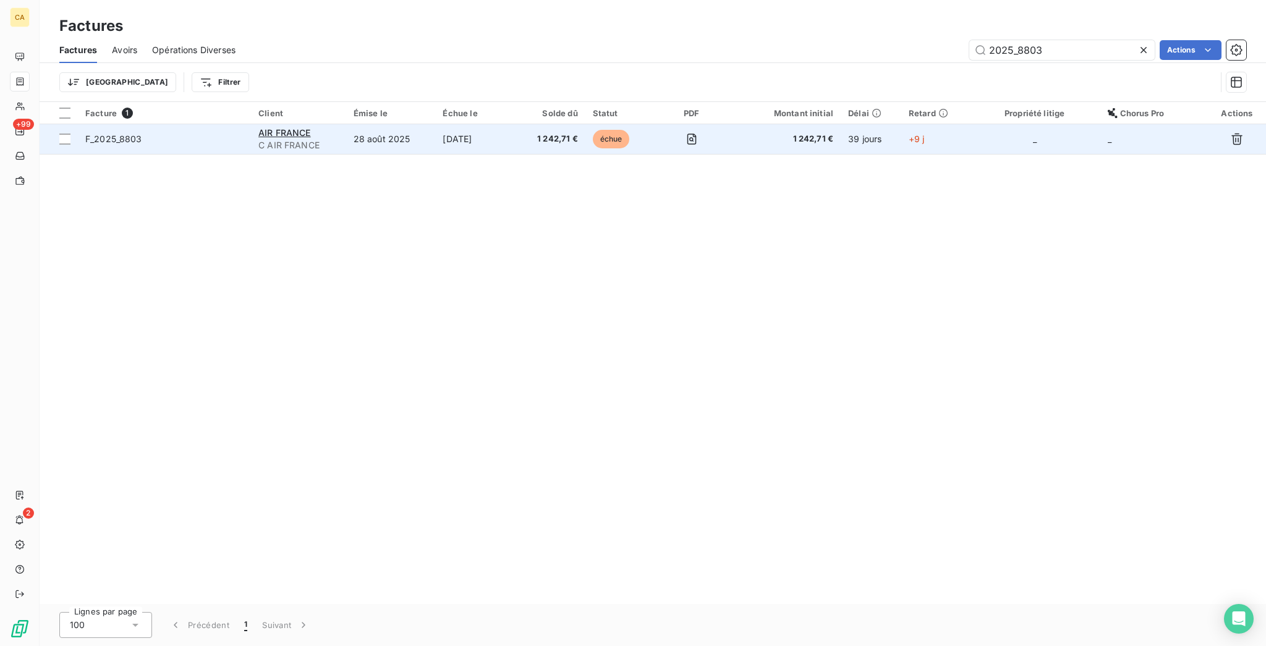
type input "2025_8803"
click at [576, 133] on span "1 242,71 €" at bounding box center [551, 139] width 54 height 12
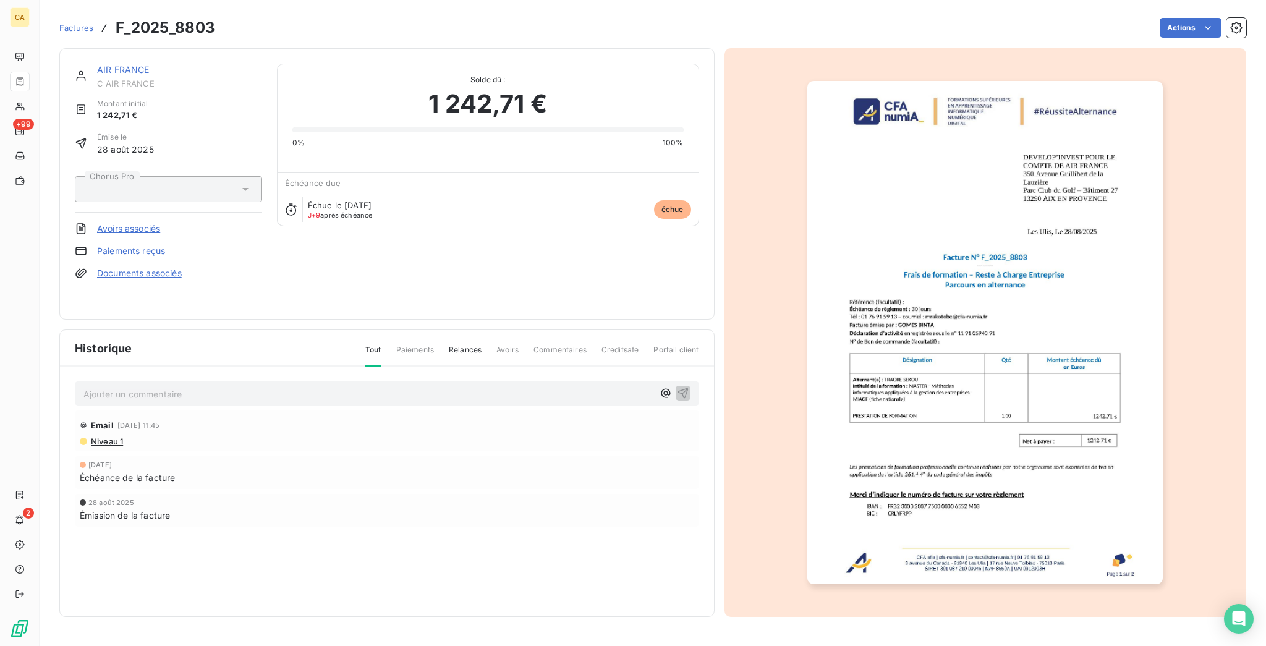
click at [232, 386] on p "Ajouter un commentaire ﻿" at bounding box center [368, 393] width 570 height 15
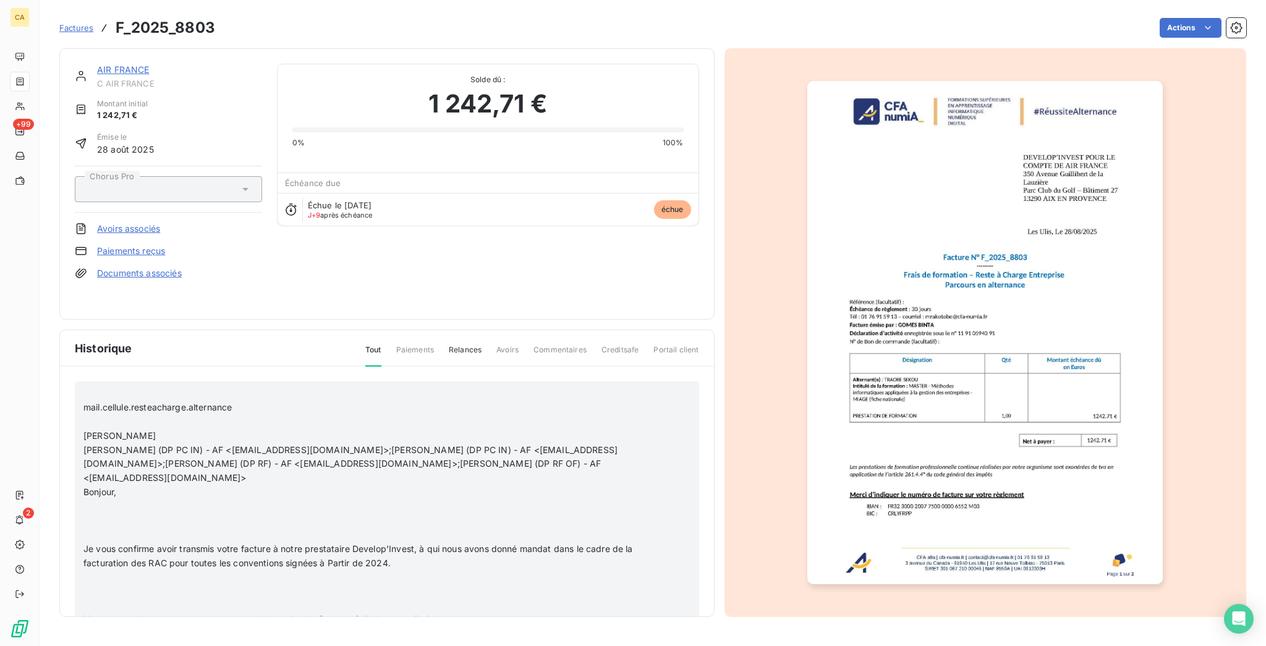
click at [678, 627] on icon "button" at bounding box center [684, 633] width 12 height 12
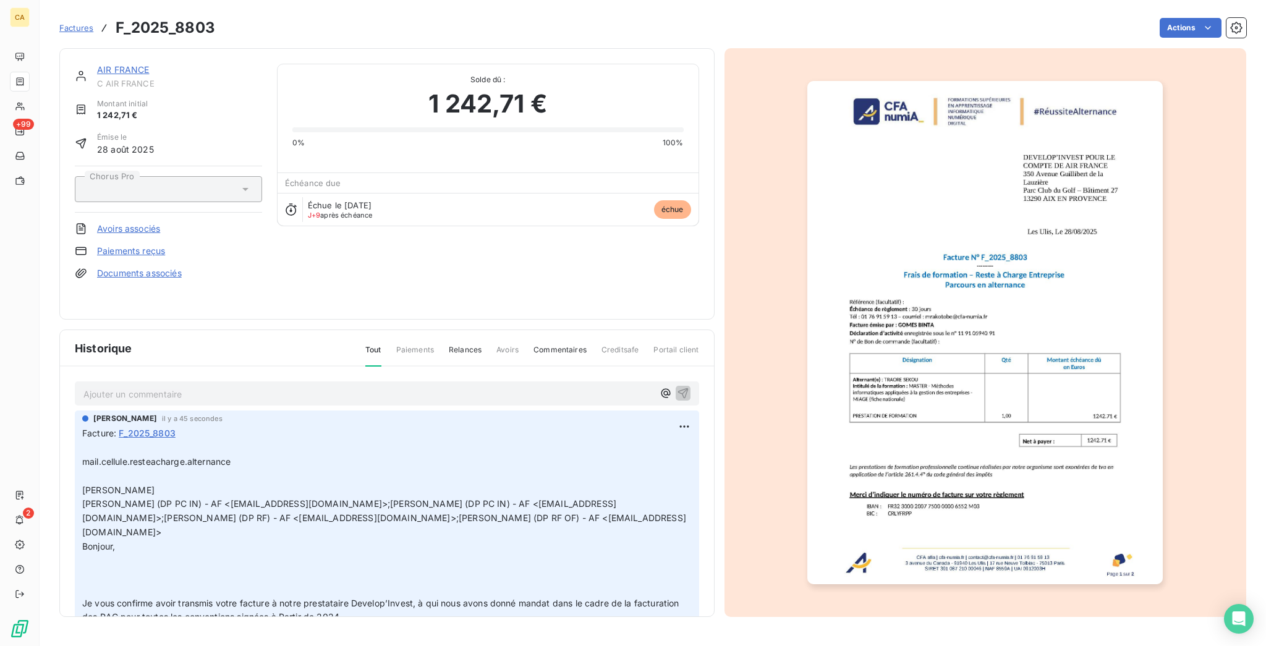
click at [107, 64] on link "AIR FRANCE" at bounding box center [123, 69] width 53 height 11
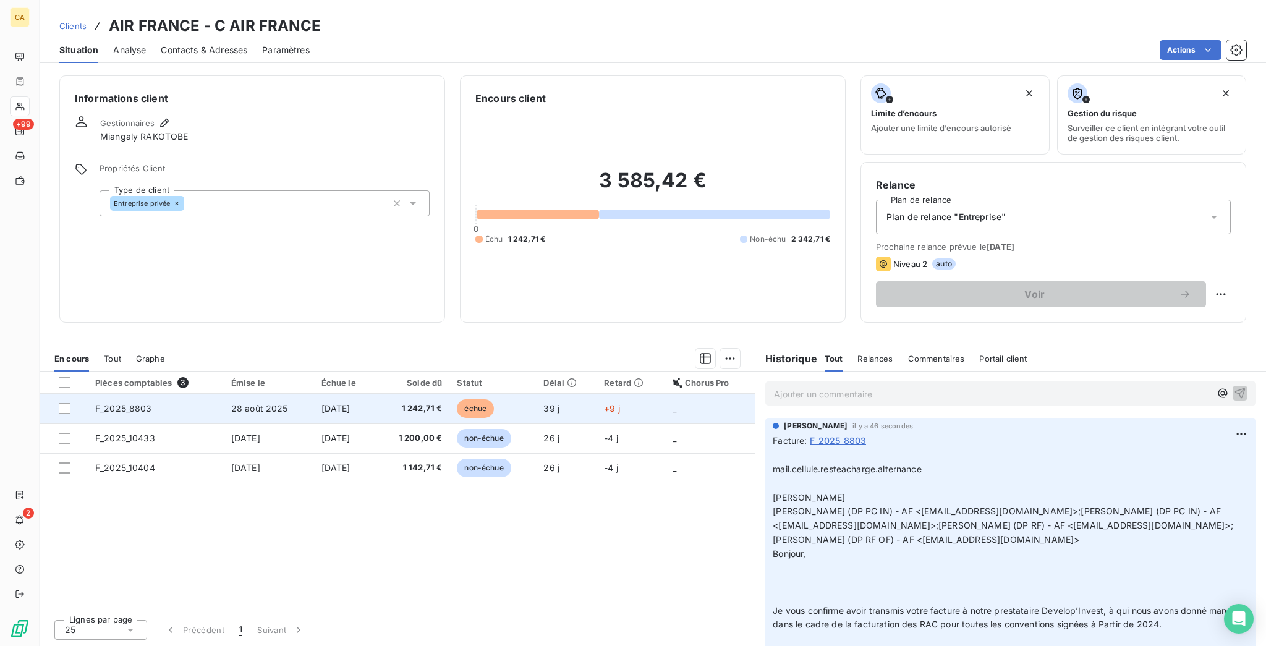
click at [351, 403] on span "[DATE]" at bounding box center [335, 408] width 29 height 11
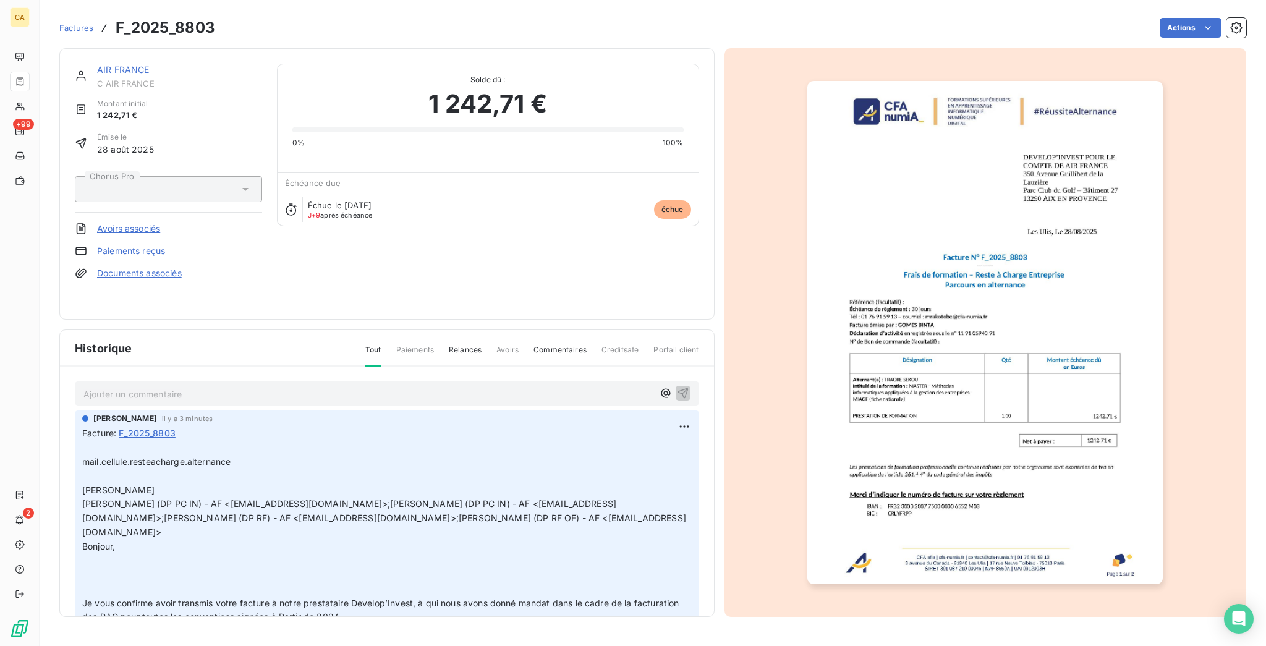
click at [155, 386] on p "Ajouter un commentaire ﻿" at bounding box center [368, 393] width 570 height 15
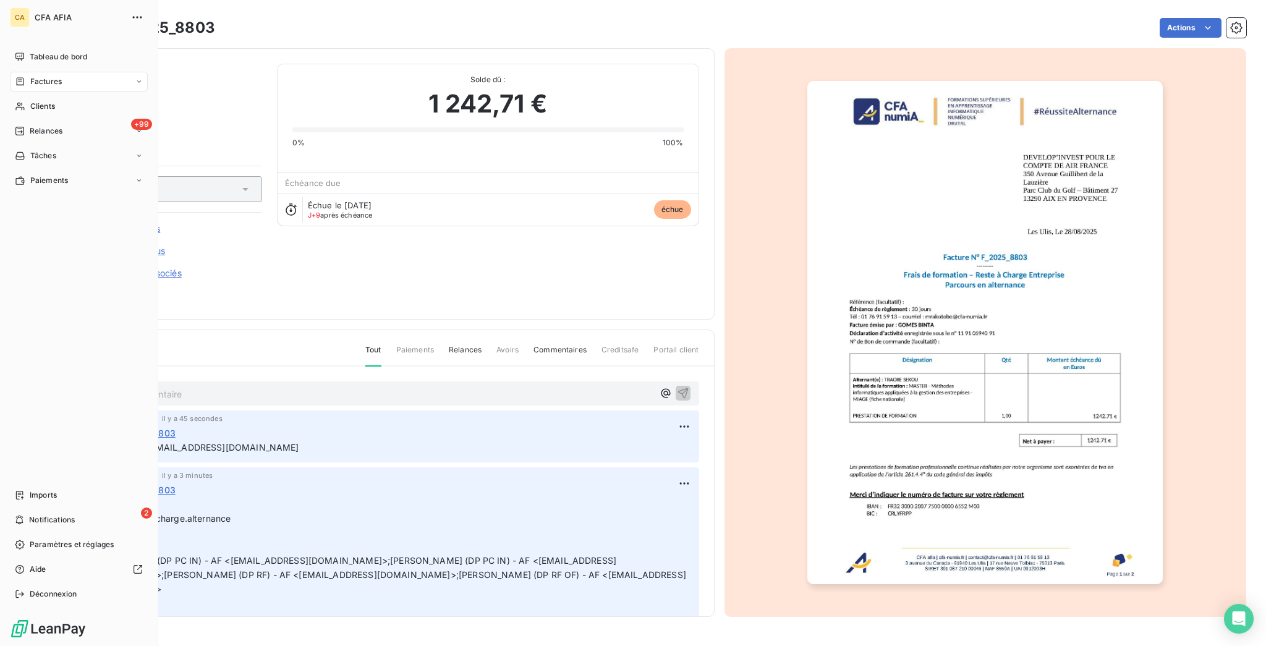
click at [36, 76] on span "Factures" at bounding box center [46, 81] width 32 height 11
click at [40, 76] on span "Factures" at bounding box center [46, 81] width 32 height 11
click at [41, 101] on span "Factures" at bounding box center [46, 106] width 32 height 11
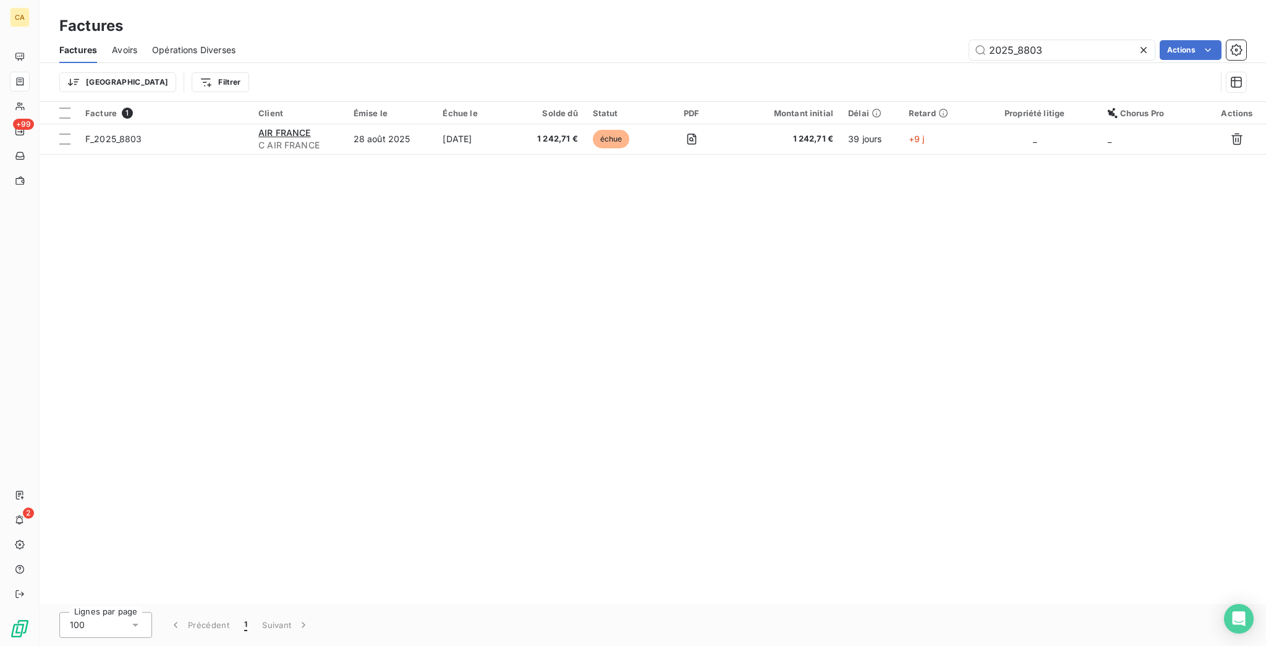
drag, startPoint x: 1026, startPoint y: 40, endPoint x: 1211, endPoint y: 64, distance: 186.9
click at [1204, 64] on div "Factures Avoirs Opérations Diverses 2025_8803 Actions Trier Filtrer" at bounding box center [653, 69] width 1226 height 64
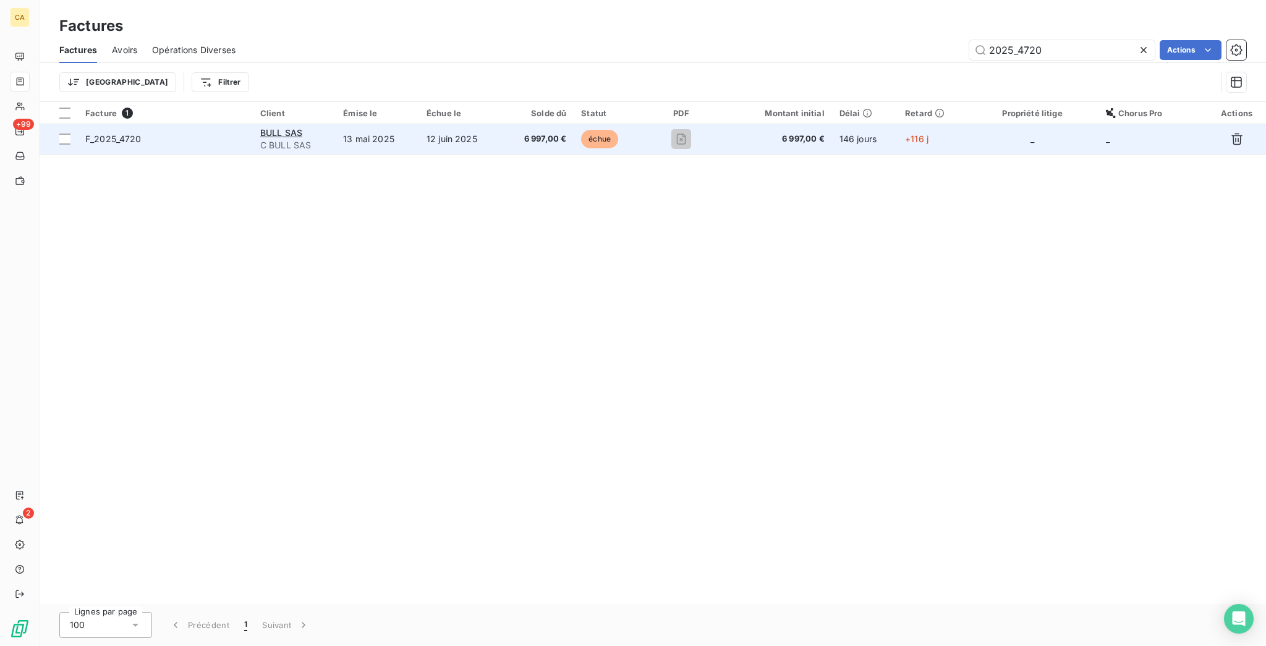
type input "2025_4720"
click at [485, 124] on td "12 juin 2025" at bounding box center [460, 139] width 83 height 30
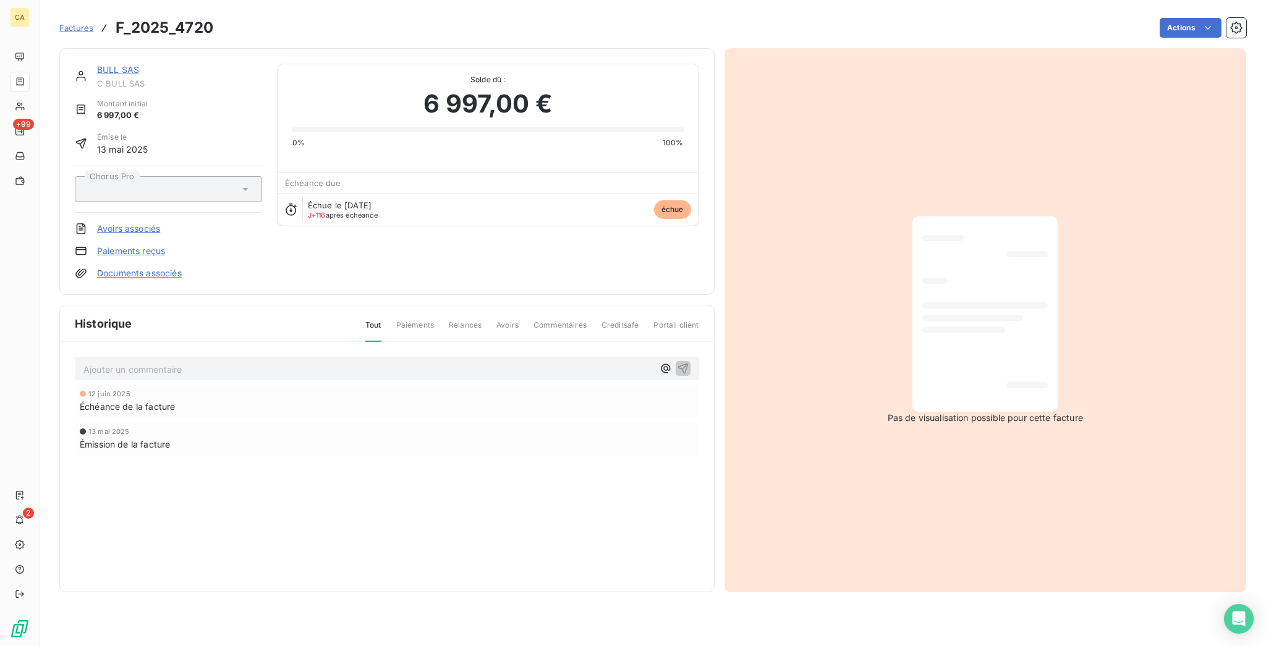
click at [156, 362] on p "Ajouter un commentaire ﻿" at bounding box center [368, 369] width 570 height 15
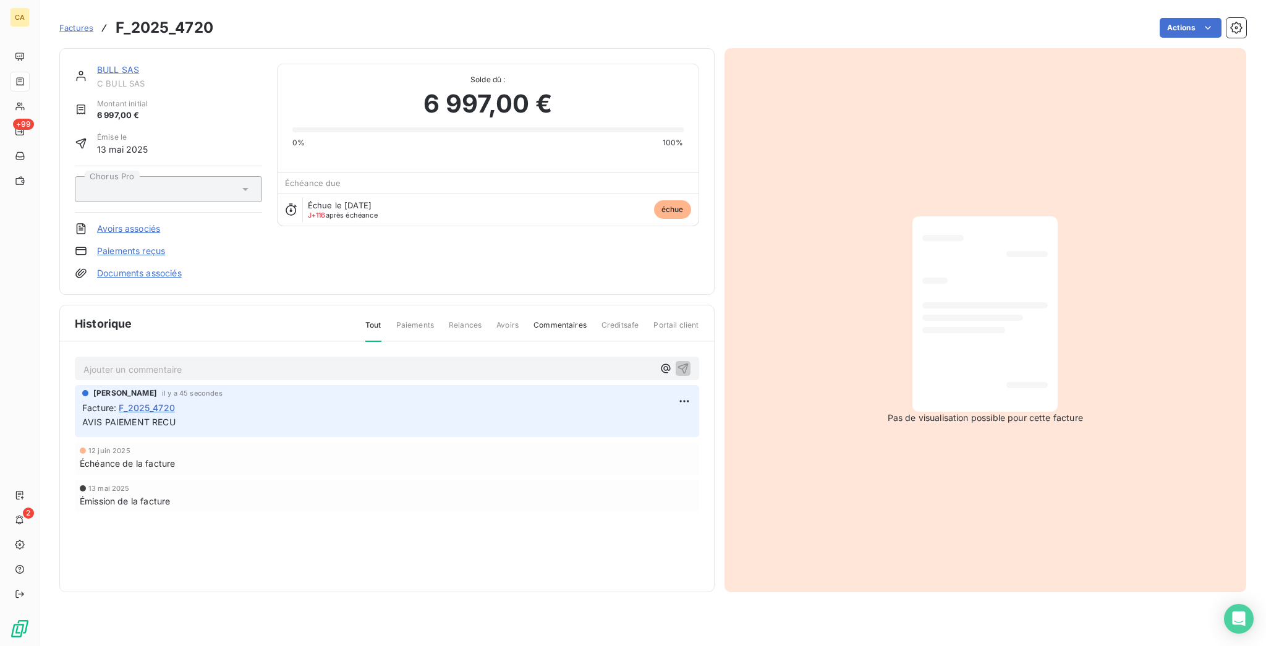
click at [97, 64] on link "BULL SAS" at bounding box center [118, 69] width 42 height 11
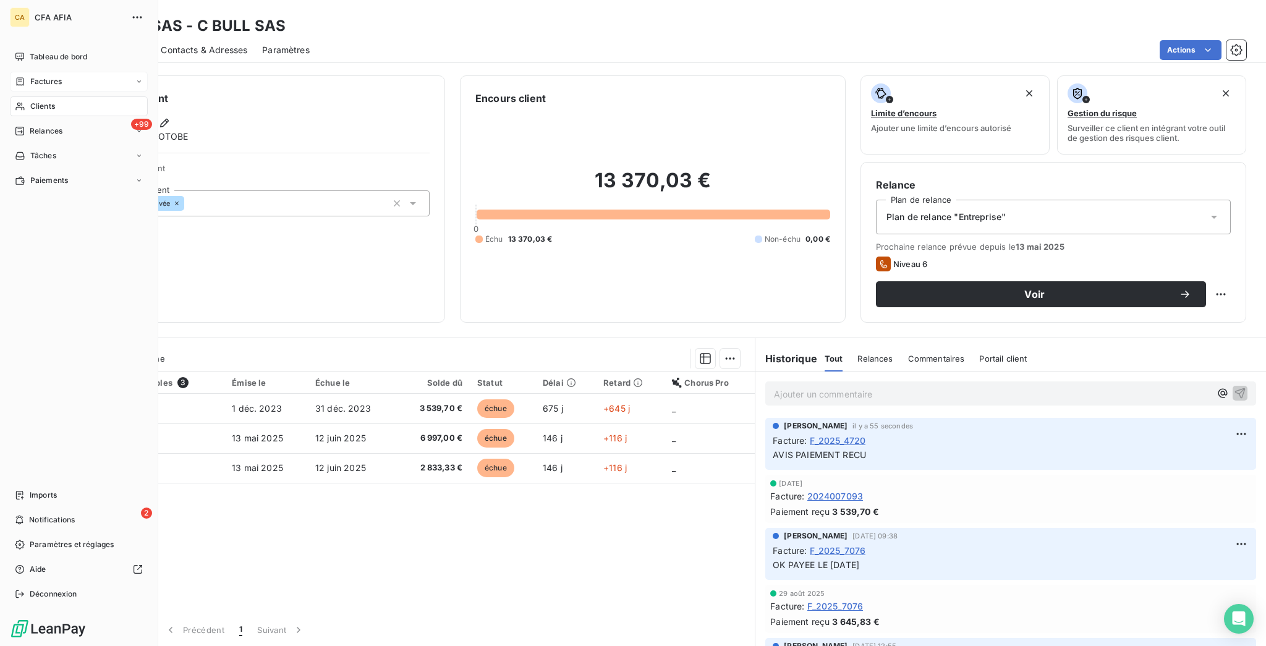
click at [20, 76] on div "Factures" at bounding box center [38, 81] width 47 height 11
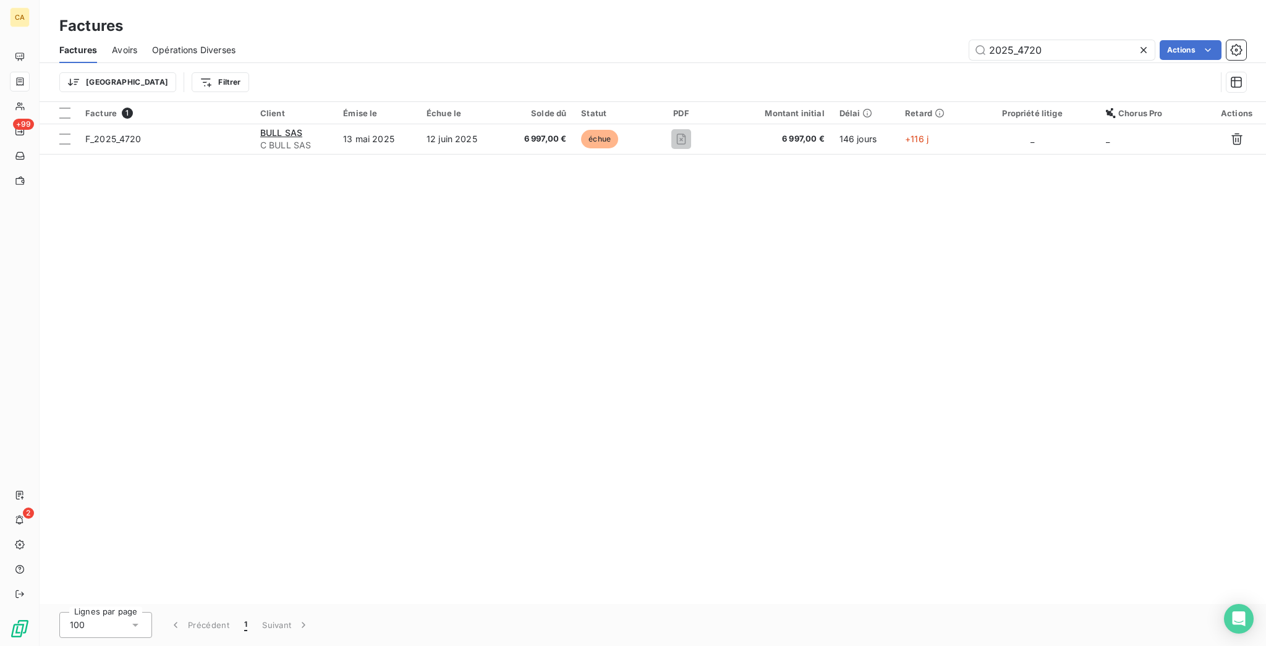
drag, startPoint x: 1023, startPoint y: 37, endPoint x: 1131, endPoint y: 56, distance: 109.8
click at [1131, 56] on div "Factures Avoirs Opérations Diverses 2025_4720 Actions Trier Filtrer" at bounding box center [653, 69] width 1226 height 64
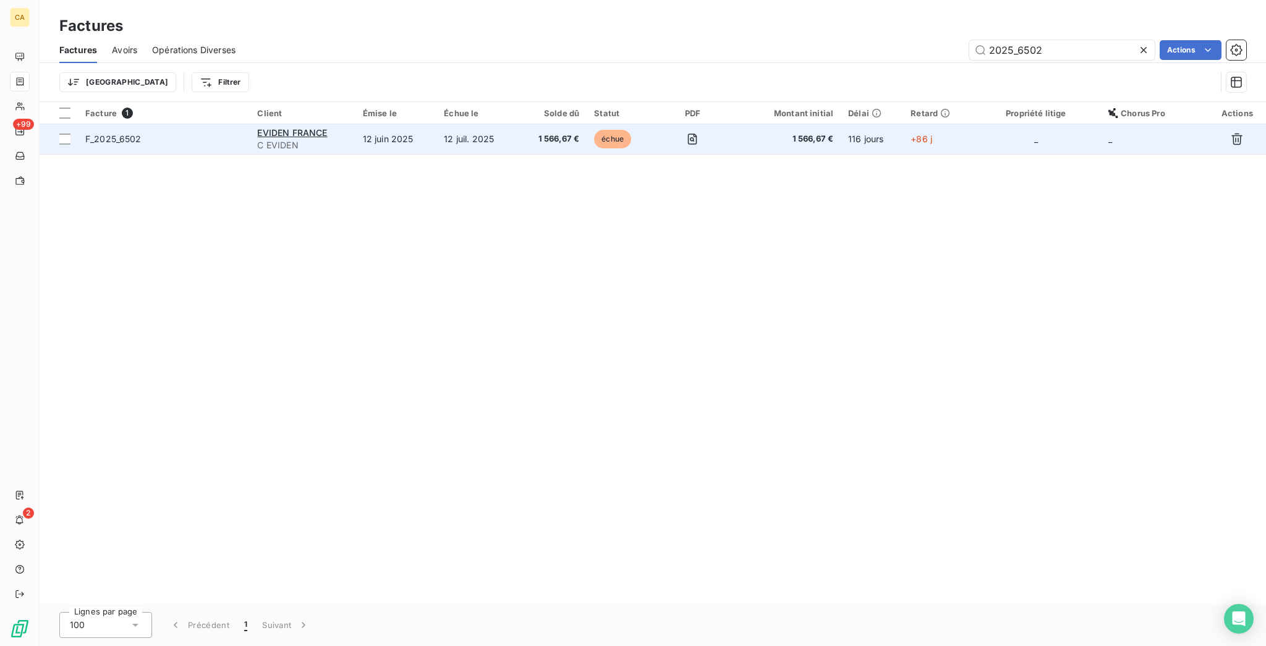
type input "2025_6502"
click at [537, 124] on td "1 566,67 €" at bounding box center [552, 139] width 70 height 30
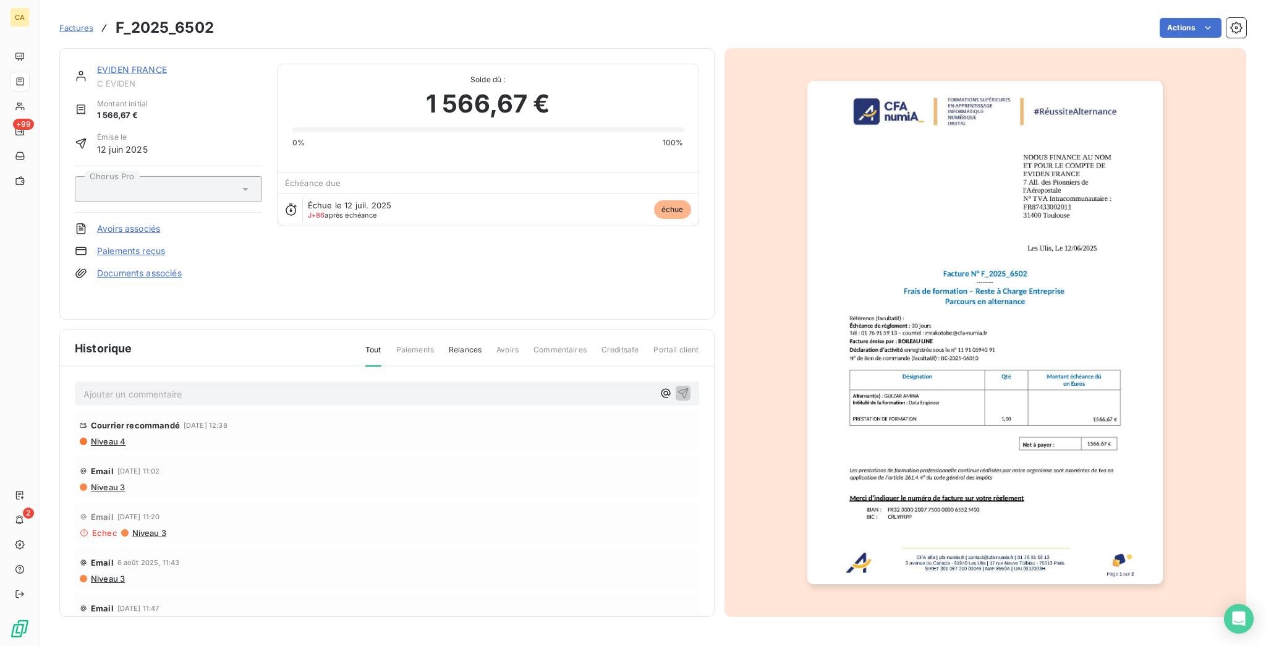
click at [169, 385] on div "Ajouter un commentaire ﻿" at bounding box center [386, 393] width 607 height 17
click at [170, 386] on p "Ajouter un commentaire ﻿" at bounding box center [368, 393] width 570 height 15
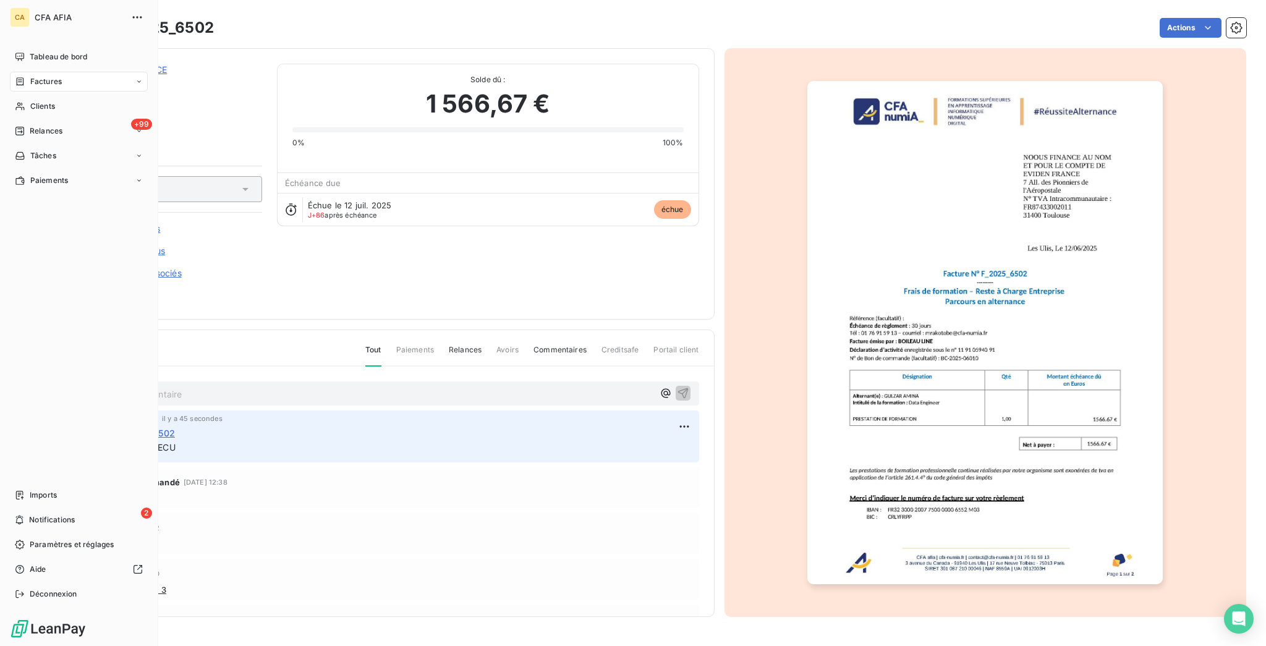
click at [30, 76] on span "Factures" at bounding box center [46, 81] width 32 height 11
click at [30, 101] on span "Factures" at bounding box center [46, 106] width 32 height 11
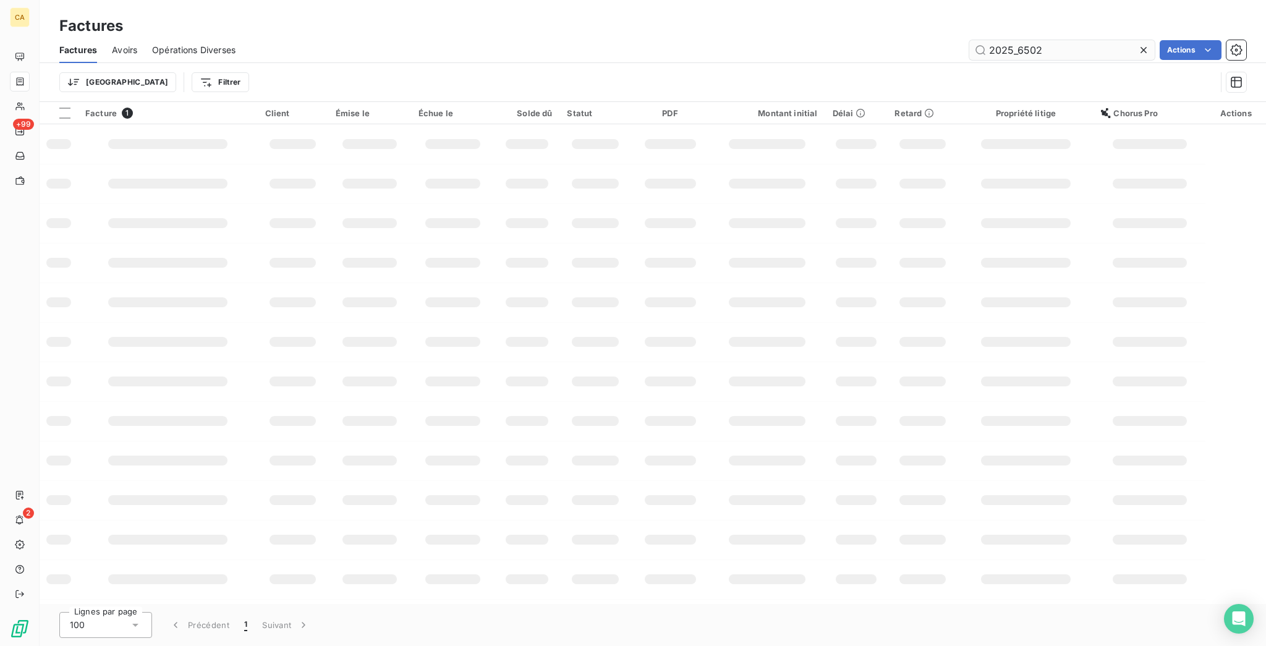
click at [1057, 42] on input "2025_6502" at bounding box center [1061, 50] width 185 height 20
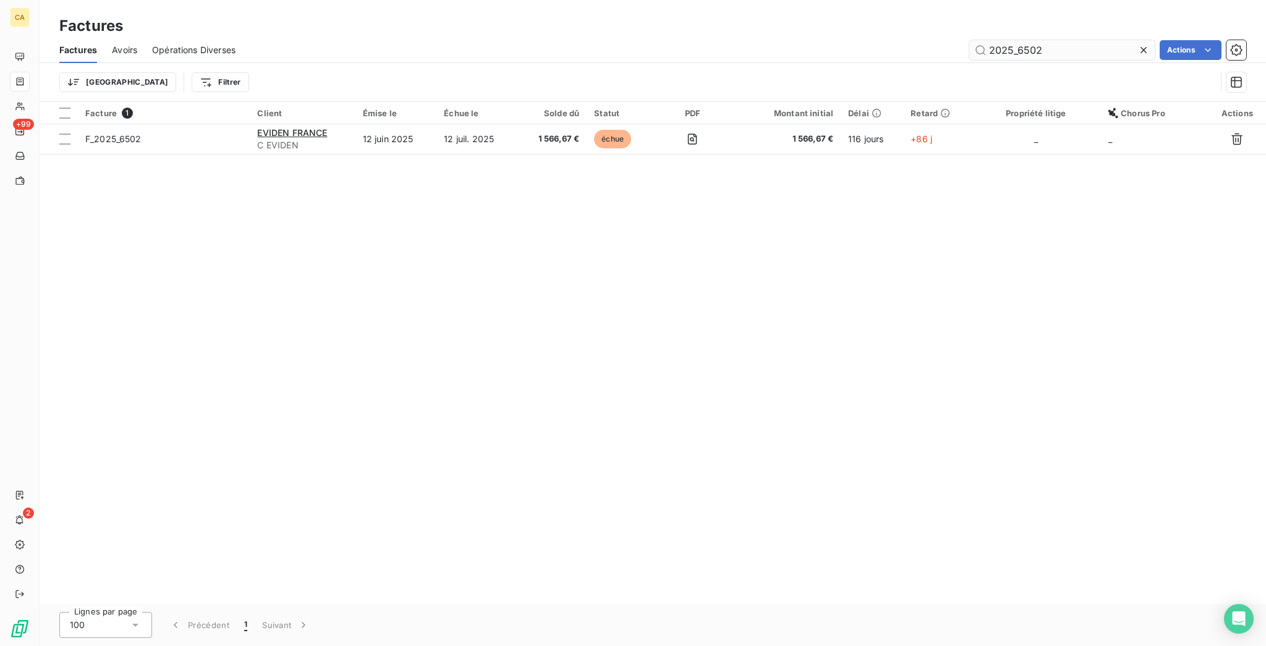
click at [1057, 42] on input "2025_6502" at bounding box center [1061, 50] width 185 height 20
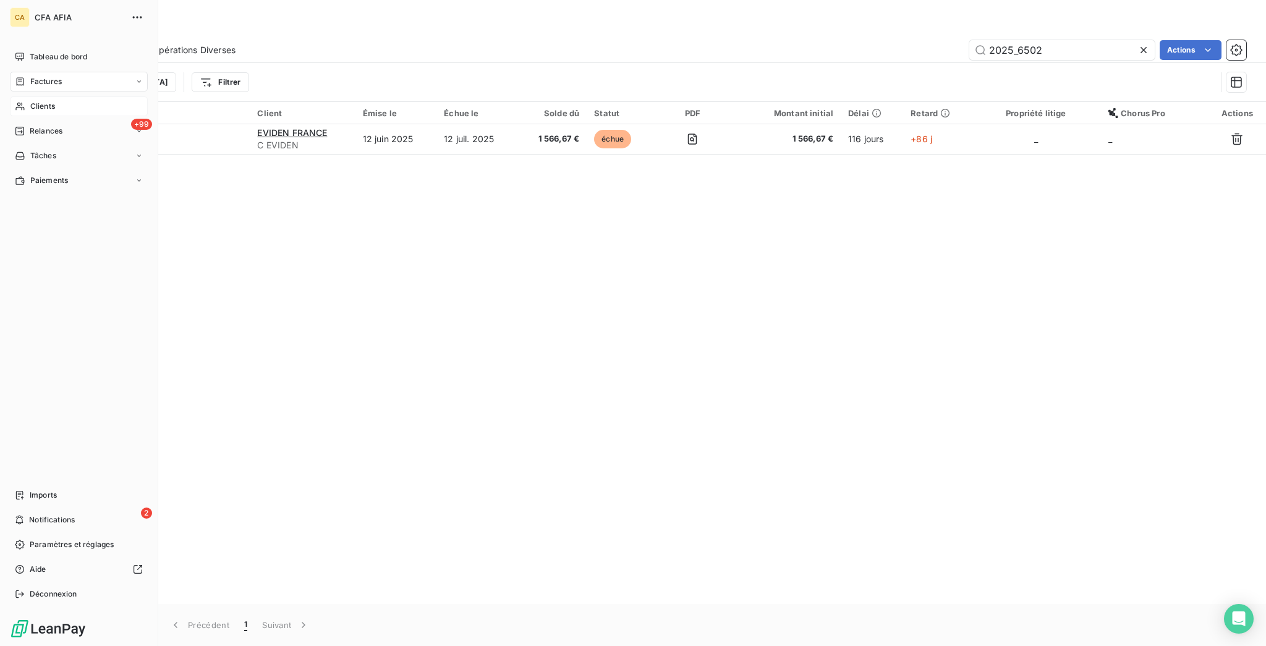
click at [15, 96] on div "Clients" at bounding box center [79, 106] width 138 height 20
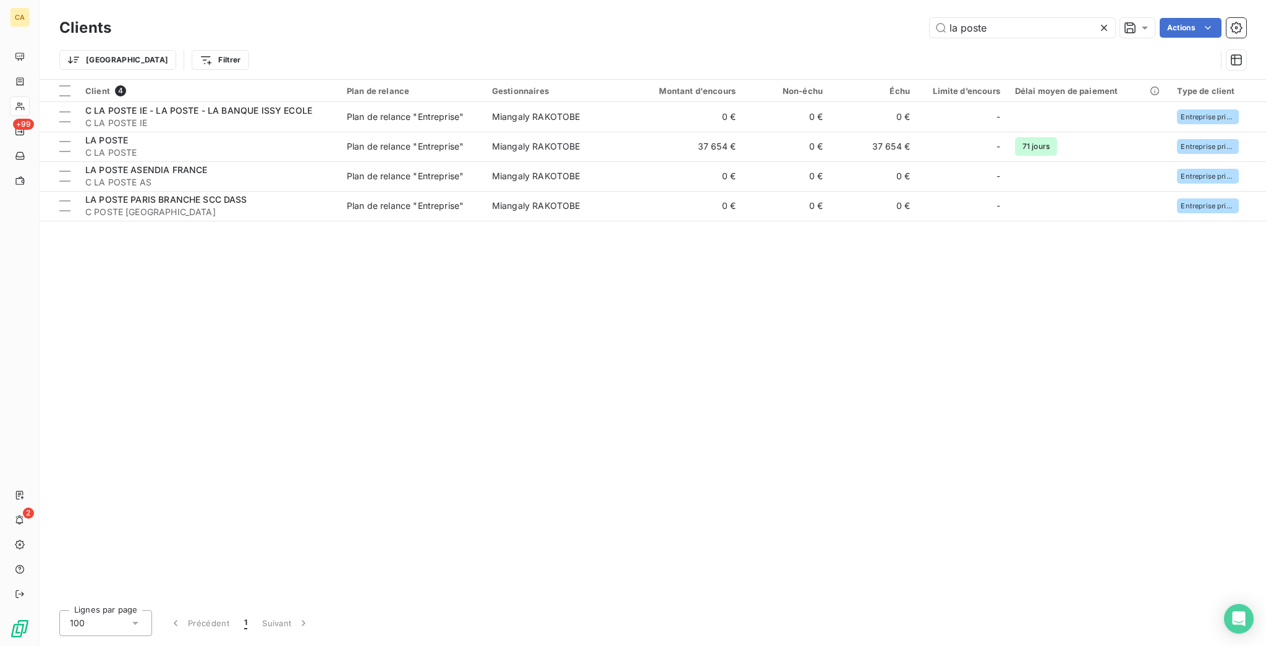
click at [1011, 41] on div "Trier Filtrer" at bounding box center [652, 60] width 1187 height 38
drag, startPoint x: 1020, startPoint y: 21, endPoint x: 856, endPoint y: 21, distance: 164.4
click at [856, 21] on div "la poste Actions" at bounding box center [686, 28] width 1120 height 20
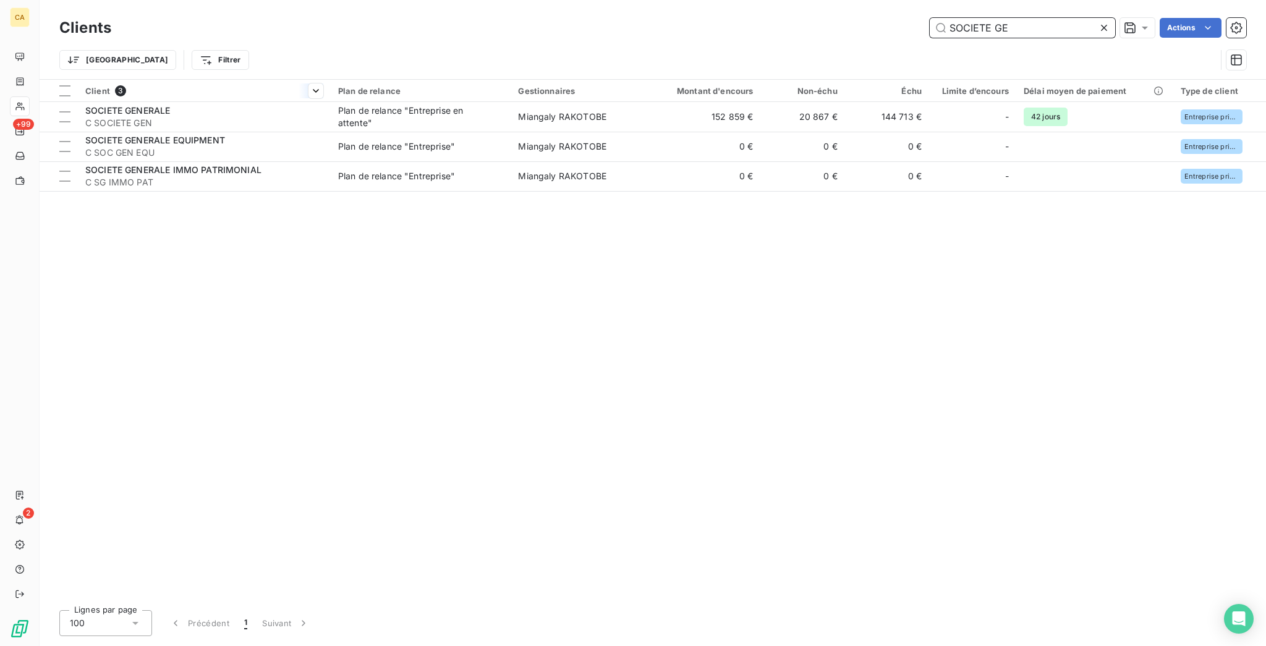
type input "SOCIETE GE"
click at [226, 89] on th "Client 3" at bounding box center [204, 91] width 253 height 22
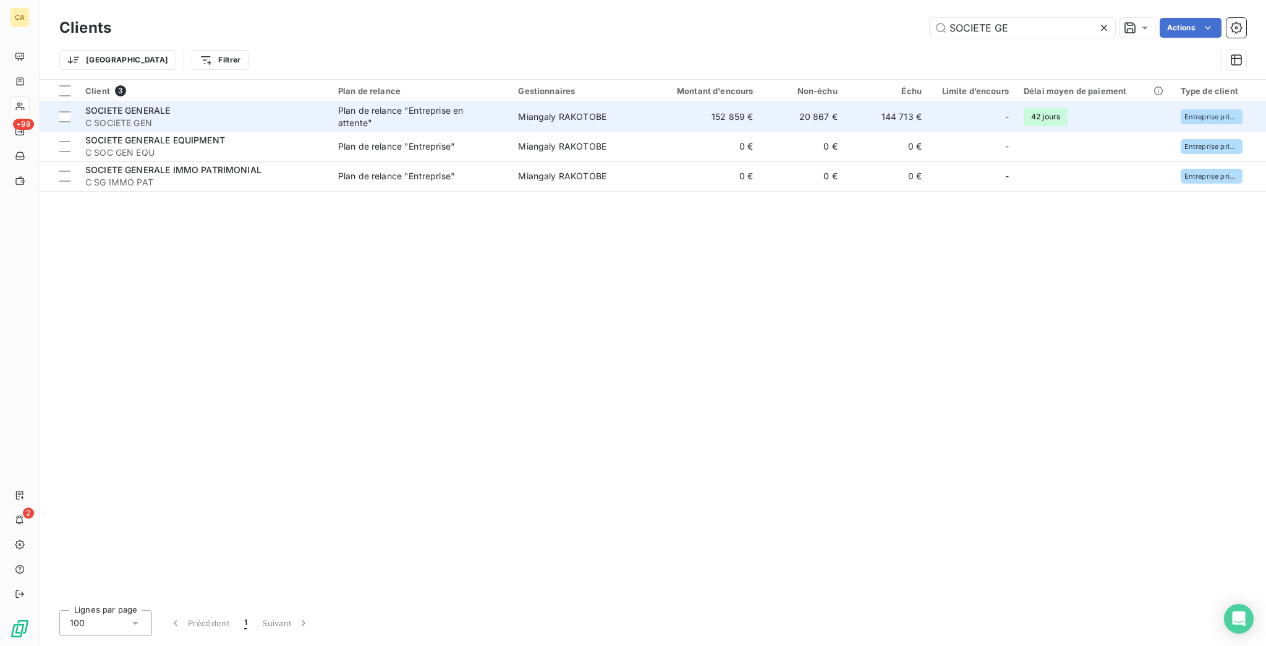
click at [226, 104] on div "SOCIETE GENERALE" at bounding box center [204, 110] width 238 height 12
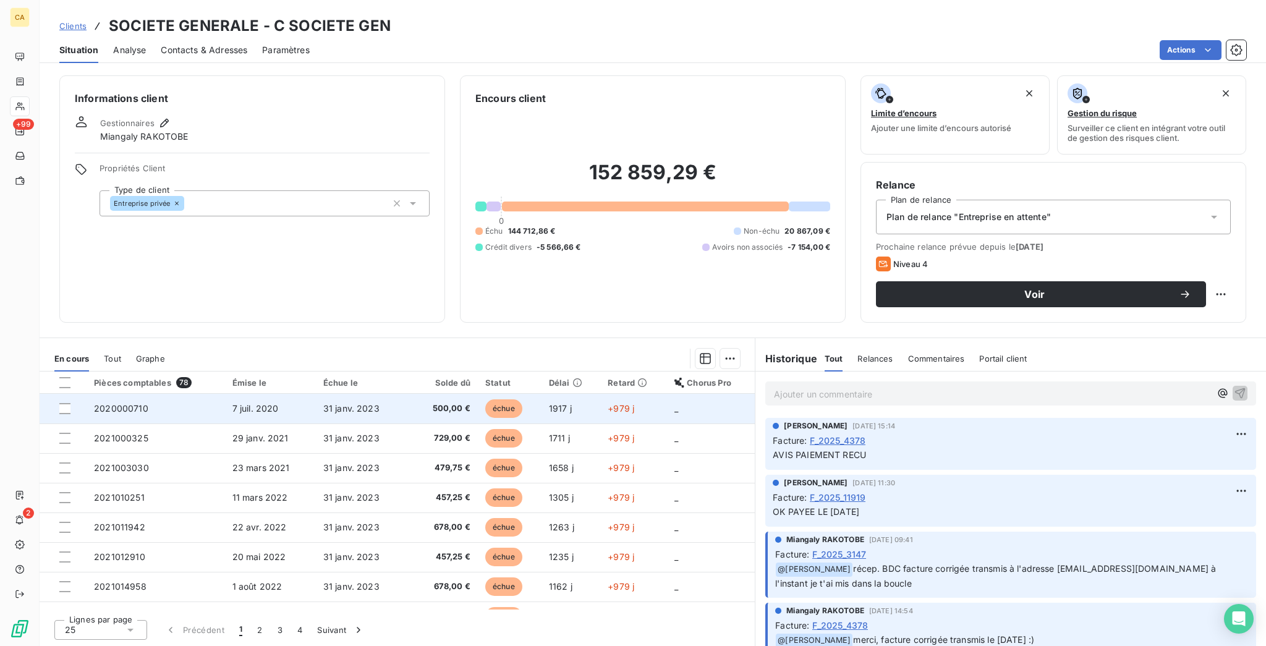
click at [170, 394] on td "2020000710" at bounding box center [156, 409] width 138 height 30
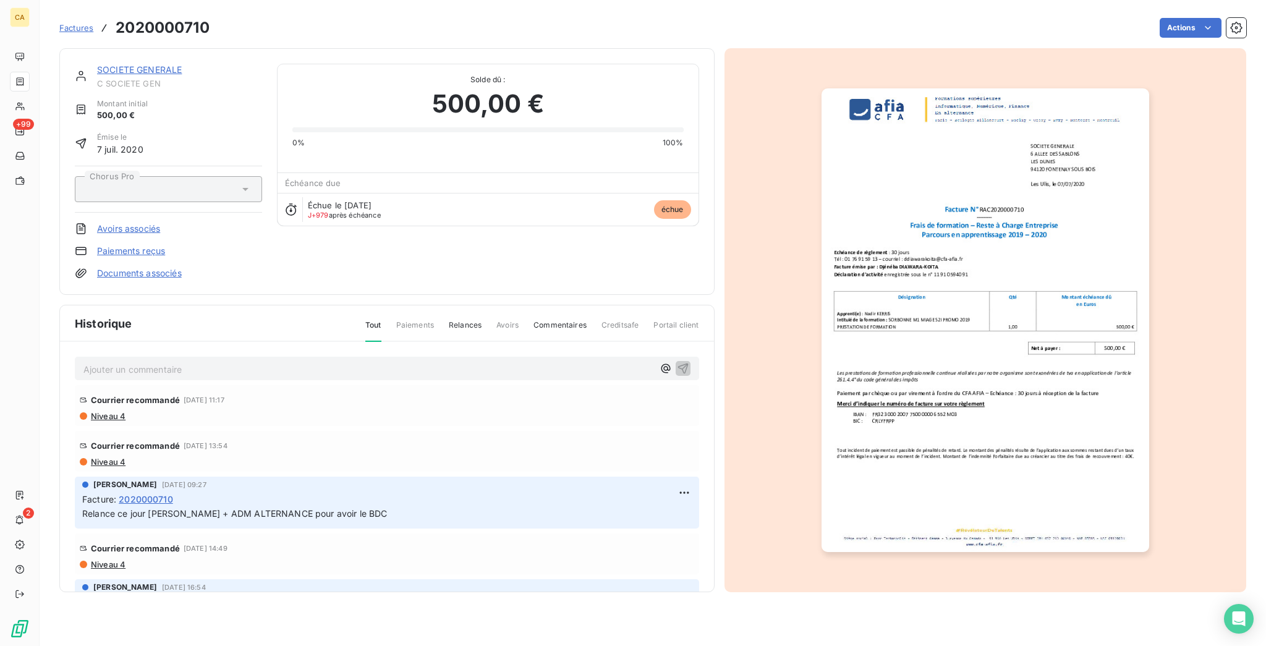
click at [109, 64] on link "SOCIETE GENERALE" at bounding box center [139, 69] width 85 height 11
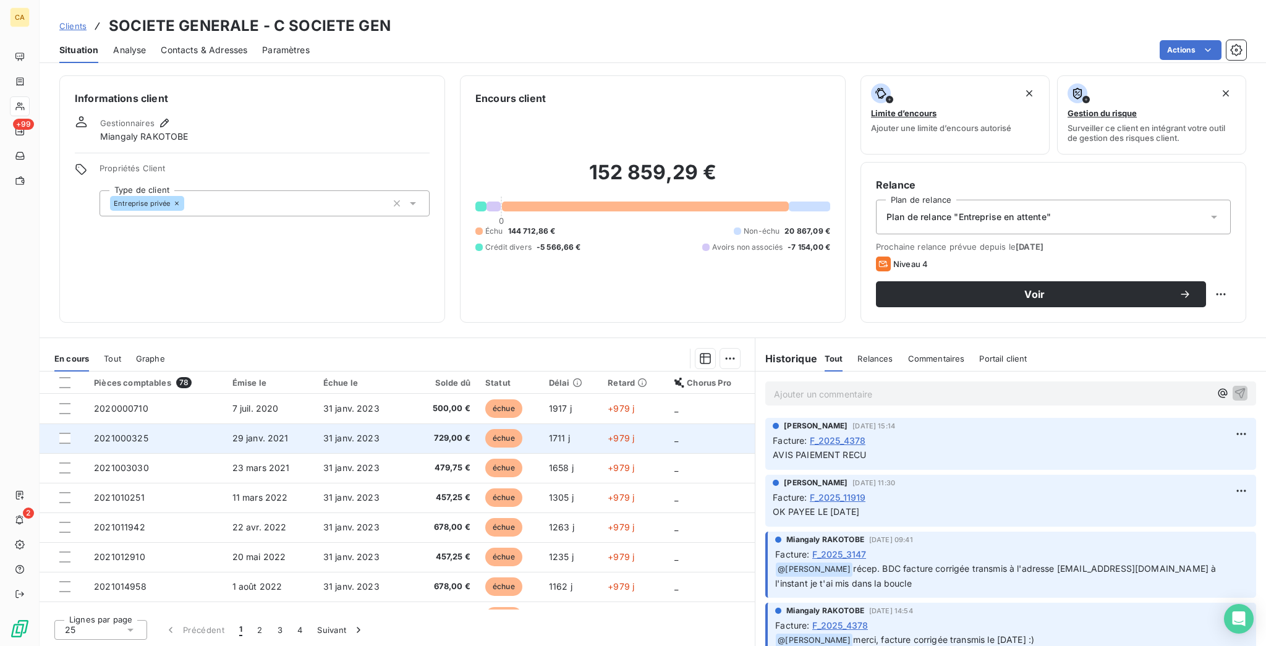
click at [109, 433] on span "2021000325" at bounding box center [121, 438] width 54 height 11
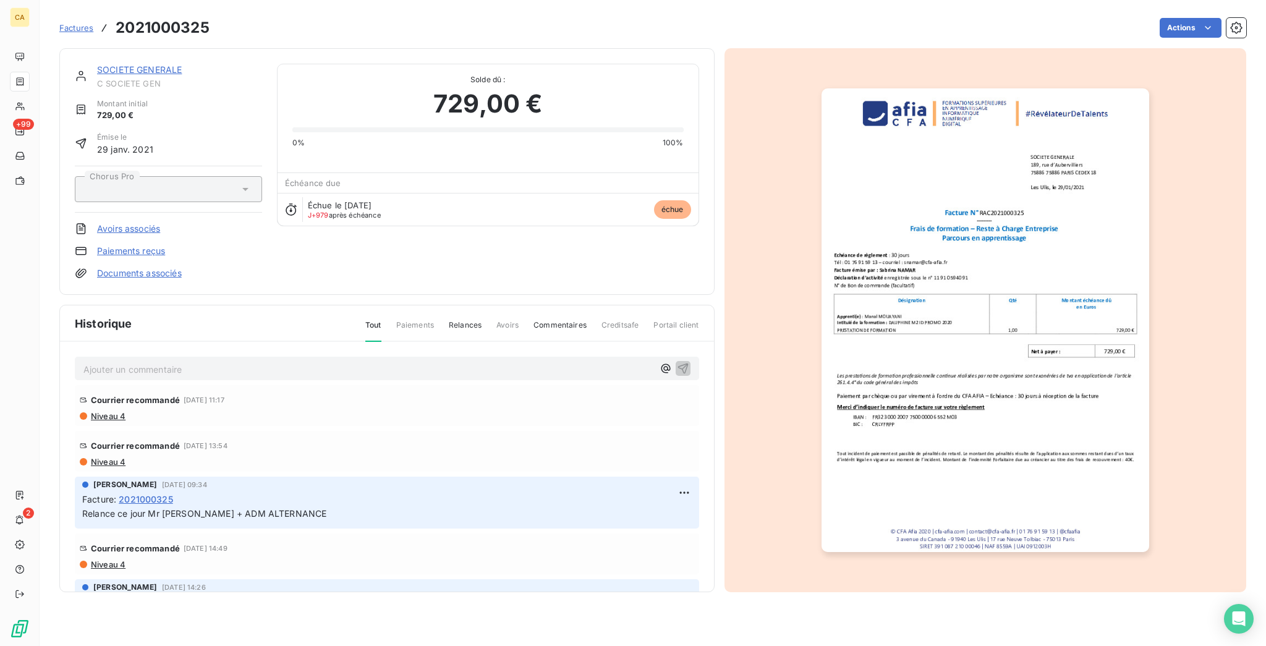
click at [123, 79] on span "C SOCIETE GEN" at bounding box center [179, 84] width 165 height 10
click at [132, 79] on span "C SOCIETE GEN" at bounding box center [179, 84] width 165 height 10
drag, startPoint x: 148, startPoint y: 63, endPoint x: 149, endPoint y: 45, distance: 17.9
click at [148, 64] on link "SOCIETE GENERALE" at bounding box center [139, 69] width 85 height 11
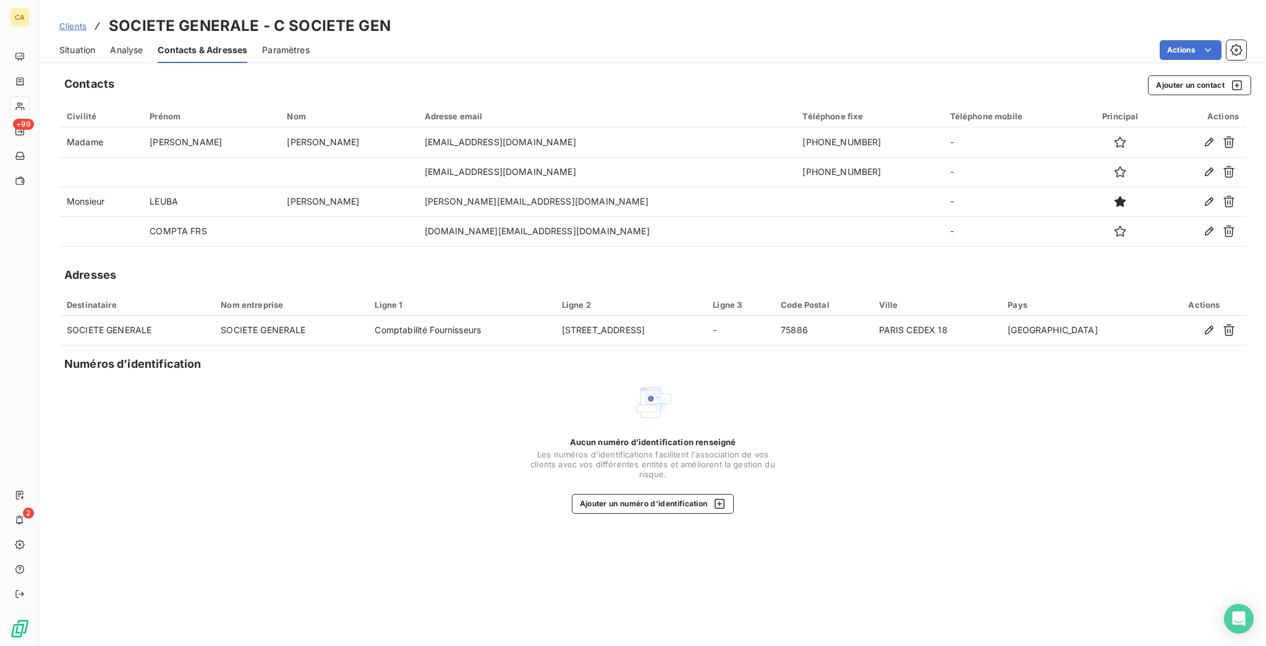
click at [59, 37] on div "Situation" at bounding box center [77, 50] width 36 height 26
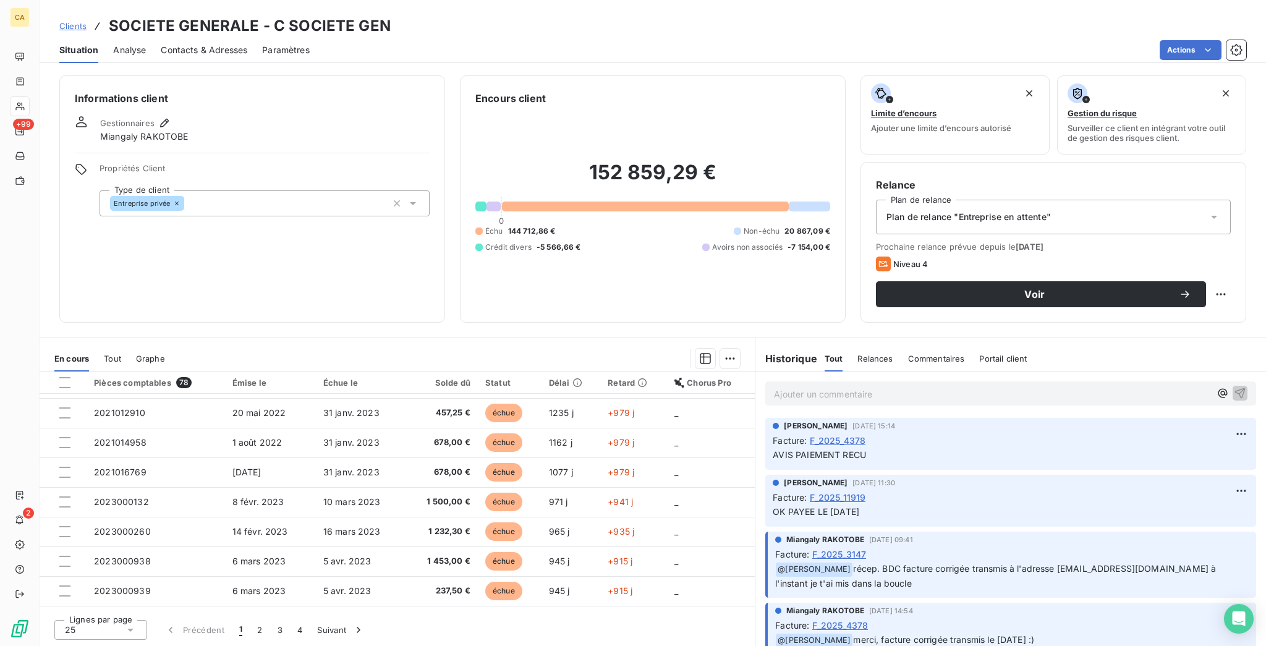
scroll to position [273, 0]
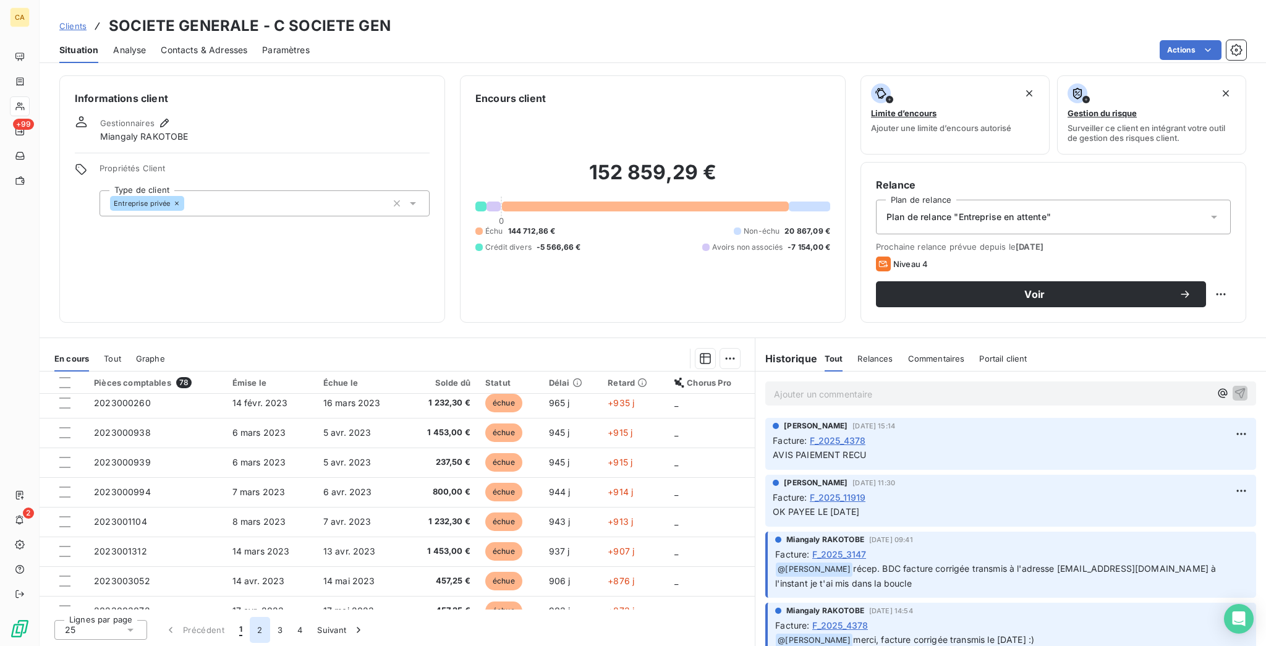
click at [250, 627] on button "2" at bounding box center [260, 630] width 20 height 26
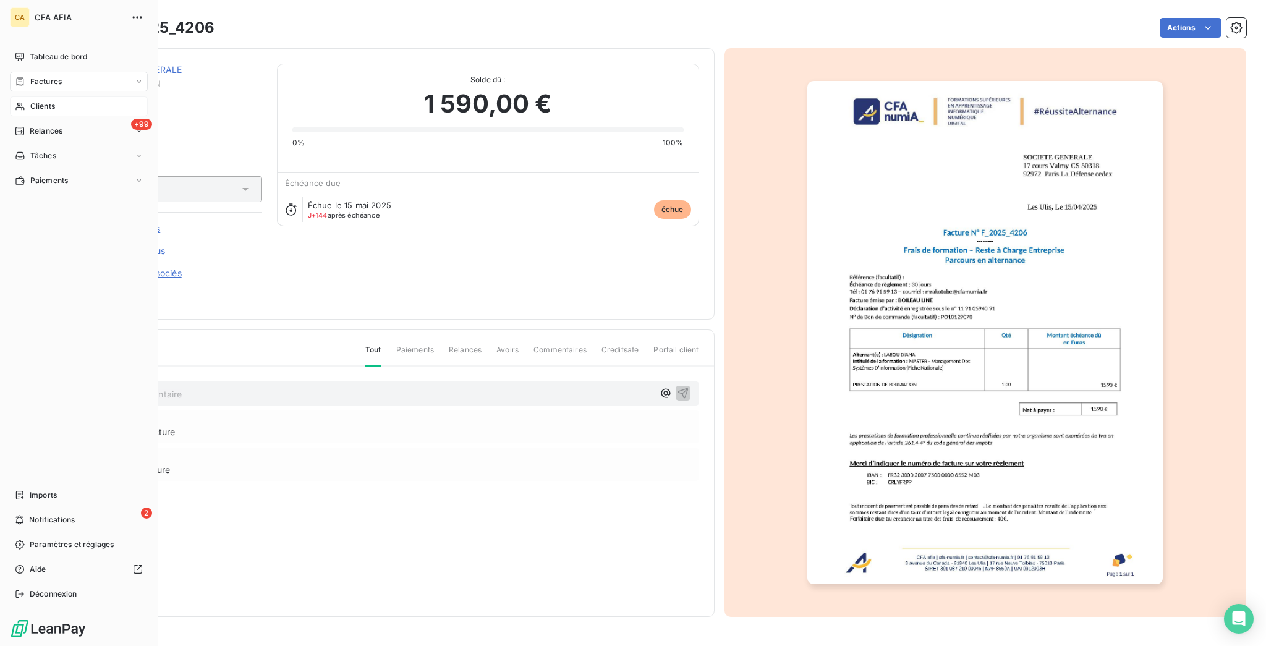
click at [30, 101] on span "Clients" at bounding box center [42, 106] width 25 height 11
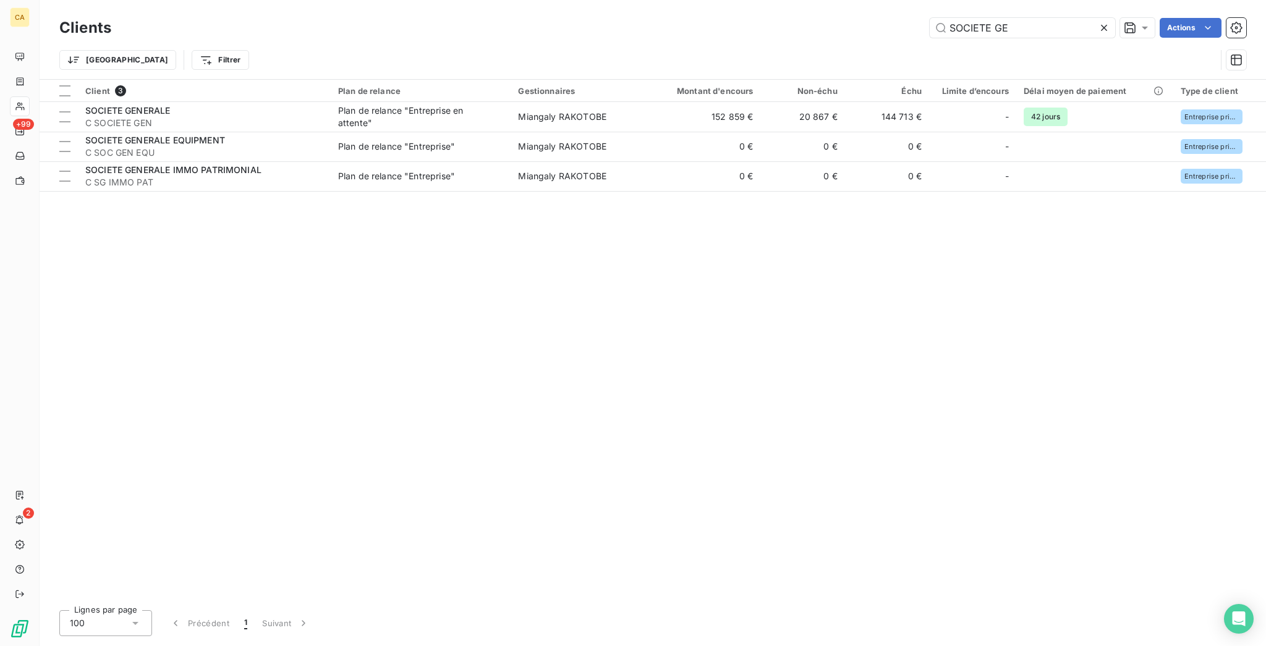
drag, startPoint x: 1080, startPoint y: 28, endPoint x: 728, endPoint y: 41, distance: 352.6
click at [728, 41] on div "Clients SOCIETE GE Actions Trier Filtrer" at bounding box center [652, 47] width 1187 height 64
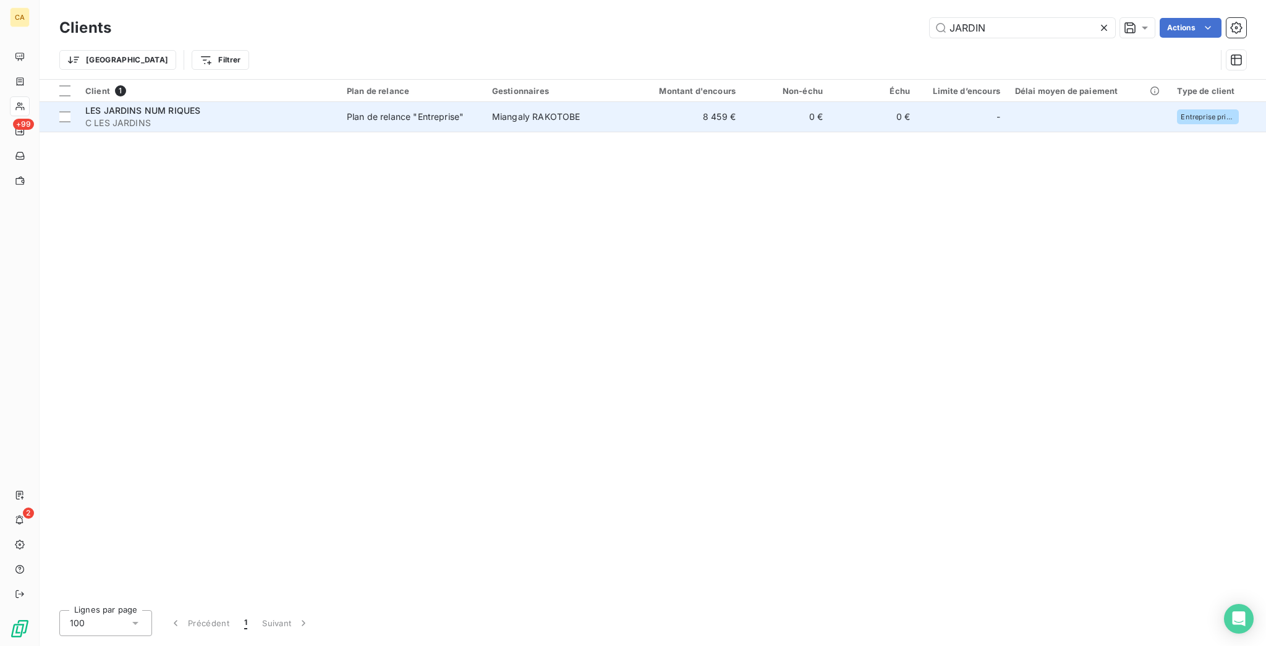
type input "JARDIN"
click at [433, 107] on td "Plan de relance "Entreprise"" at bounding box center [411, 117] width 145 height 30
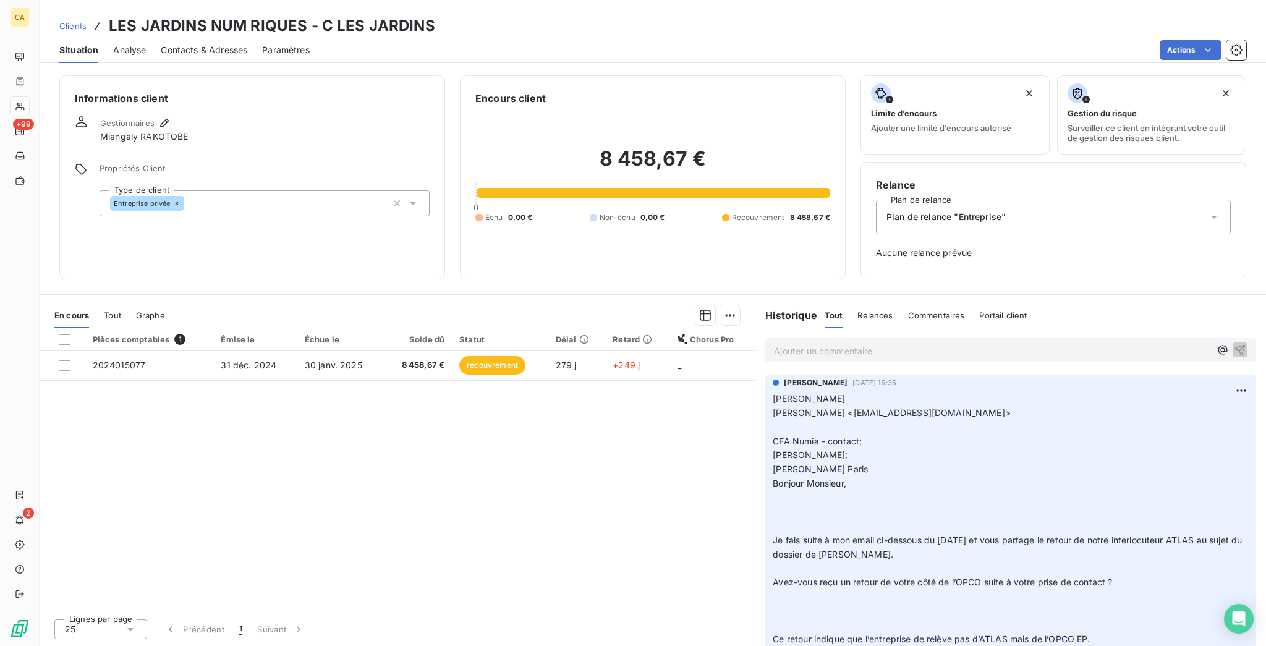
click at [883, 343] on p "Ajouter un commentaire ﻿" at bounding box center [992, 350] width 436 height 15
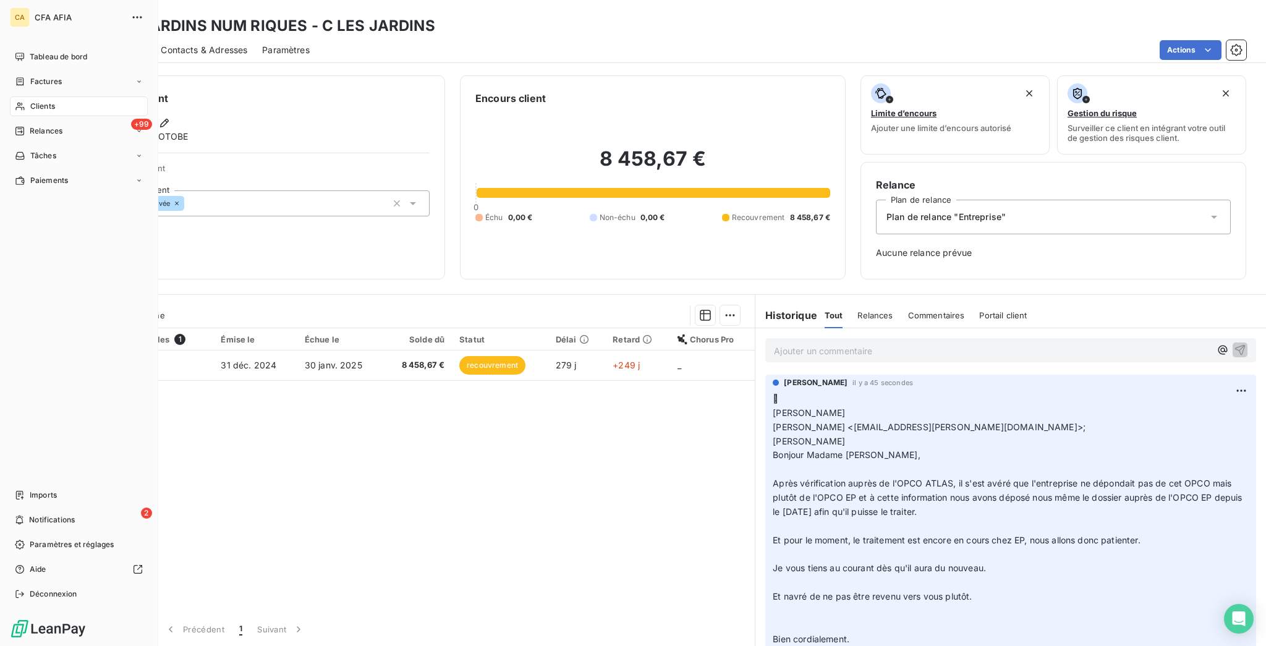
click at [34, 57] on nav "Tableau de bord Factures Clients +99 Relances Tâches Paiements" at bounding box center [79, 118] width 138 height 143
click at [38, 72] on div "Factures" at bounding box center [79, 82] width 138 height 20
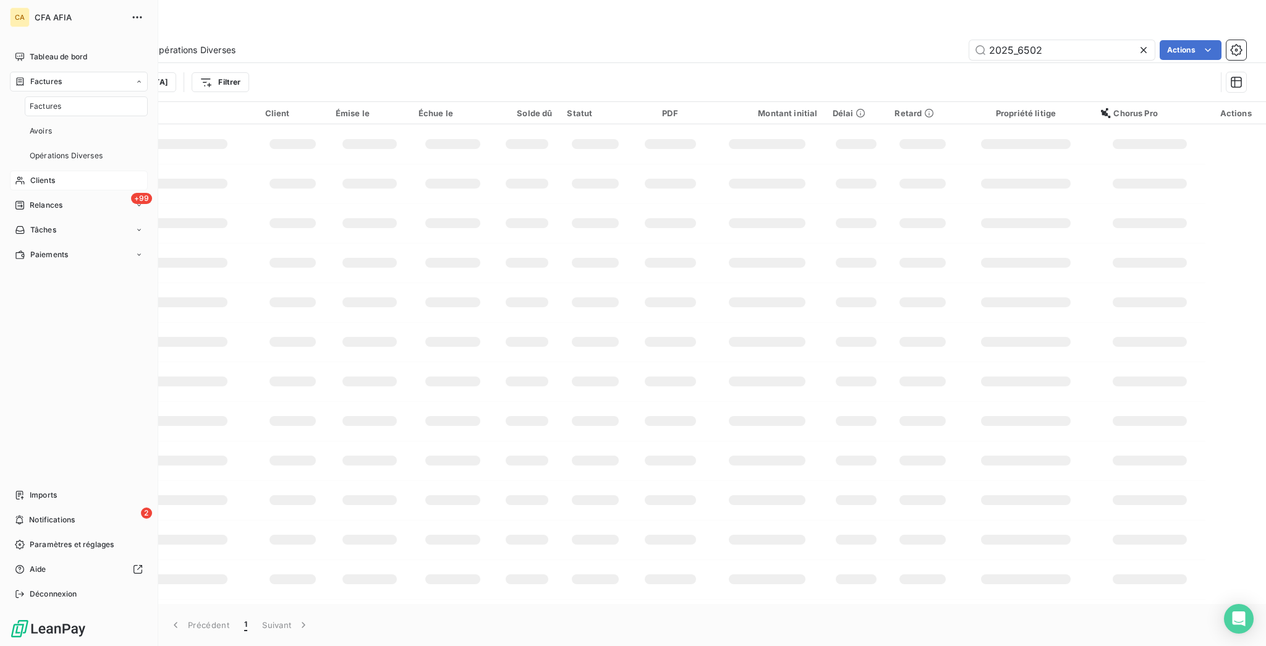
click at [46, 101] on span "Factures" at bounding box center [46, 106] width 32 height 11
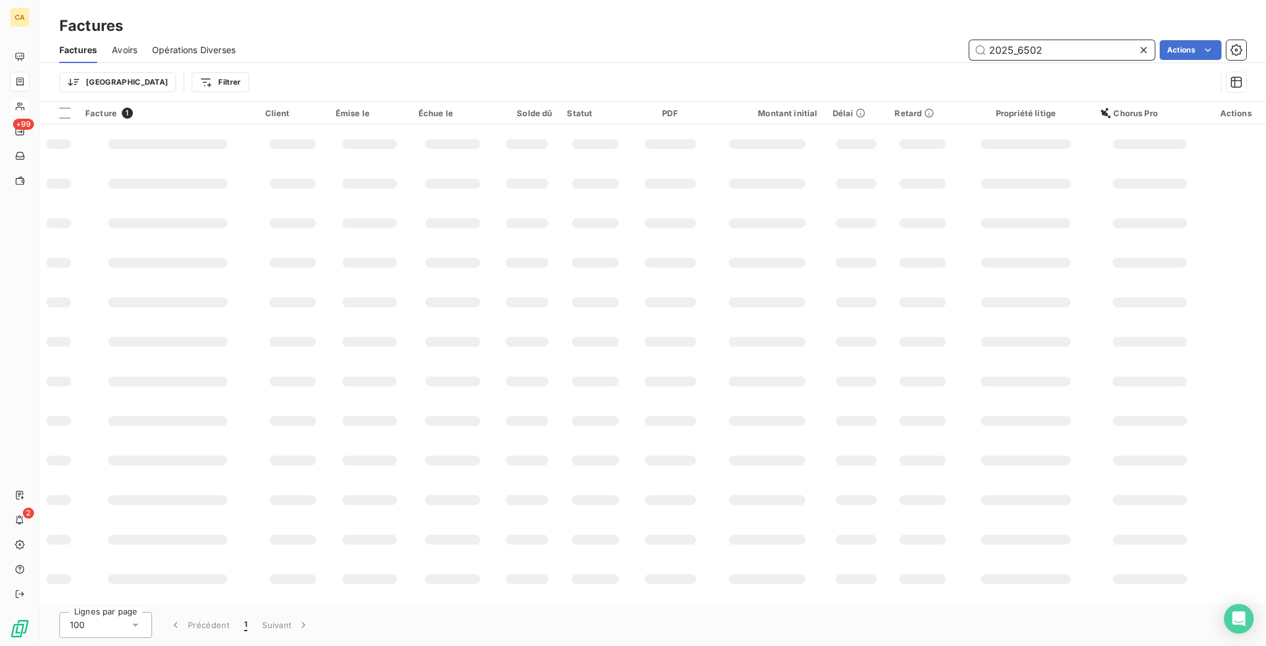
drag, startPoint x: 1016, startPoint y: 40, endPoint x: 1220, endPoint y: 72, distance: 205.9
click at [1220, 72] on div "Factures Avoirs Opérations Diverses 2025_6502 Actions Trier Filtrer" at bounding box center [653, 69] width 1226 height 64
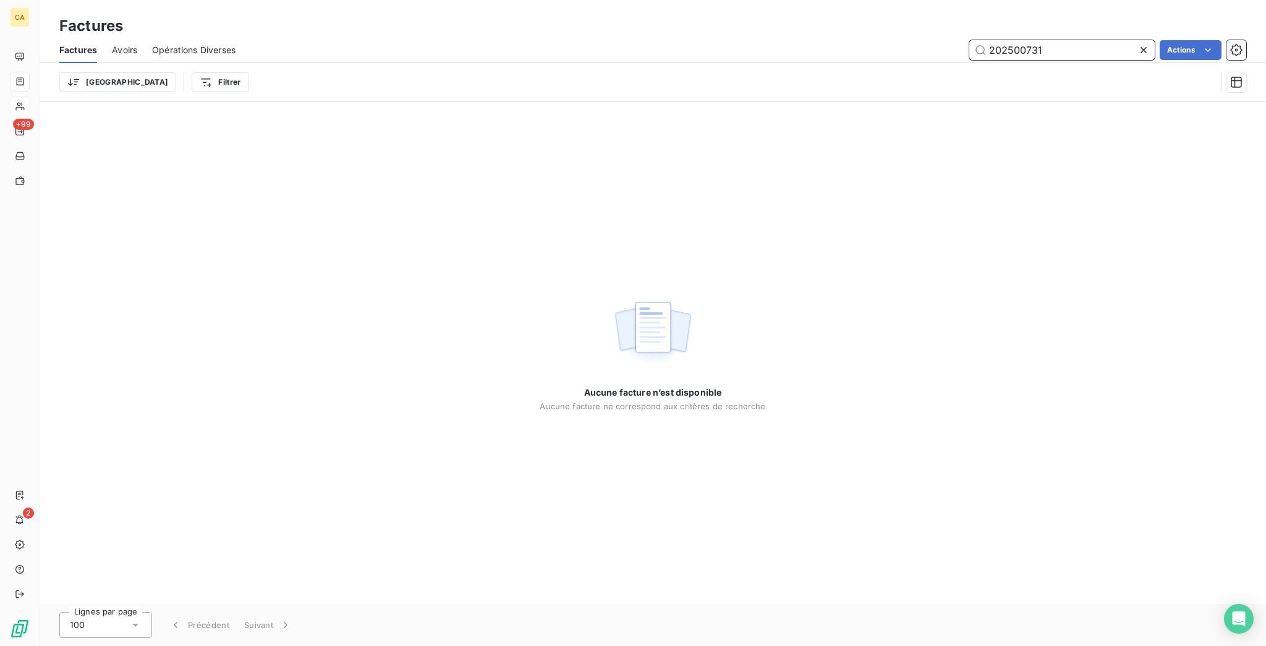
click at [1031, 40] on input "202500731" at bounding box center [1061, 50] width 185 height 20
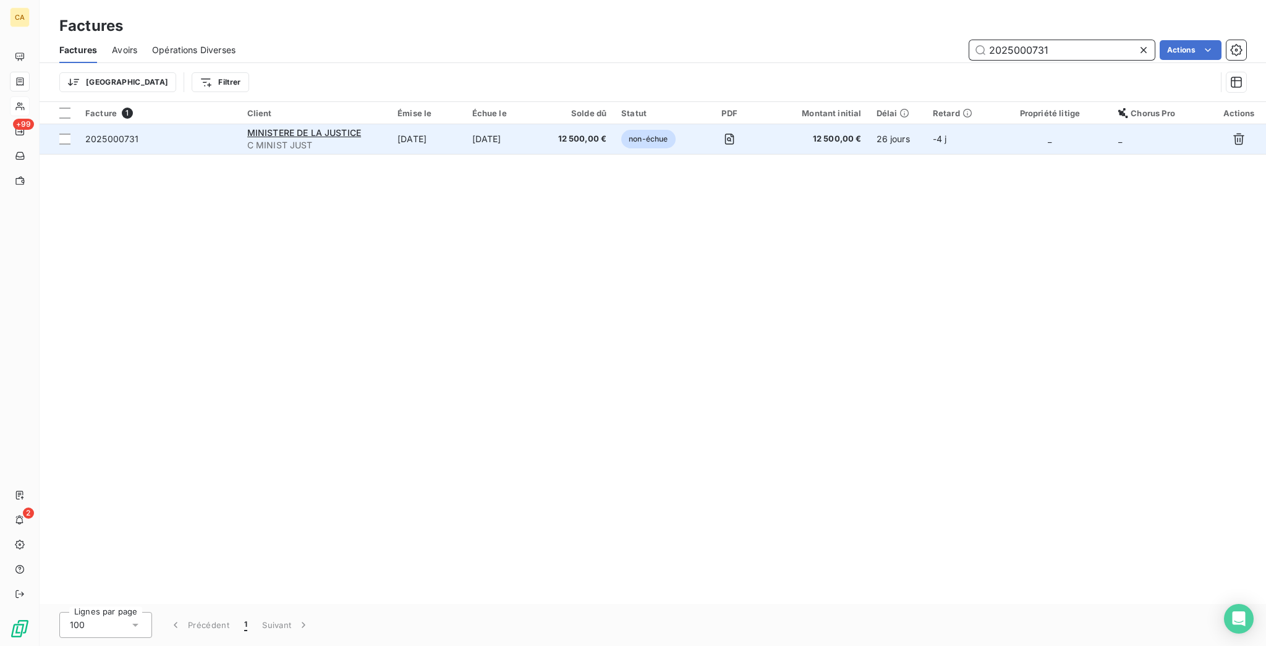
type input "2025000731"
click at [490, 124] on td "[DATE]" at bounding box center [502, 139] width 75 height 30
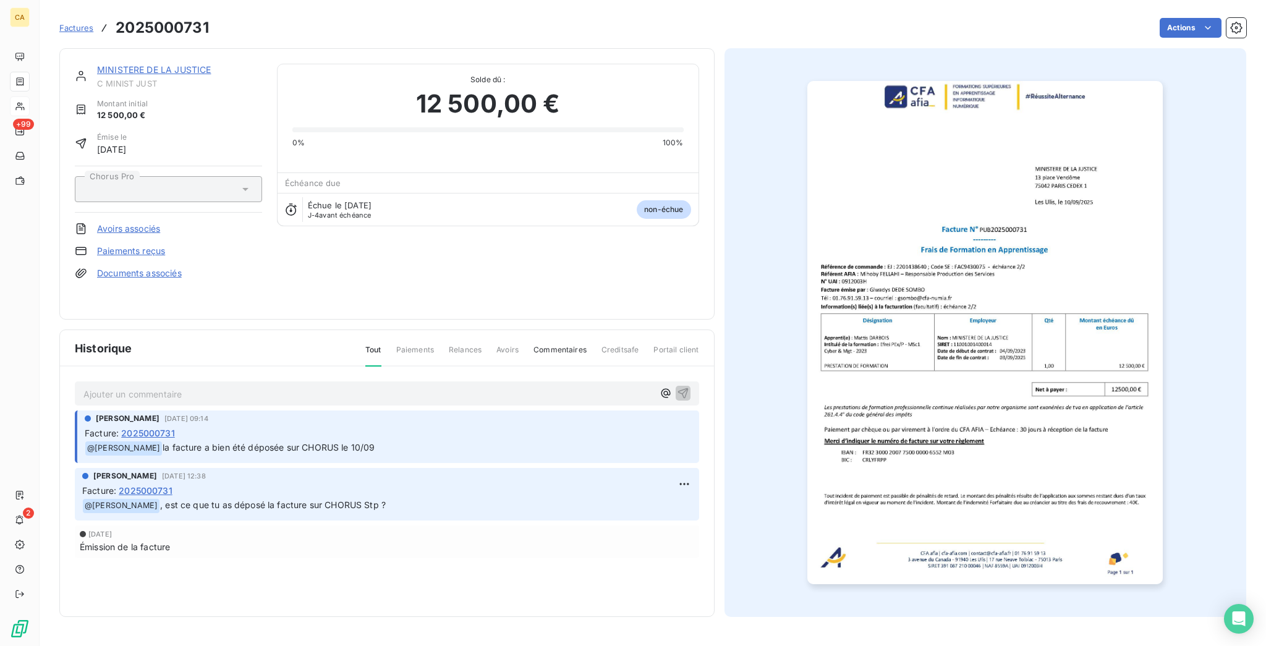
click at [179, 48] on div "MINISTERE DE LA JUSTICE C MINIST JUST Montant initial 12 500,00 € Émise le [DAT…" at bounding box center [386, 183] width 655 height 271
click at [181, 64] on div "MINISTERE DE LA JUSTICE C MINIST JUST" at bounding box center [179, 76] width 165 height 25
click at [181, 64] on link "MINISTERE DE LA JUSTICE" at bounding box center [154, 69] width 114 height 11
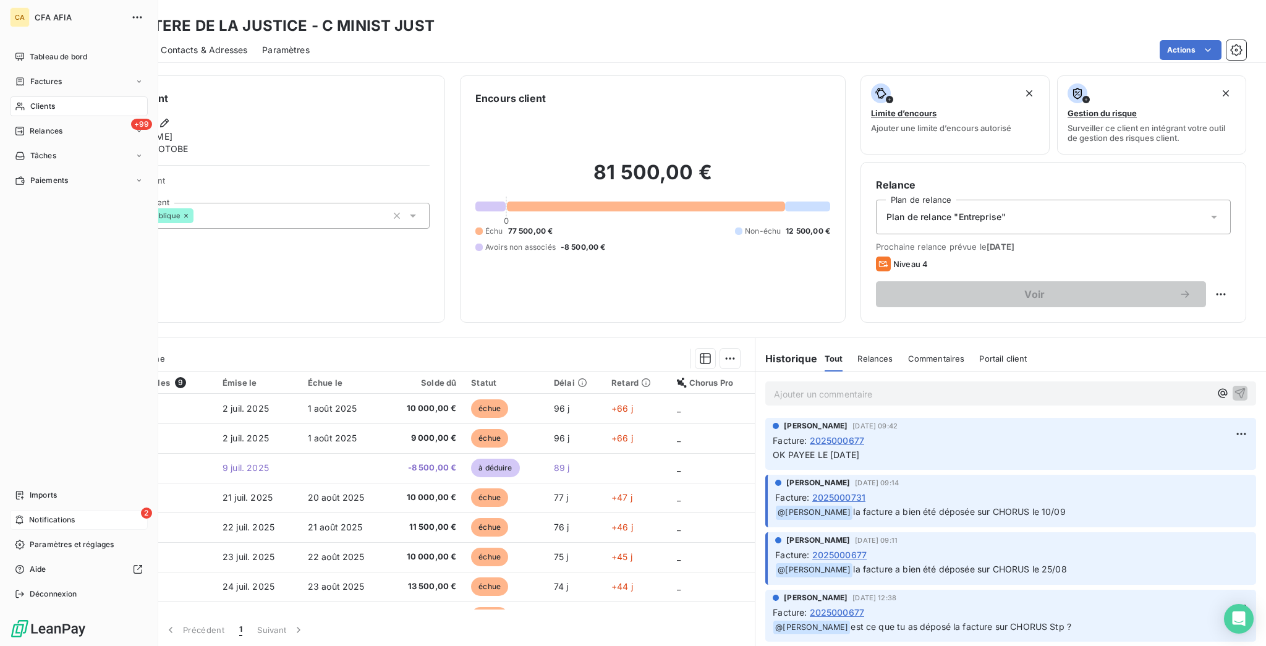
click at [16, 525] on icon at bounding box center [19, 520] width 9 height 10
click at [48, 51] on span "Tableau de bord" at bounding box center [58, 56] width 57 height 11
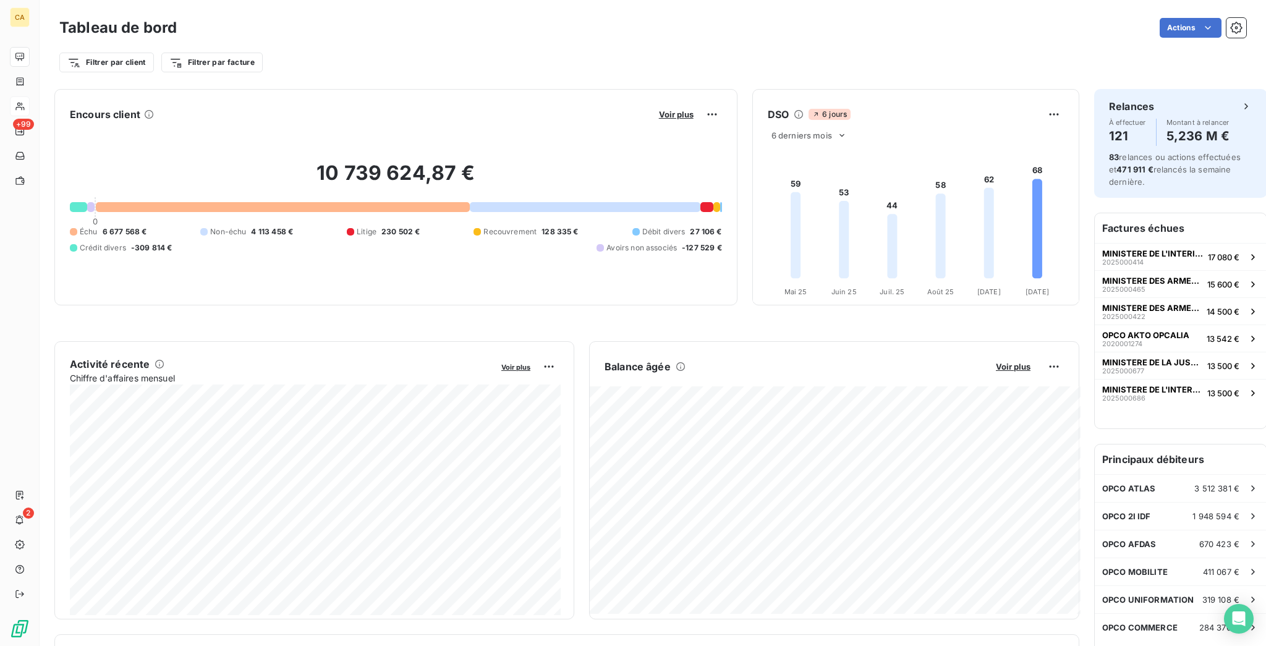
click at [898, 19] on div "Actions" at bounding box center [719, 28] width 1055 height 20
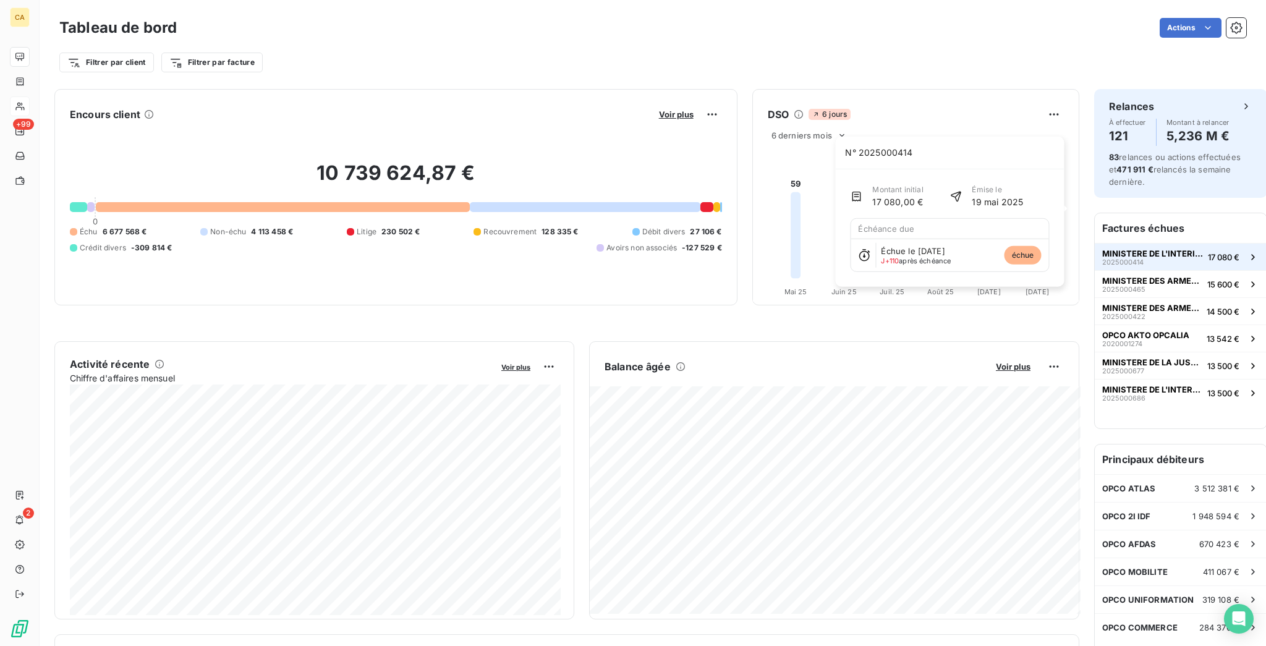
click at [1208, 252] on span "17 080 €" at bounding box center [1224, 257] width 32 height 10
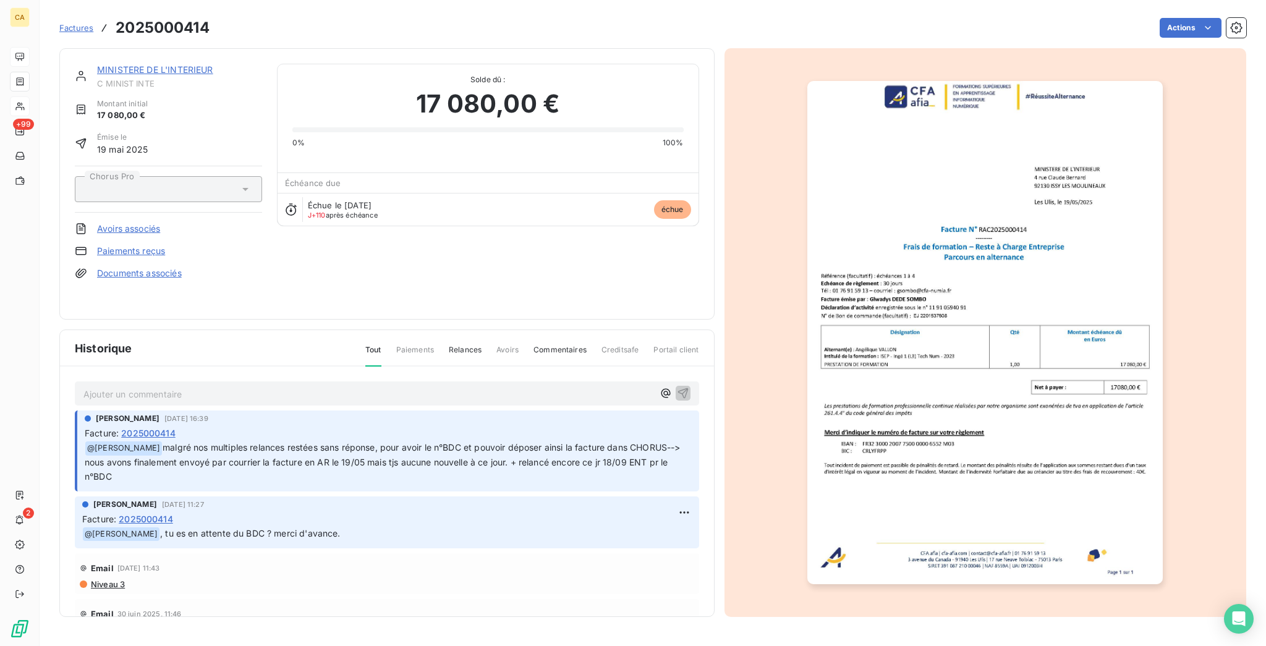
click at [166, 64] on link "MINISTERE DE L'INTERIEUR" at bounding box center [155, 69] width 116 height 11
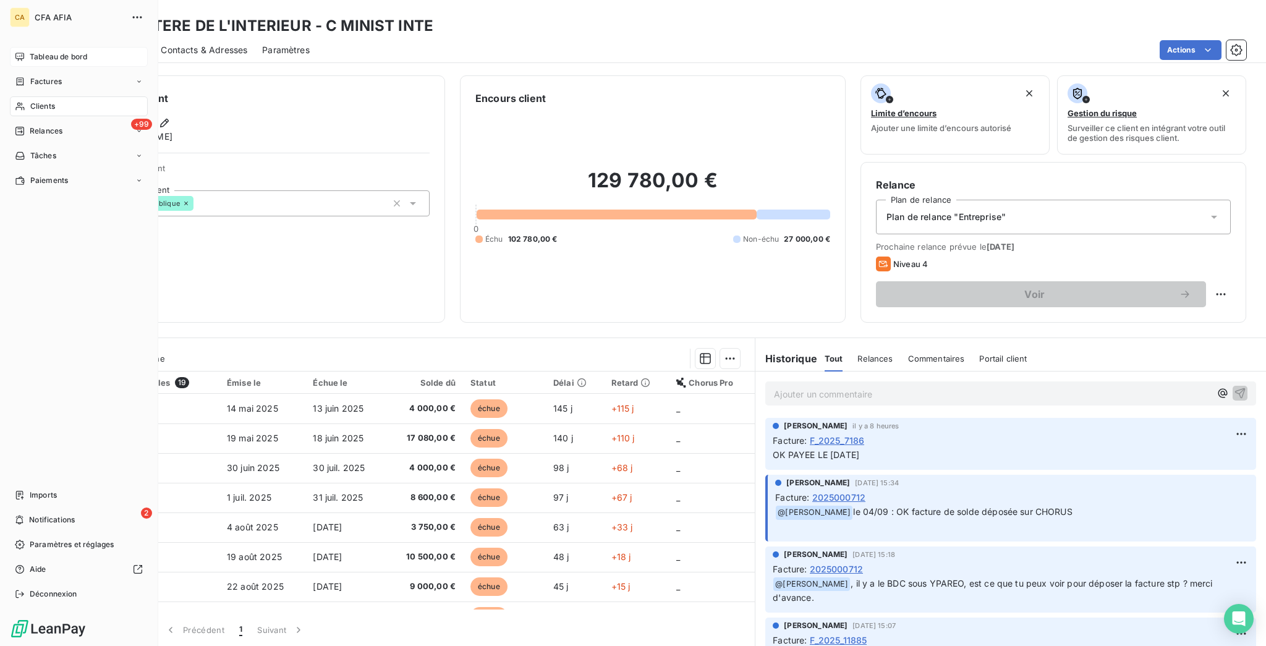
click at [20, 47] on div "Tableau de bord" at bounding box center [79, 57] width 138 height 20
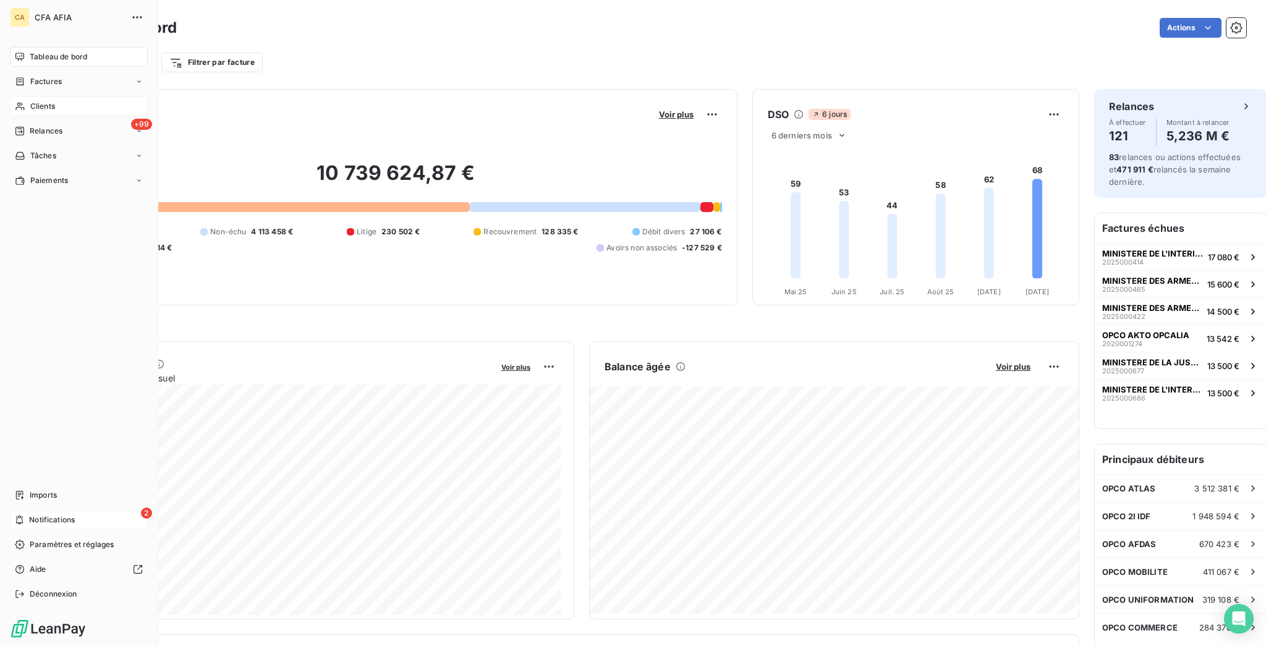
click at [46, 525] on span "Notifications" at bounding box center [52, 519] width 46 height 11
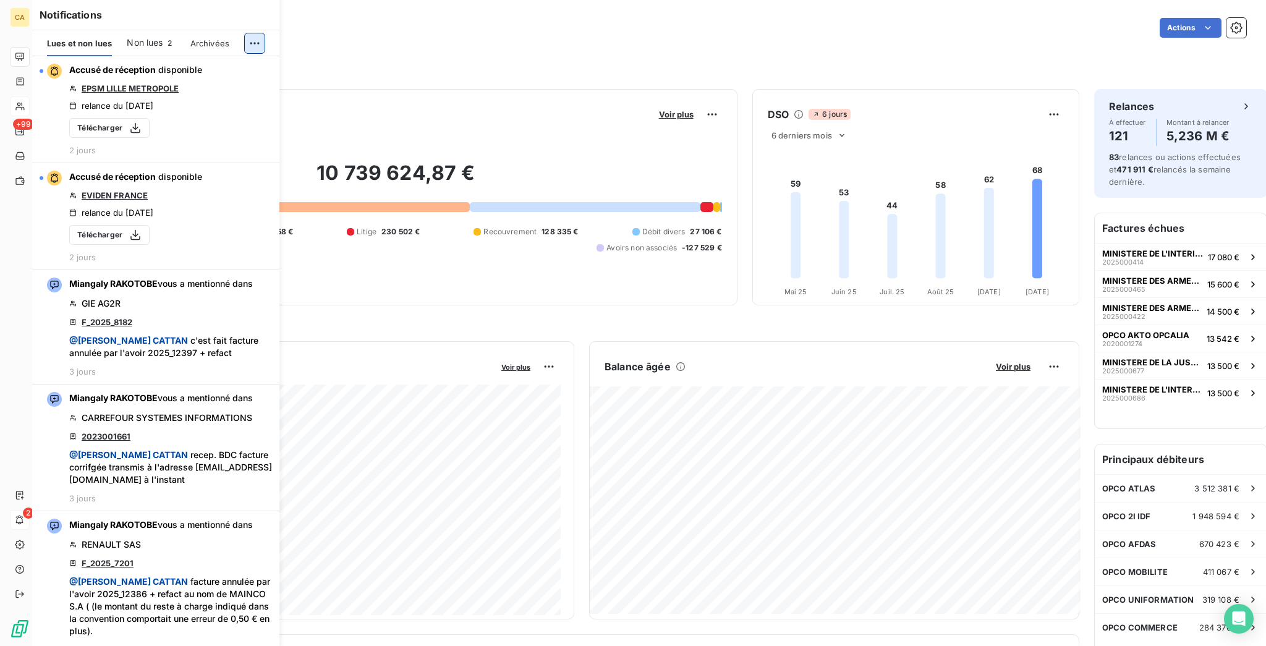
click at [260, 42] on html "CA +99 2 Tableau de bord Actions Filtrer par client Filtrer par facture Encours…" at bounding box center [633, 323] width 1266 height 646
click at [236, 54] on div "Tout marquer comme lu" at bounding box center [182, 63] width 173 height 20
click at [477, 54] on div "Filtrer par client Filtrer par facture" at bounding box center [652, 62] width 1187 height 23
